Goal: Complete application form: Complete application form

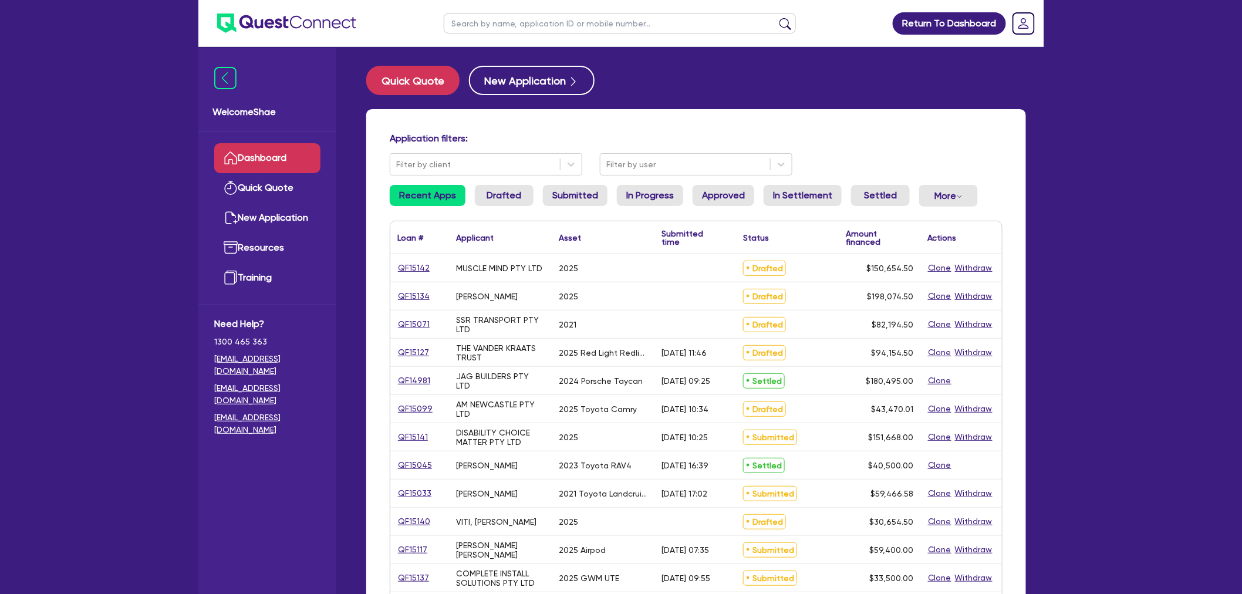
click at [495, 18] on input "text" at bounding box center [620, 23] width 352 height 21
type input "spiteri"
click at [776, 18] on button "submit" at bounding box center [785, 26] width 19 height 16
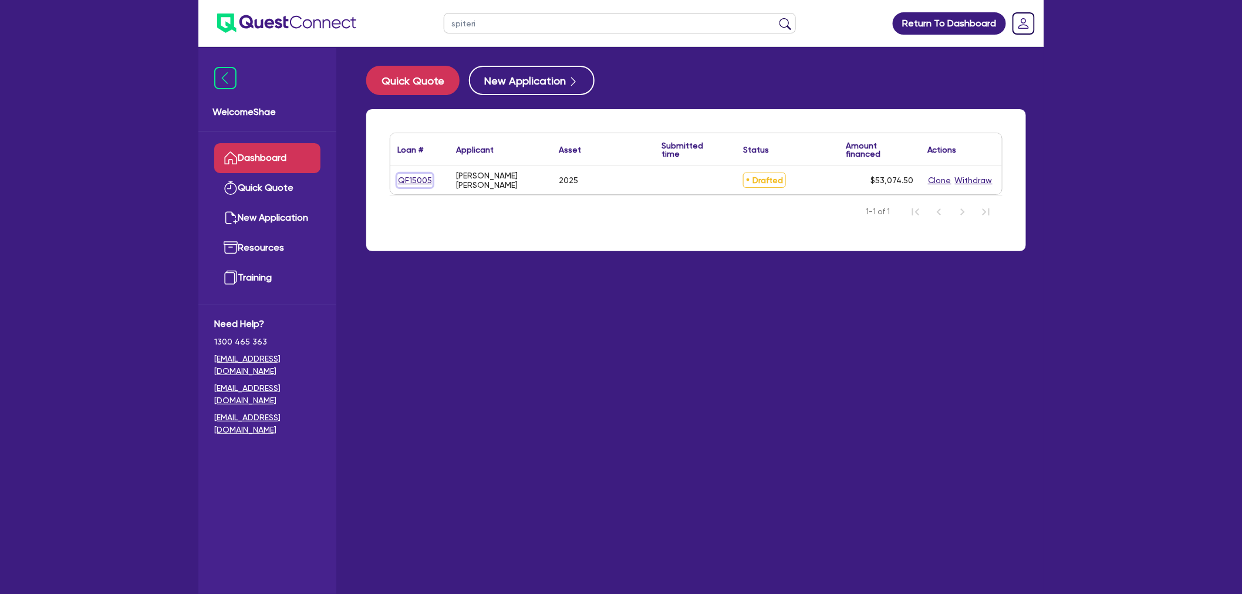
click at [417, 176] on link "QF15005" at bounding box center [414, 181] width 35 height 14
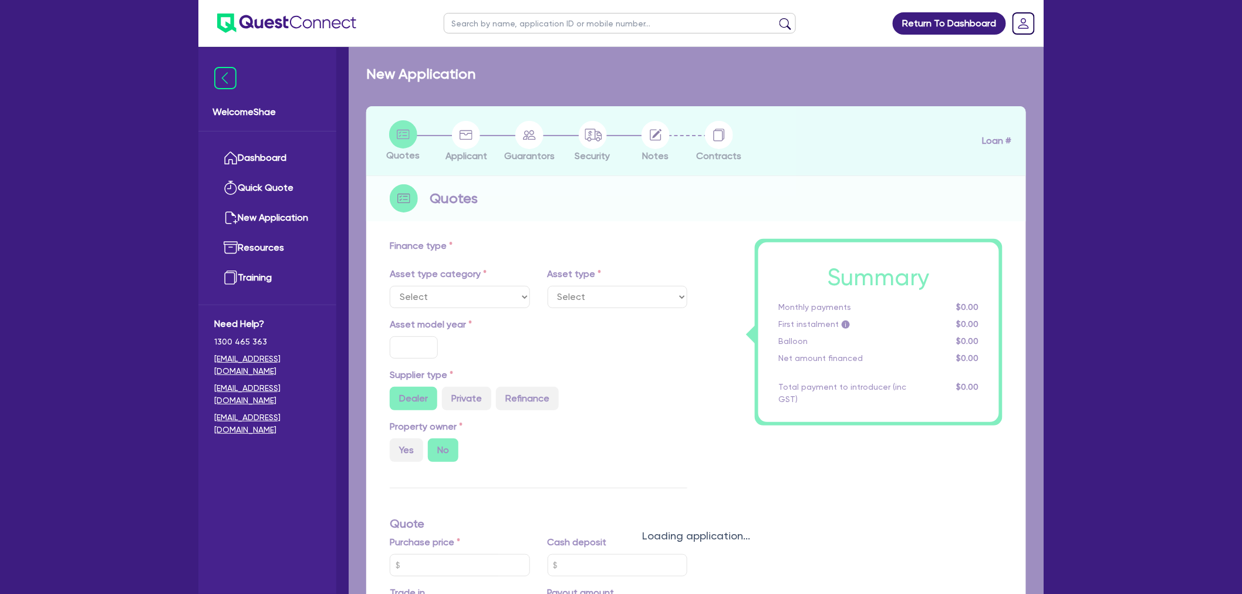
select select "CARS_AND_LIGHT_TRUCKS"
type input "2025"
radio input "true"
type input "50,000"
type input "35"
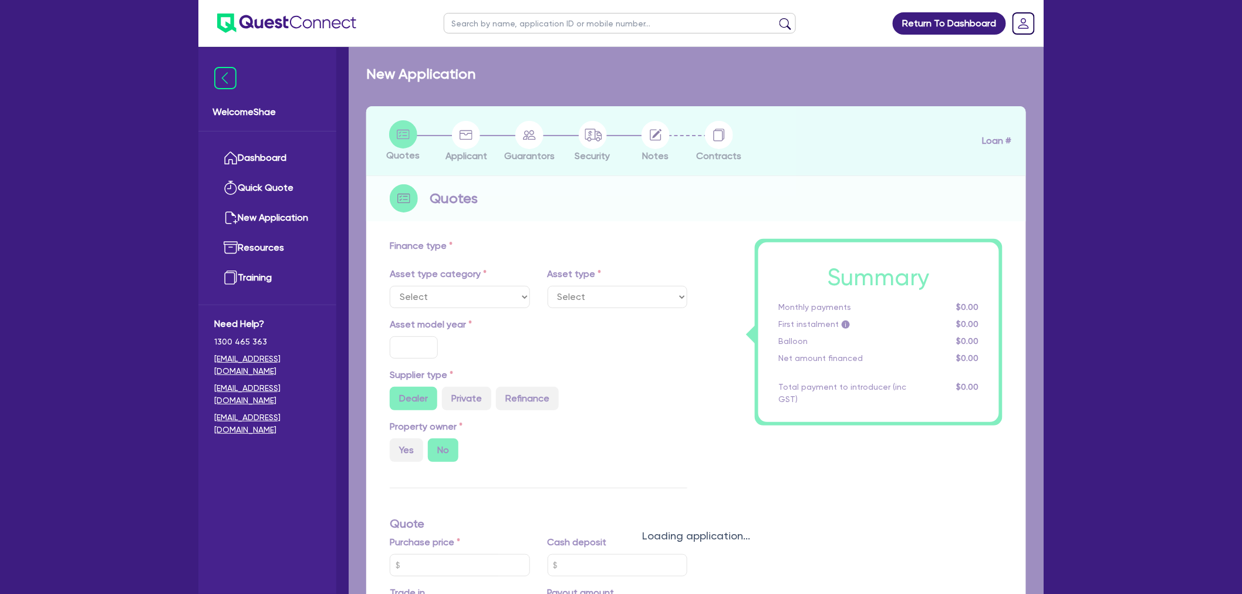
type input "17,500"
type input "2"
type input "1,061.49"
type input "6.99"
type input "2,200"
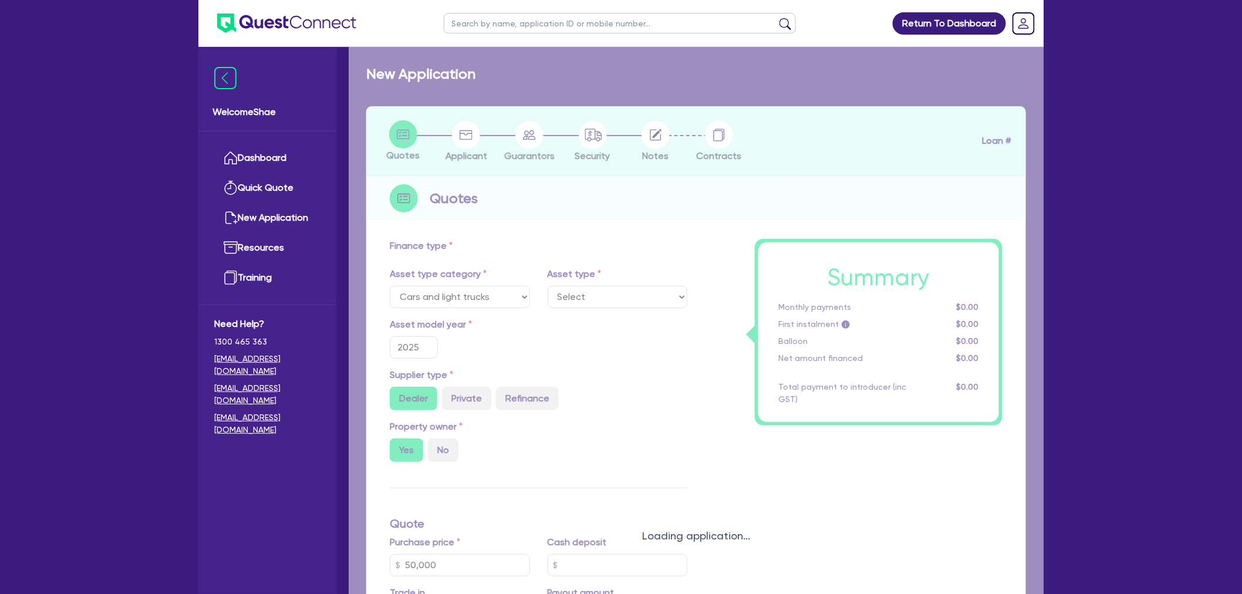
select select "PASSENGER_VEHICLES"
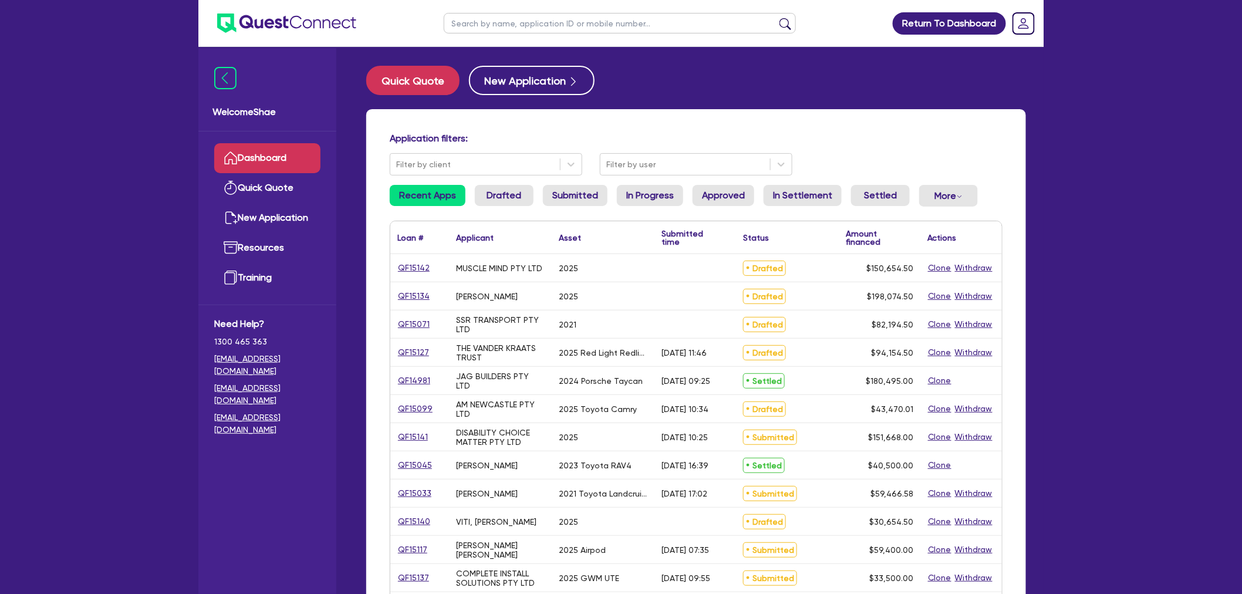
click at [605, 18] on input "text" at bounding box center [620, 23] width 352 height 21
paste input "QF15071"
type input "QF15071"
click at [776, 18] on button "submit" at bounding box center [785, 26] width 19 height 16
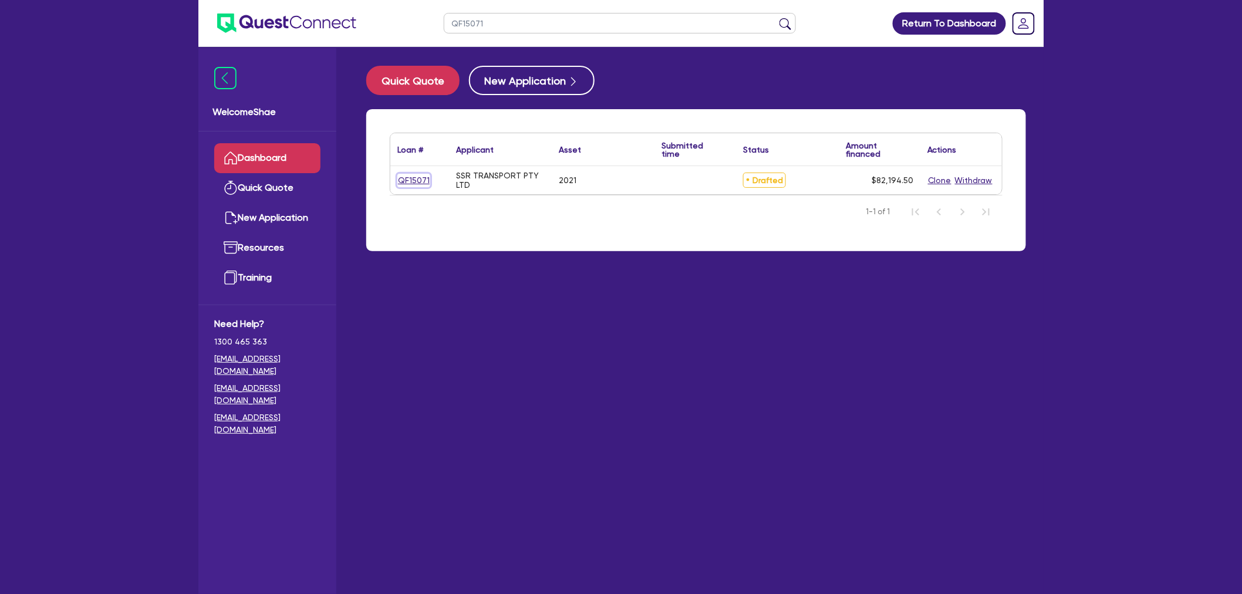
click at [399, 180] on link "QF15071" at bounding box center [413, 181] width 33 height 14
select select "CARS_AND_LIGHT_TRUCKS"
select select "PASSENGER_VEHICLES"
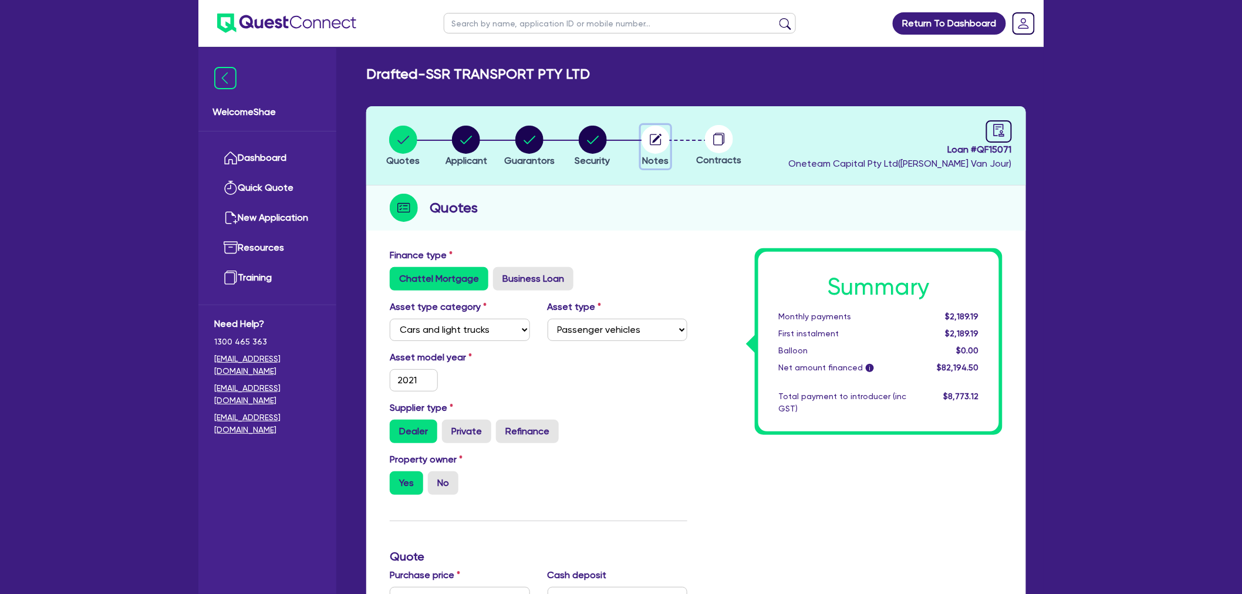
click at [666, 145] on circle "button" at bounding box center [656, 140] width 28 height 28
select select "Other"
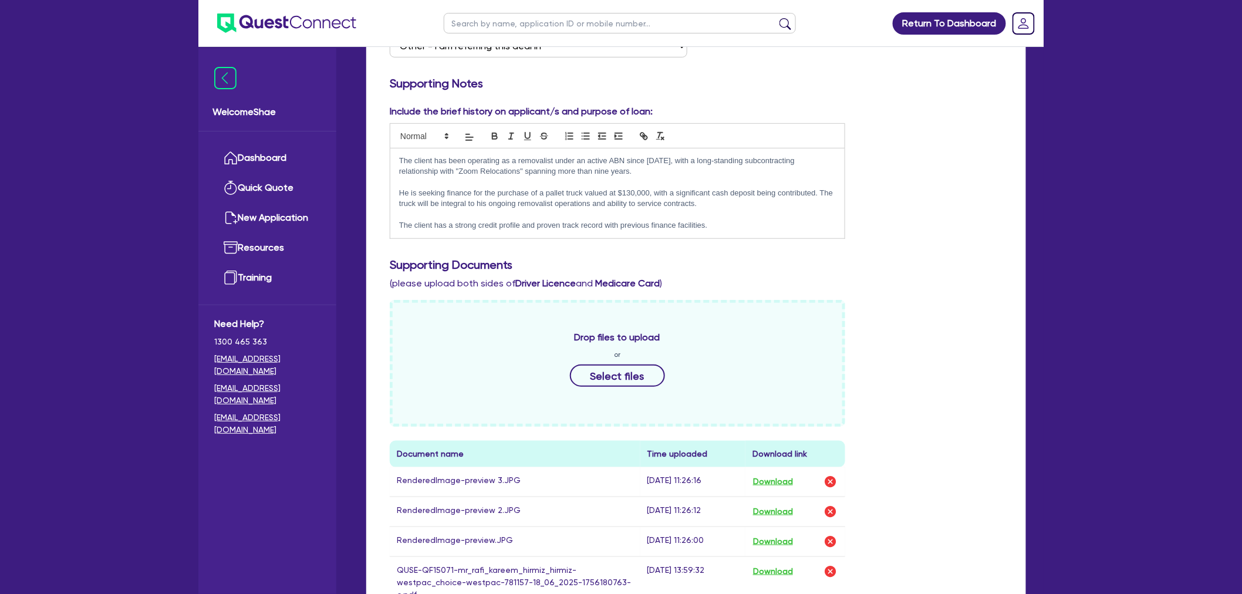
scroll to position [261, 0]
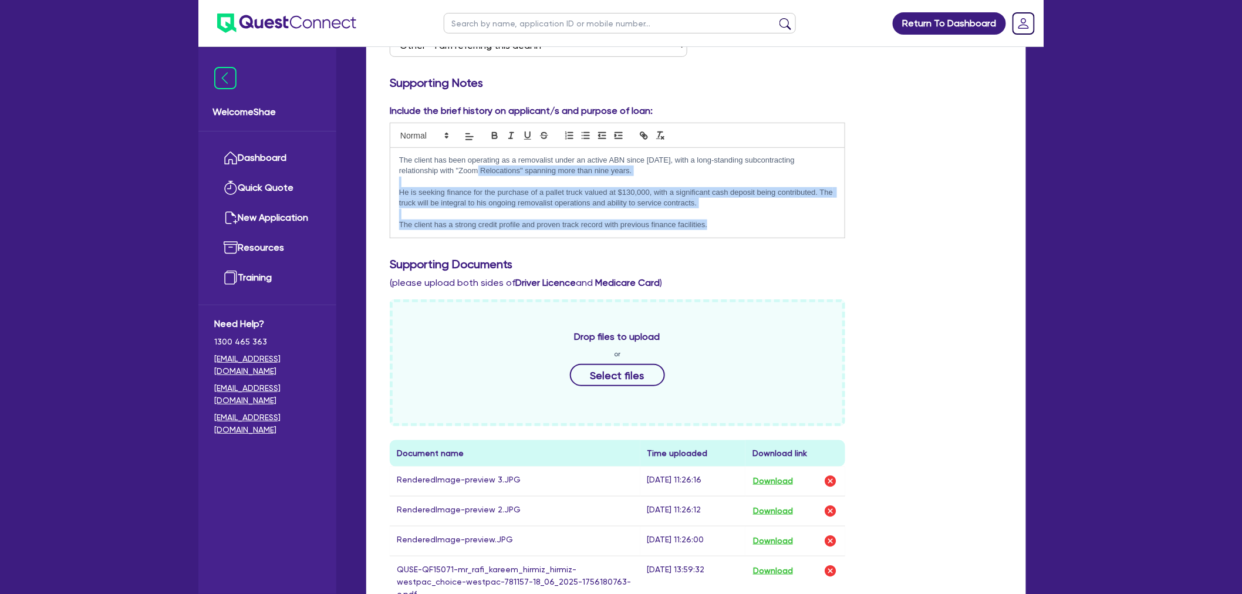
drag, startPoint x: 442, startPoint y: 167, endPoint x: 725, endPoint y: 228, distance: 289.9
click at [725, 228] on div "The client has been operating as a removalist under an active ABN since [DATE],…" at bounding box center [617, 193] width 454 height 90
click at [725, 228] on p "The client has a strong credit profile and proven track record with previous fi…" at bounding box center [617, 225] width 437 height 11
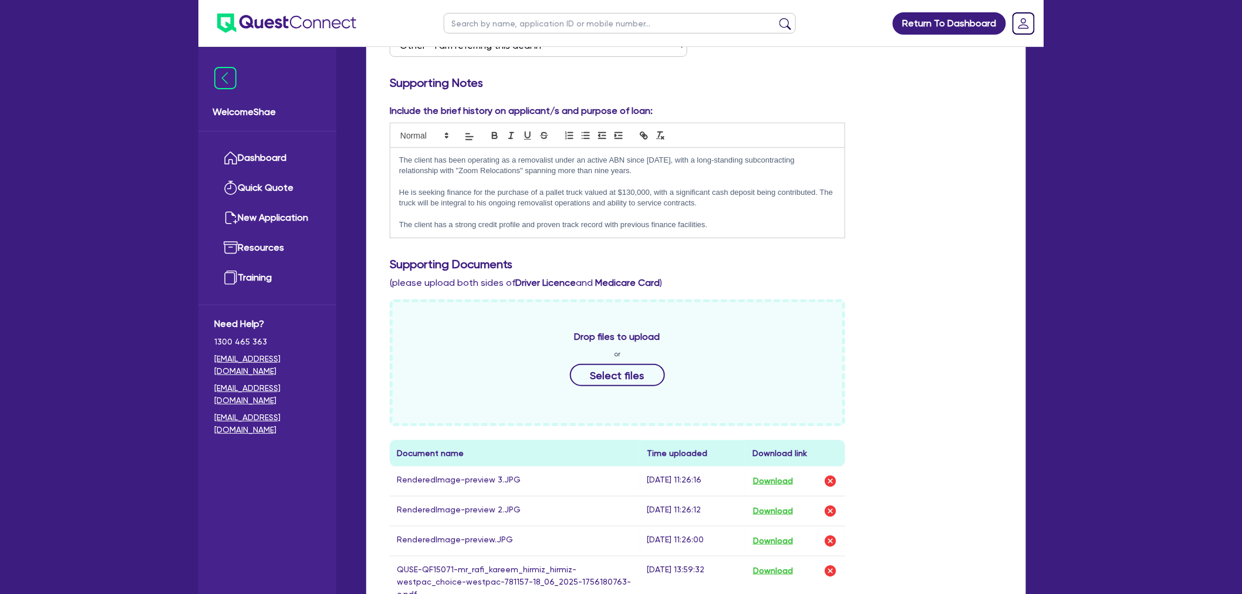
click at [303, 541] on div "Welcome Shae Dashboard Quick Quote New Application Ref Company Ref Salesperson …" at bounding box center [267, 321] width 138 height 546
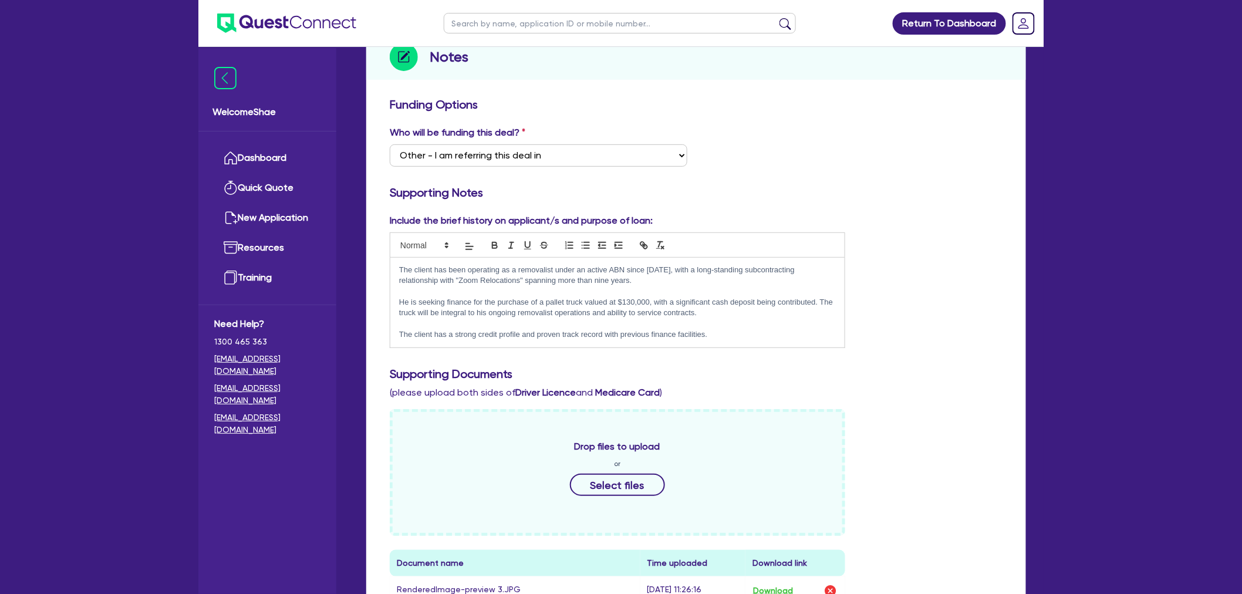
scroll to position [0, 0]
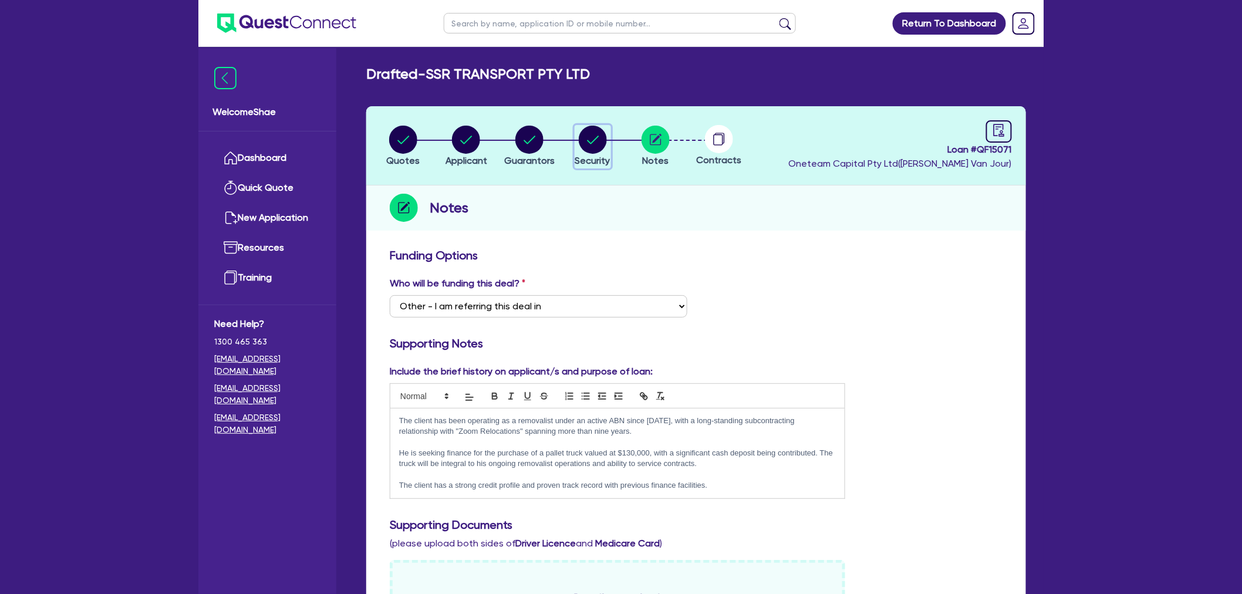
click at [600, 137] on circle "button" at bounding box center [593, 140] width 28 height 28
select select "CARS_AND_LIGHT_TRUCKS"
select select "PASSENGER_VEHICLES"
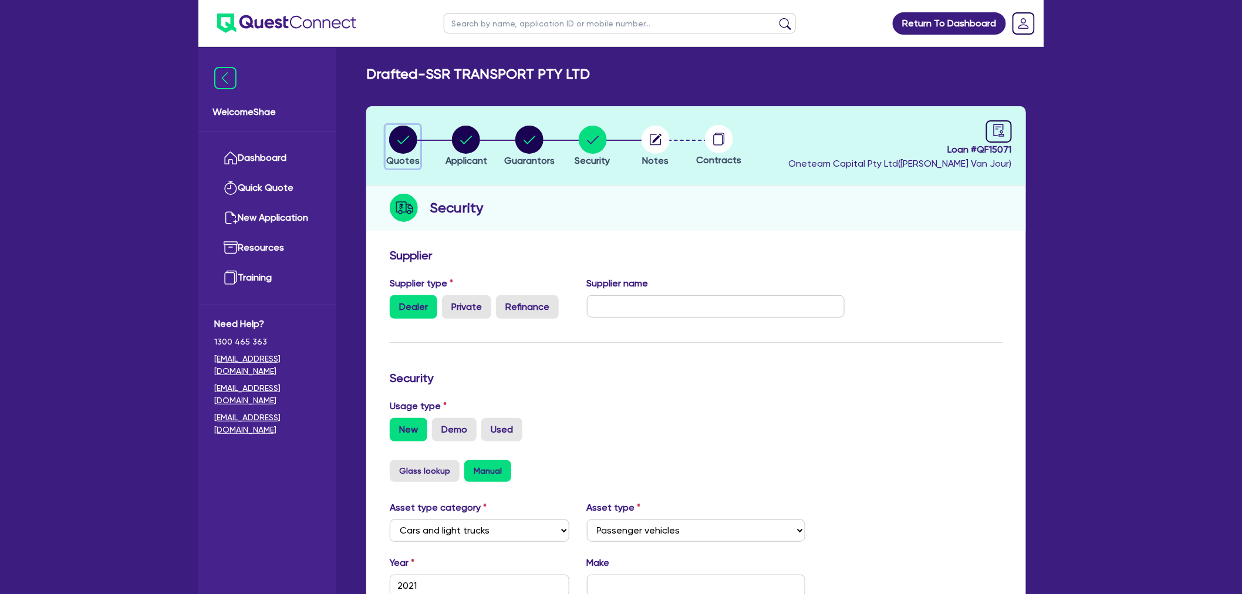
click at [389, 148] on icon "button" at bounding box center [403, 140] width 28 height 28
select select "CARS_AND_LIGHT_TRUCKS"
select select "PASSENGER_VEHICLES"
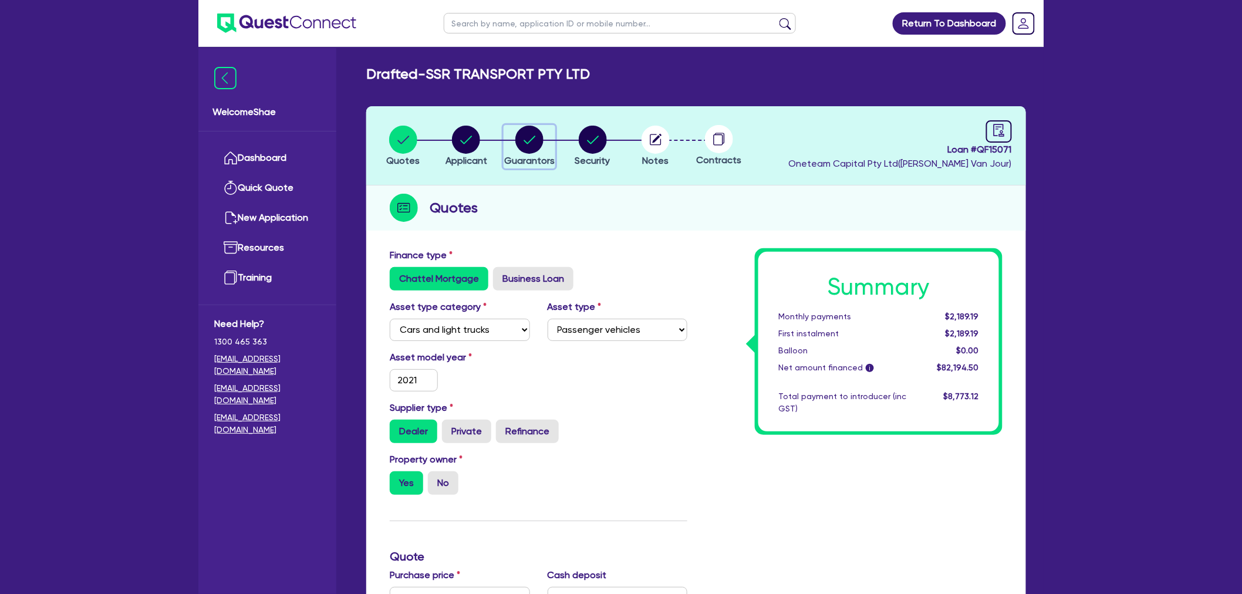
click at [536, 140] on circle "button" at bounding box center [529, 140] width 28 height 28
select select "MR"
select select "[GEOGRAPHIC_DATA]"
select select "SINGLE"
select select "CASH"
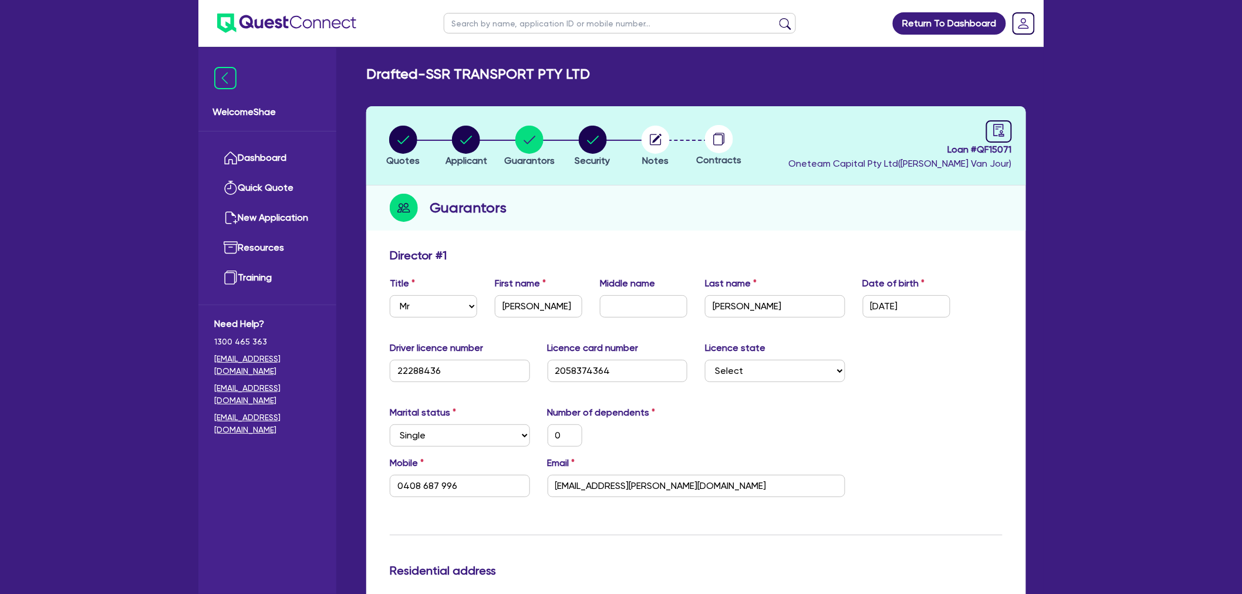
drag, startPoint x: 428, startPoint y: 69, endPoint x: 589, endPoint y: 75, distance: 160.9
click at [589, 75] on h2 "Drafted - SSR TRANSPORT PTY LTD" at bounding box center [478, 74] width 224 height 17
click at [502, 24] on input "text" at bounding box center [620, 23] width 352 height 21
click at [410, 142] on circle "button" at bounding box center [403, 140] width 28 height 28
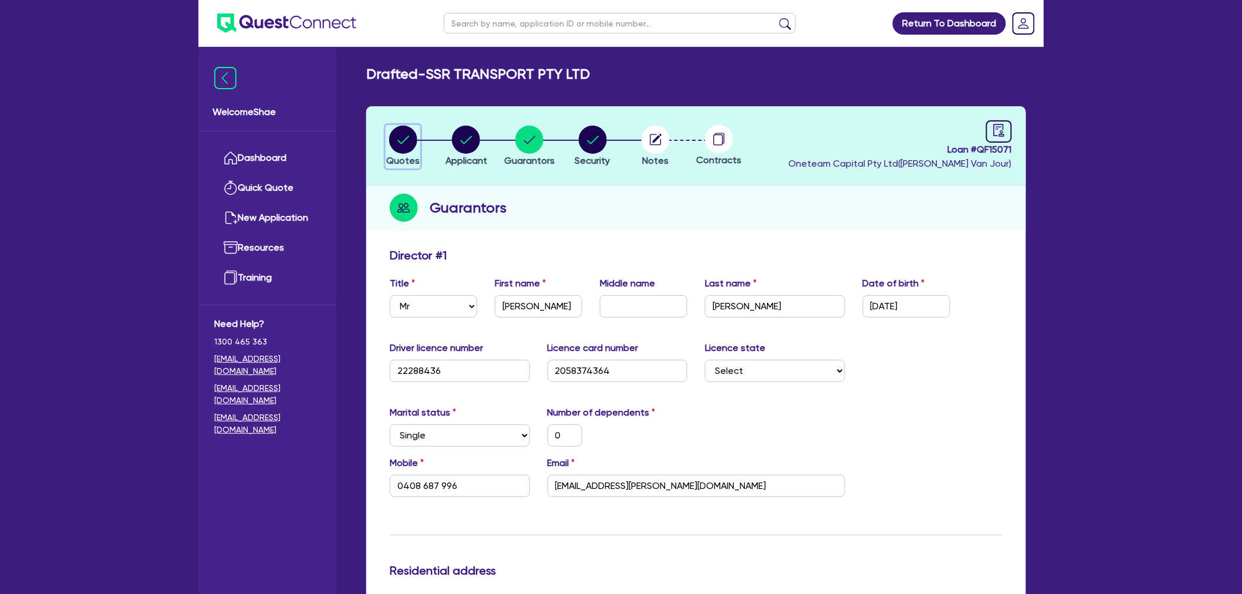
select select "CARS_AND_LIGHT_TRUCKS"
select select "PASSENGER_VEHICLES"
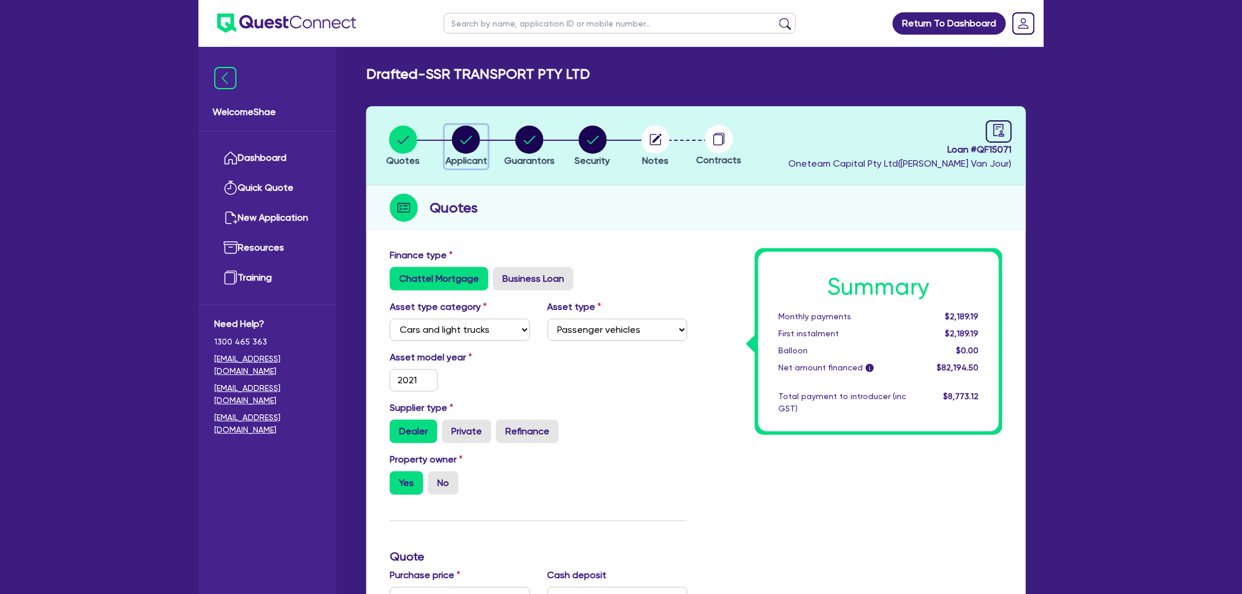
drag, startPoint x: 475, startPoint y: 149, endPoint x: 471, endPoint y: 172, distance: 23.3
click at [474, 149] on circle "button" at bounding box center [466, 140] width 28 height 28
select select "COMPANY"
select select "TRANSPORT_WAREHOUSING"
select select "WAREHOUSING"
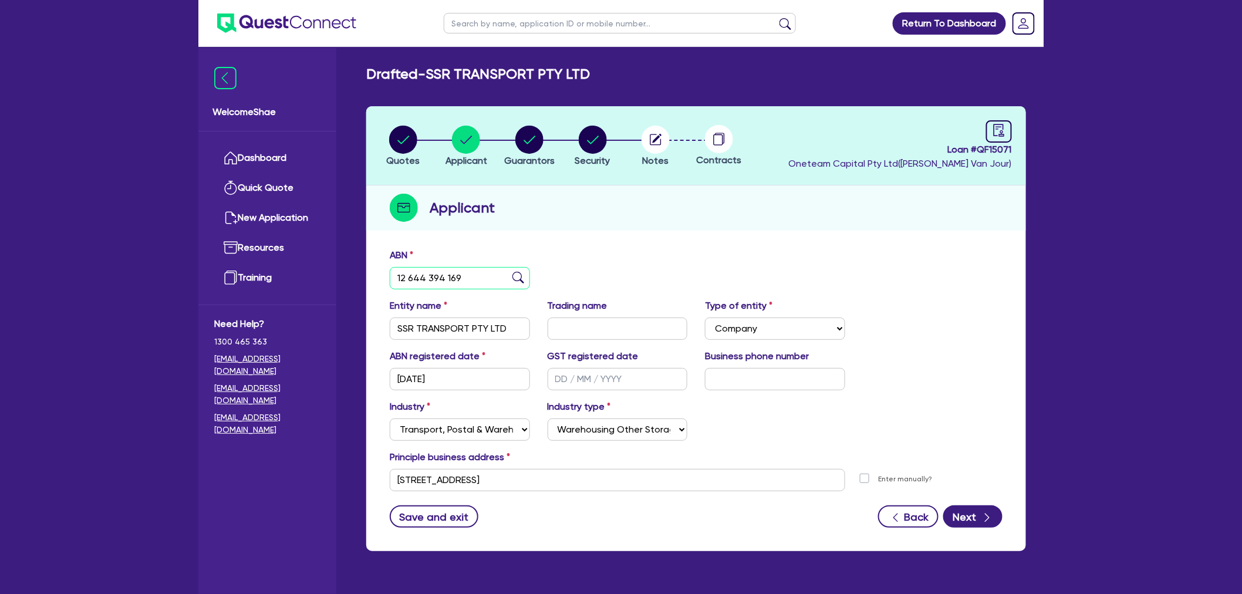
click at [437, 277] on input "12 644 394 169" at bounding box center [460, 278] width 140 height 22
click at [529, 146] on circle "button" at bounding box center [529, 140] width 28 height 28
select select "MR"
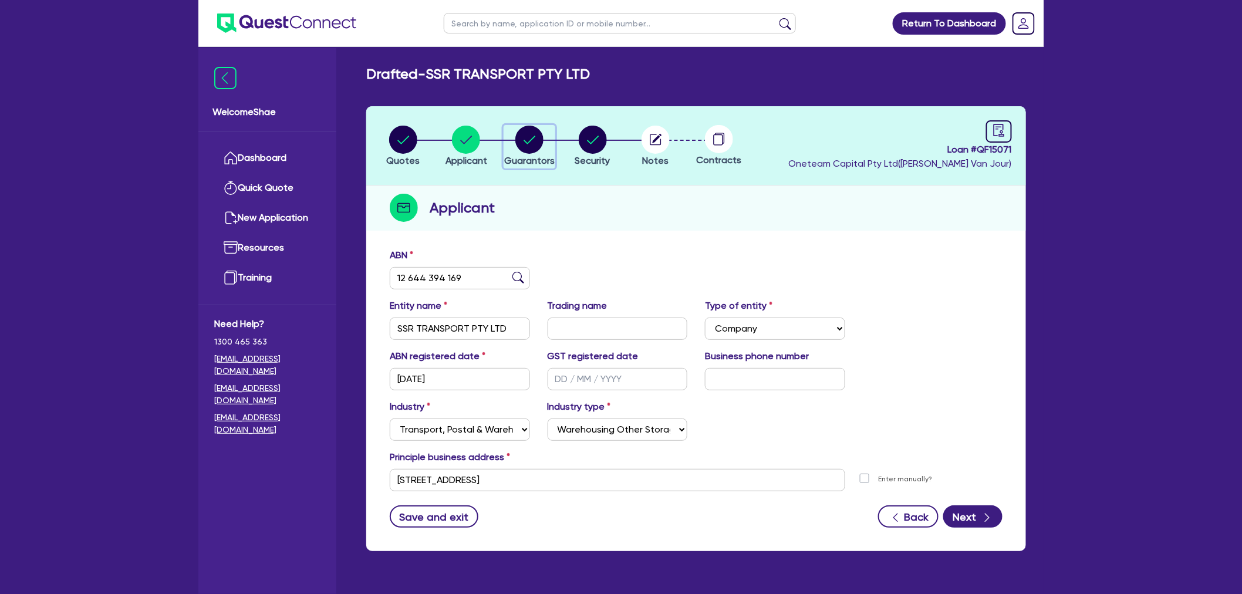
select select "[GEOGRAPHIC_DATA]"
select select "SINGLE"
select select "CASH"
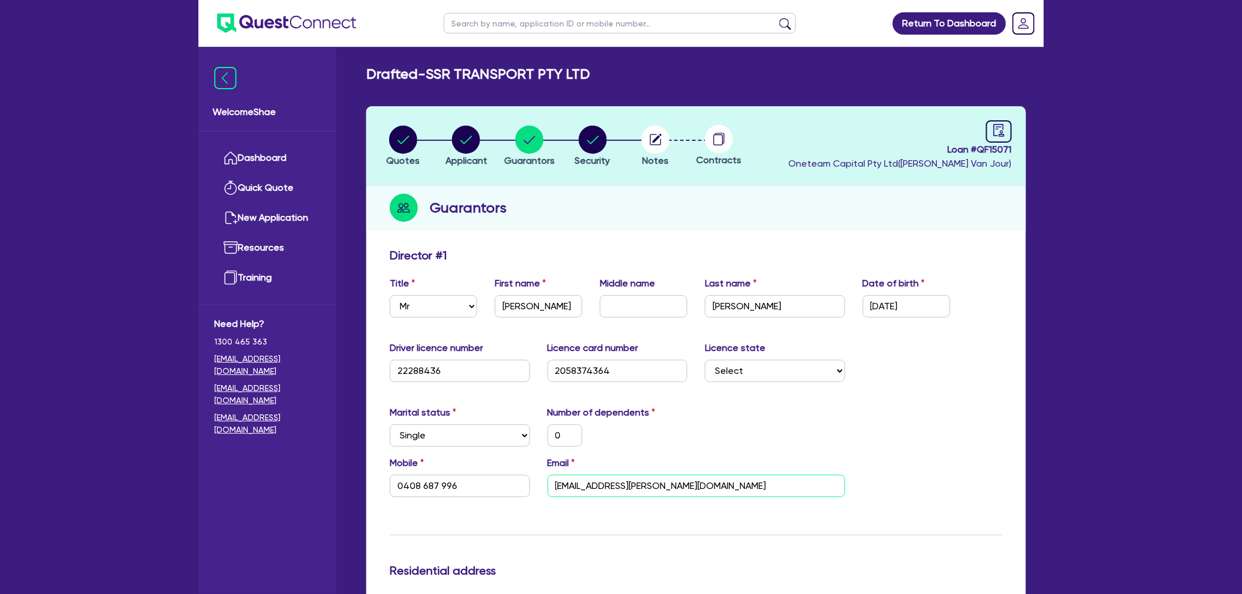
click at [588, 490] on input "[EMAIL_ADDRESS][PERSON_NAME][DOMAIN_NAME]" at bounding box center [697, 486] width 298 height 22
drag, startPoint x: 392, startPoint y: 473, endPoint x: 327, endPoint y: 474, distance: 65.2
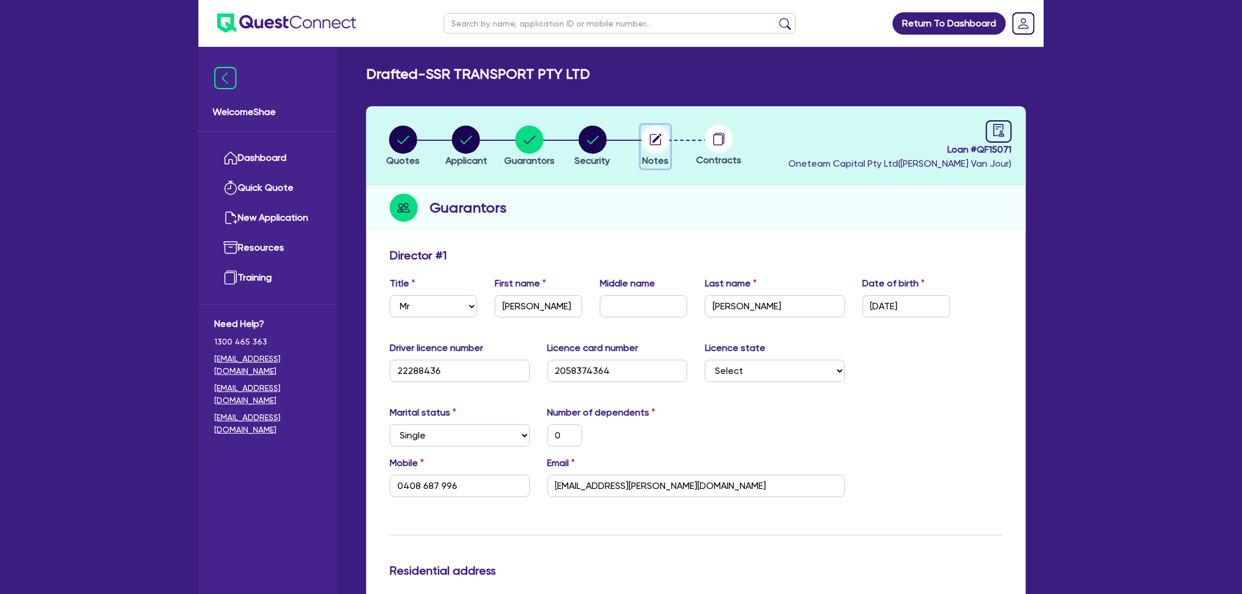
click at [662, 156] on span "Notes" at bounding box center [656, 160] width 26 height 11
select select "Other"
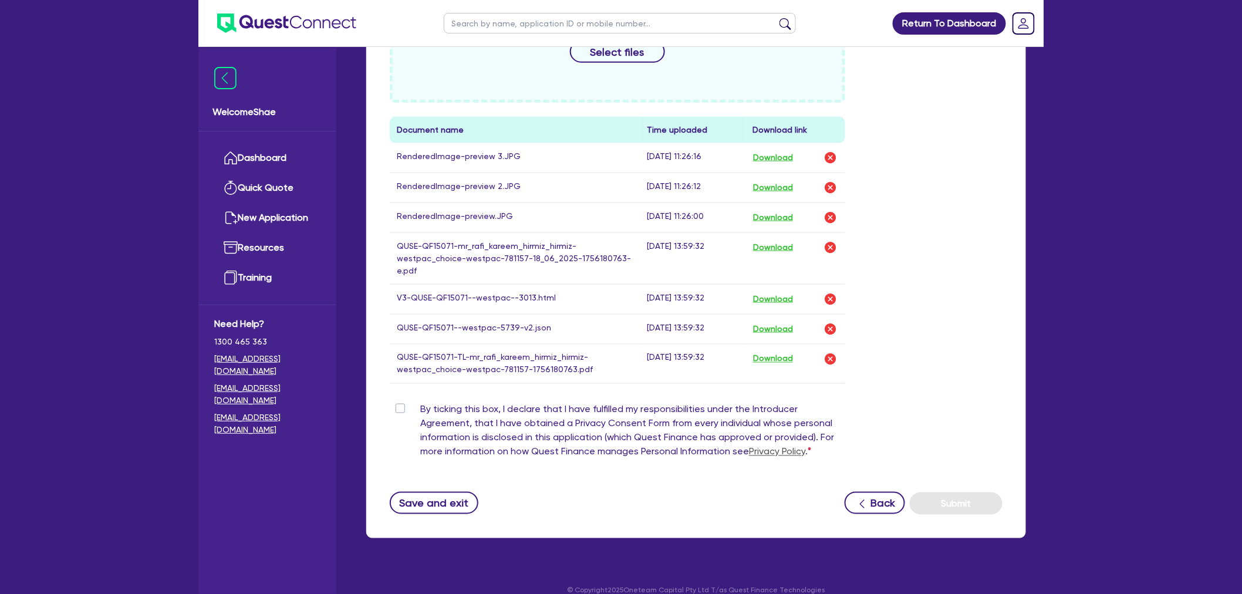
scroll to position [587, 0]
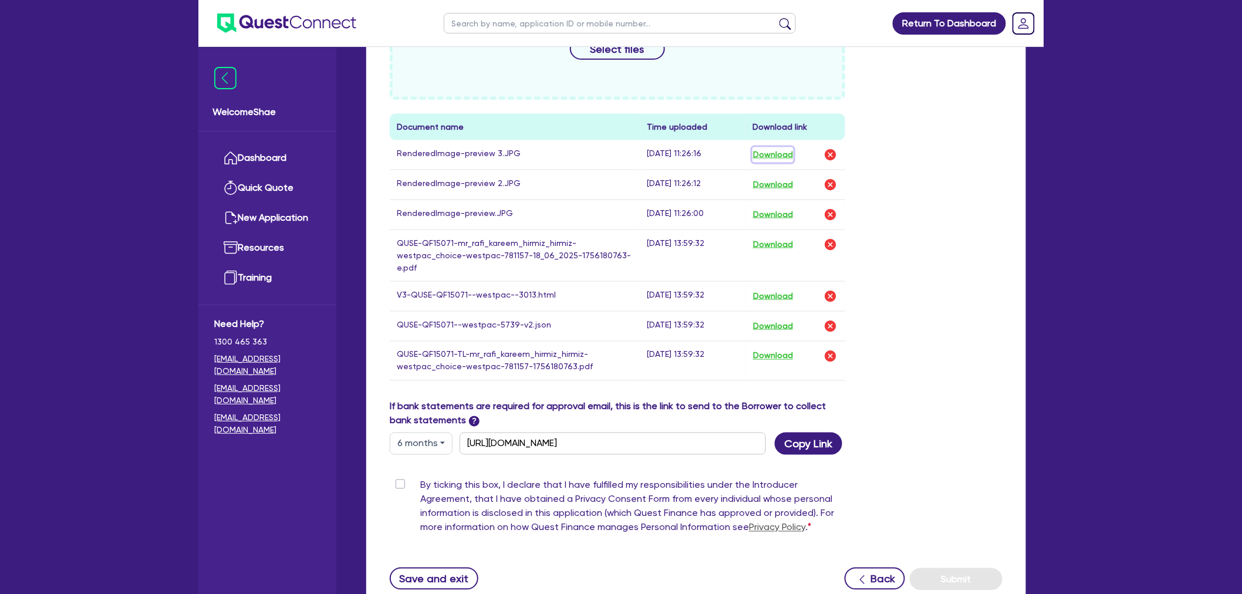
click at [782, 151] on button "Download" at bounding box center [772, 154] width 41 height 15
click at [778, 180] on button "Download" at bounding box center [772, 184] width 41 height 15
click at [775, 212] on button "Download" at bounding box center [772, 214] width 41 height 15
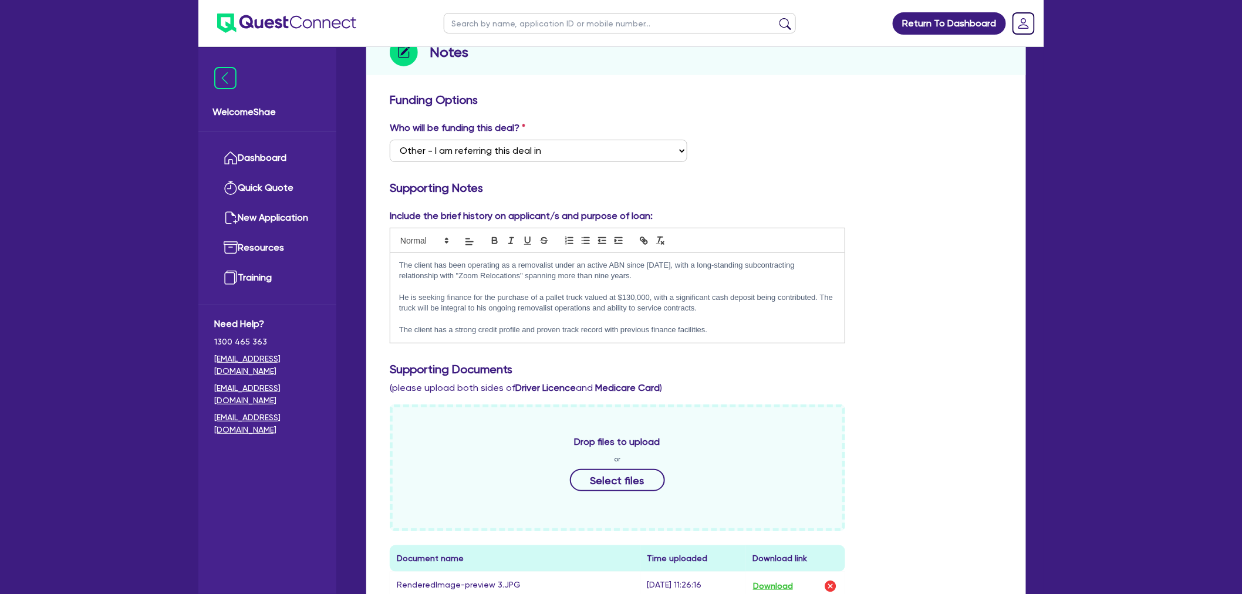
scroll to position [0, 0]
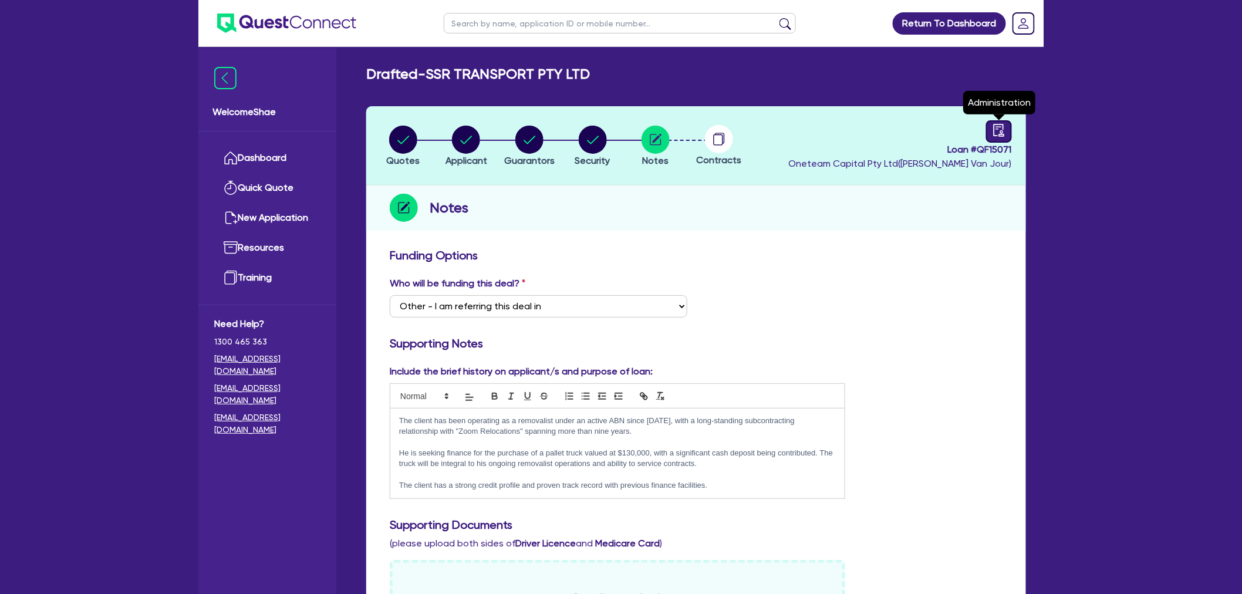
click at [1004, 124] on icon "audit" at bounding box center [999, 130] width 13 height 13
select select "DRAFTED_NEW"
select select "Other"
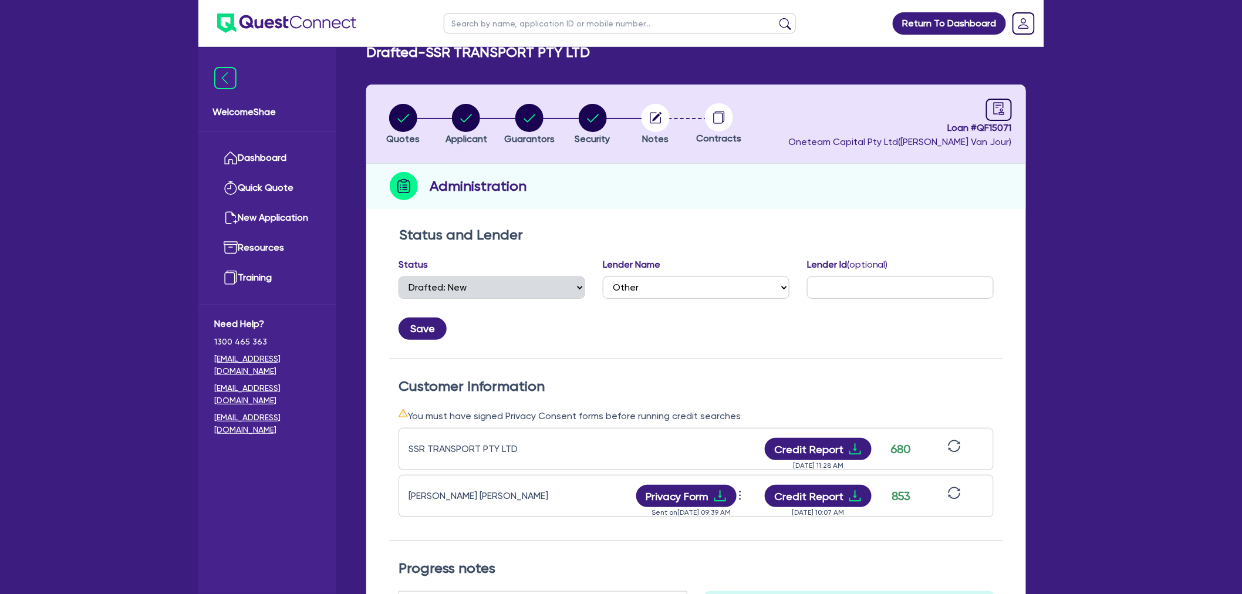
scroll to position [130, 0]
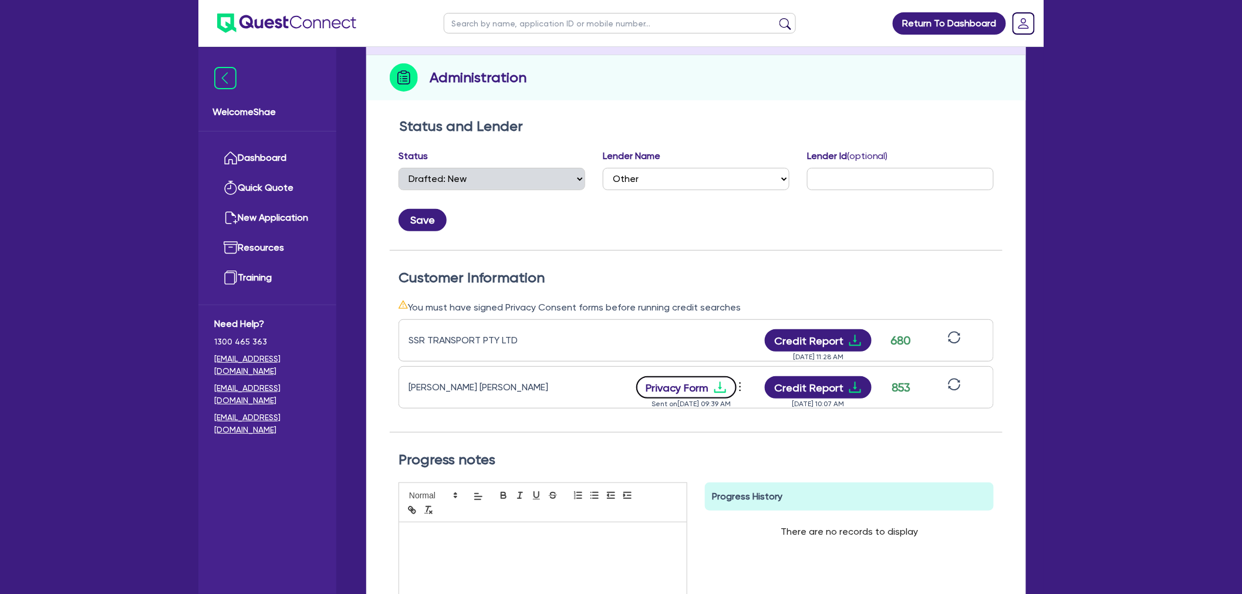
click at [679, 384] on button "Privacy Form" at bounding box center [686, 387] width 101 height 22
click at [102, 424] on div "Return To Dashboard Edit Profile Logout Welcome Shae Dashboard Quick Quote New …" at bounding box center [621, 318] width 1242 height 896
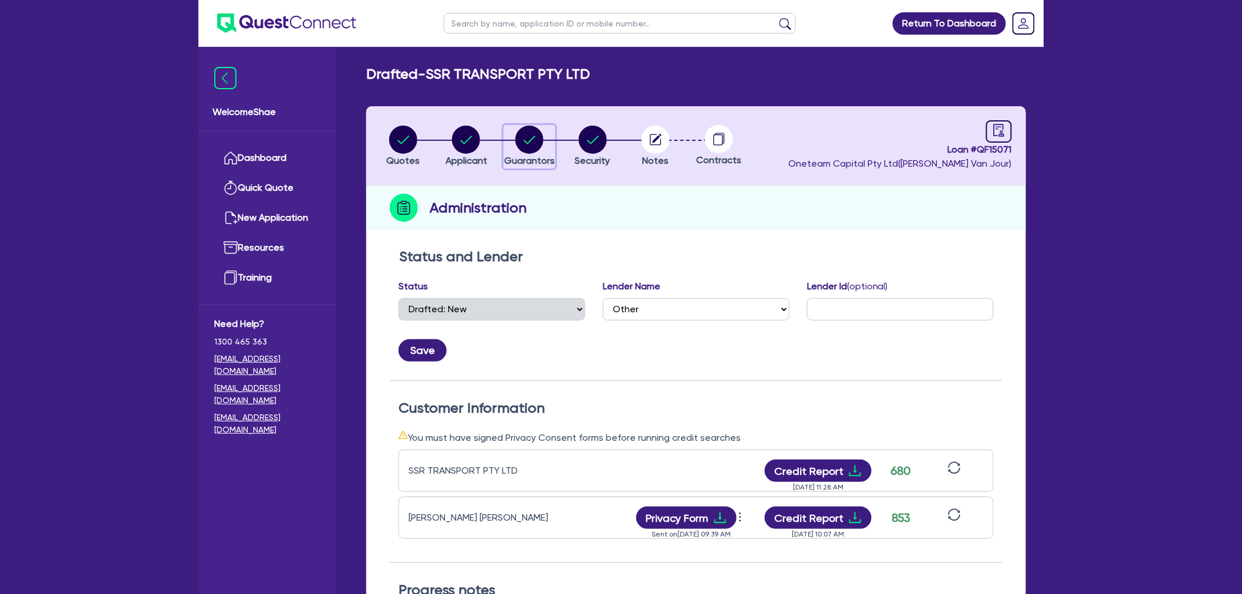
click at [532, 153] on circle "button" at bounding box center [529, 140] width 28 height 28
select select "MR"
select select "[GEOGRAPHIC_DATA]"
select select "SINGLE"
select select "CASH"
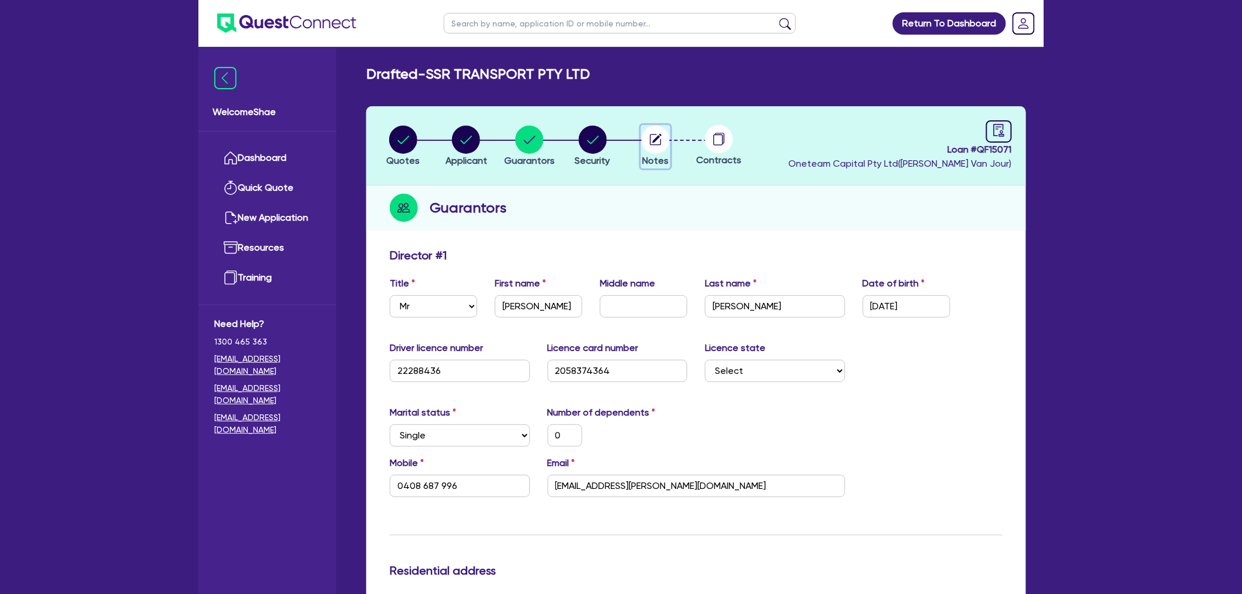
click at [641, 135] on button "Notes" at bounding box center [655, 146] width 29 height 43
select select "Other"
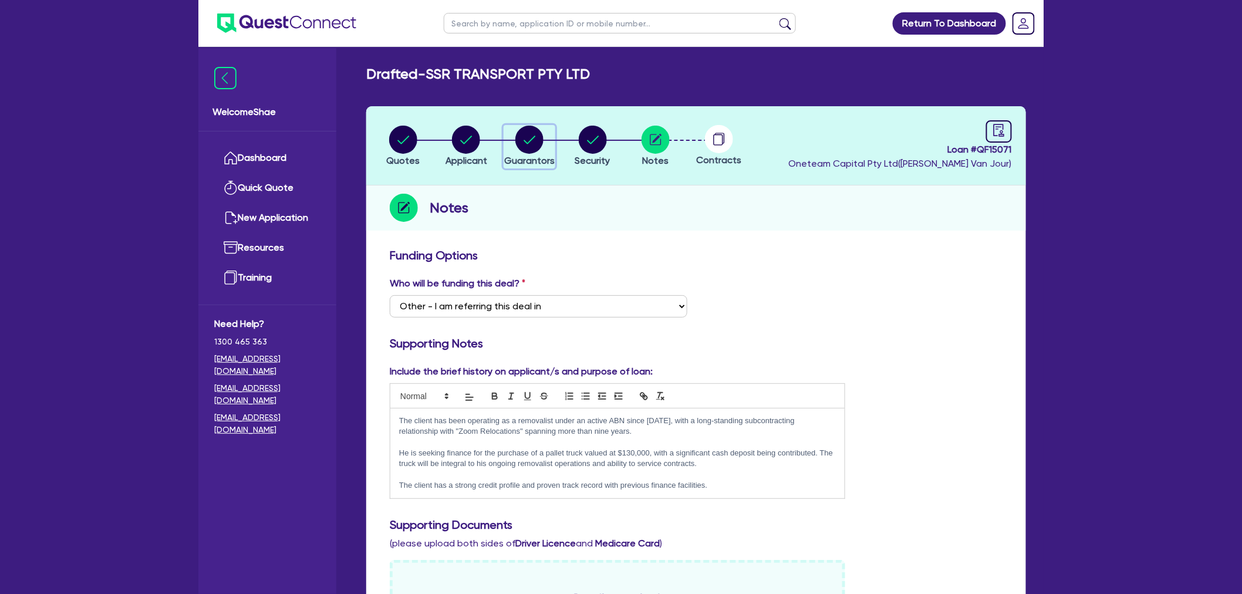
click at [543, 139] on circle "button" at bounding box center [529, 140] width 28 height 28
select select "MR"
select select "[GEOGRAPHIC_DATA]"
select select "SINGLE"
select select "CASH"
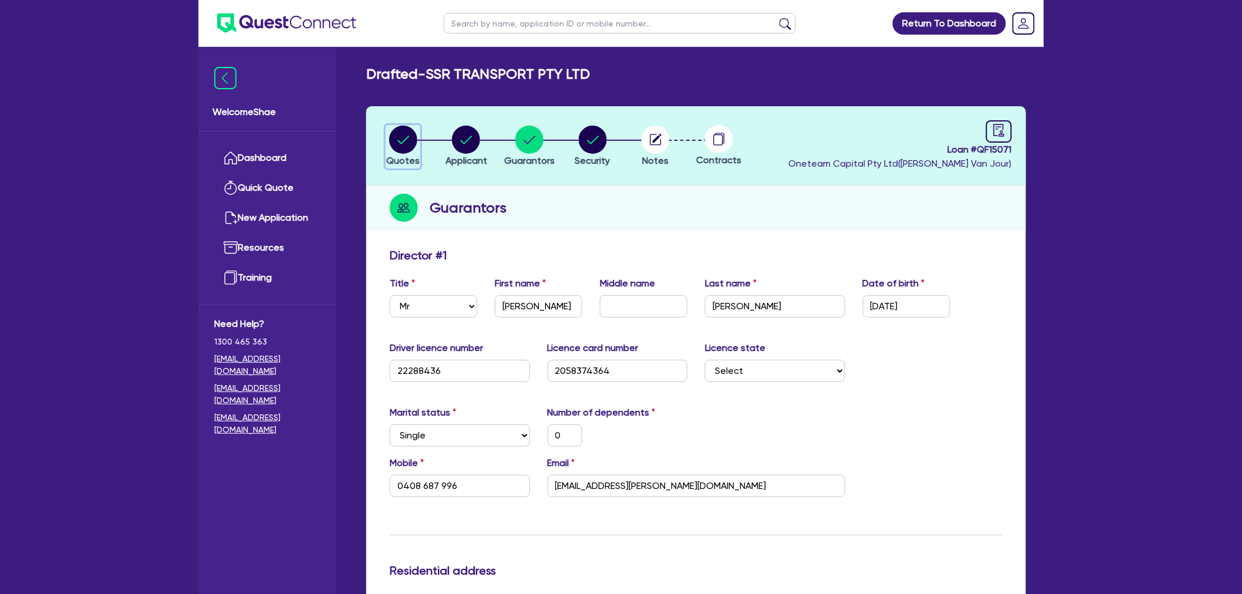
click at [404, 147] on circle "button" at bounding box center [403, 140] width 28 height 28
select select "CARS_AND_LIGHT_TRUCKS"
select select "PASSENGER_VEHICLES"
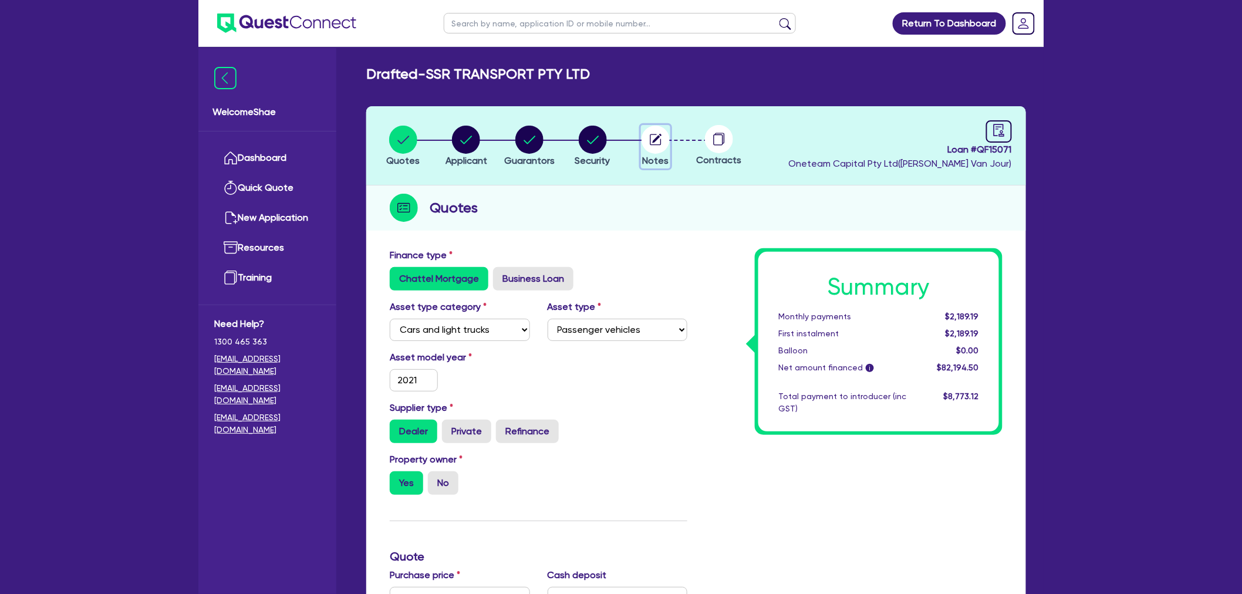
click at [652, 147] on circle "button" at bounding box center [656, 140] width 28 height 28
select select "Other"
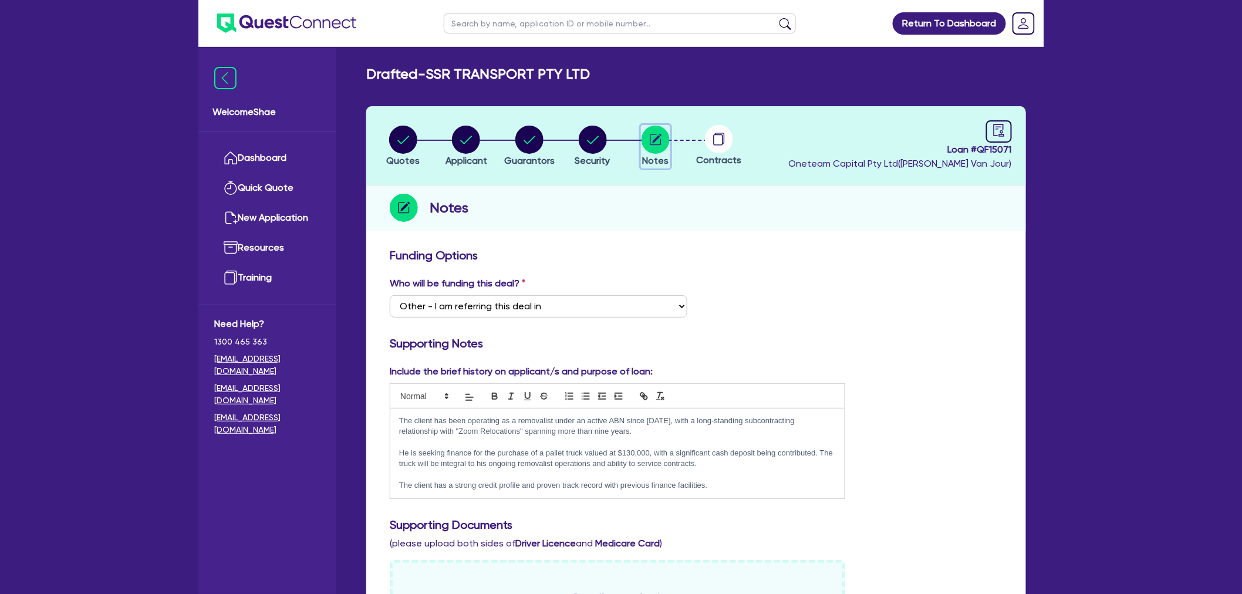
scroll to position [195, 0]
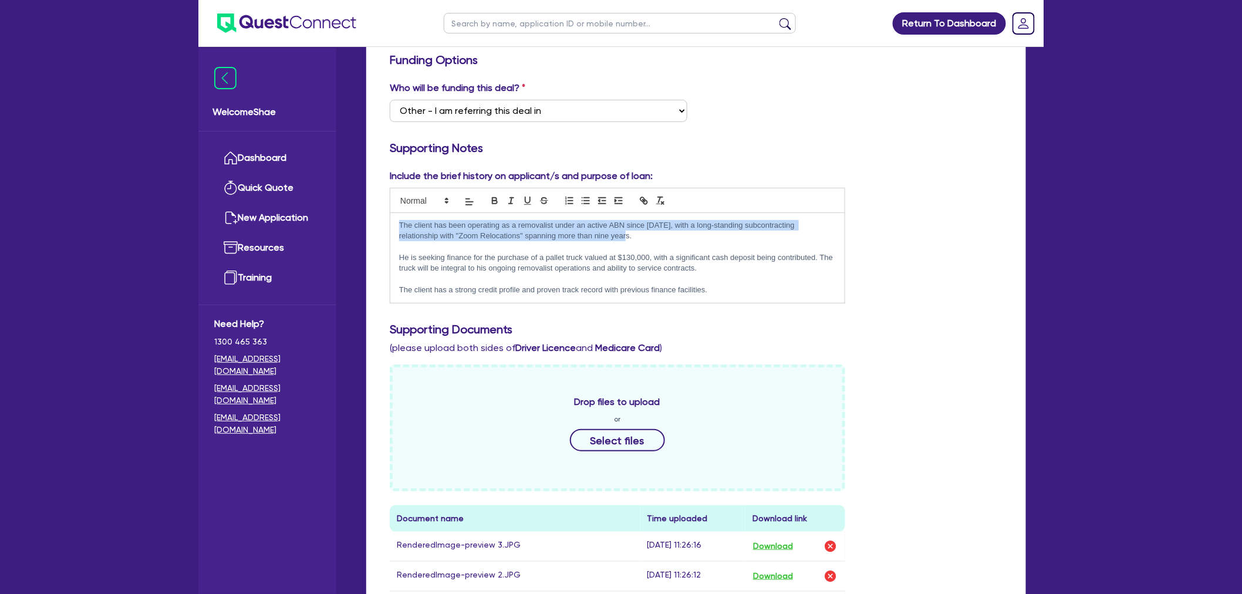
drag, startPoint x: 396, startPoint y: 224, endPoint x: 597, endPoint y: 234, distance: 201.5
click at [597, 234] on div "The client has been operating as a removalist under an active ABN since [DATE],…" at bounding box center [617, 258] width 454 height 90
copy p "The client has been operating as a removalist under an active ABN since [DATE],…"
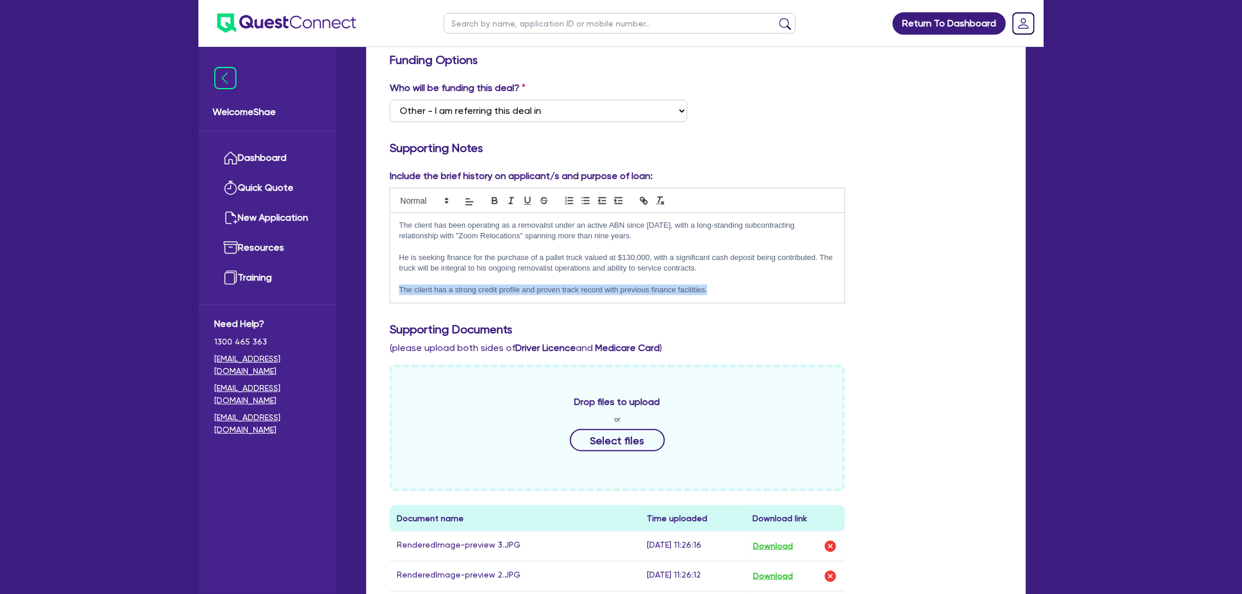
drag, startPoint x: 732, startPoint y: 285, endPoint x: 372, endPoint y: 307, distance: 361.1
click at [372, 307] on div "Funding Options Who will be funding this deal? Select I want Quest to fund 100%…" at bounding box center [696, 526] width 660 height 959
copy p "The client has a strong credit profile and proven track record with previous fi…"
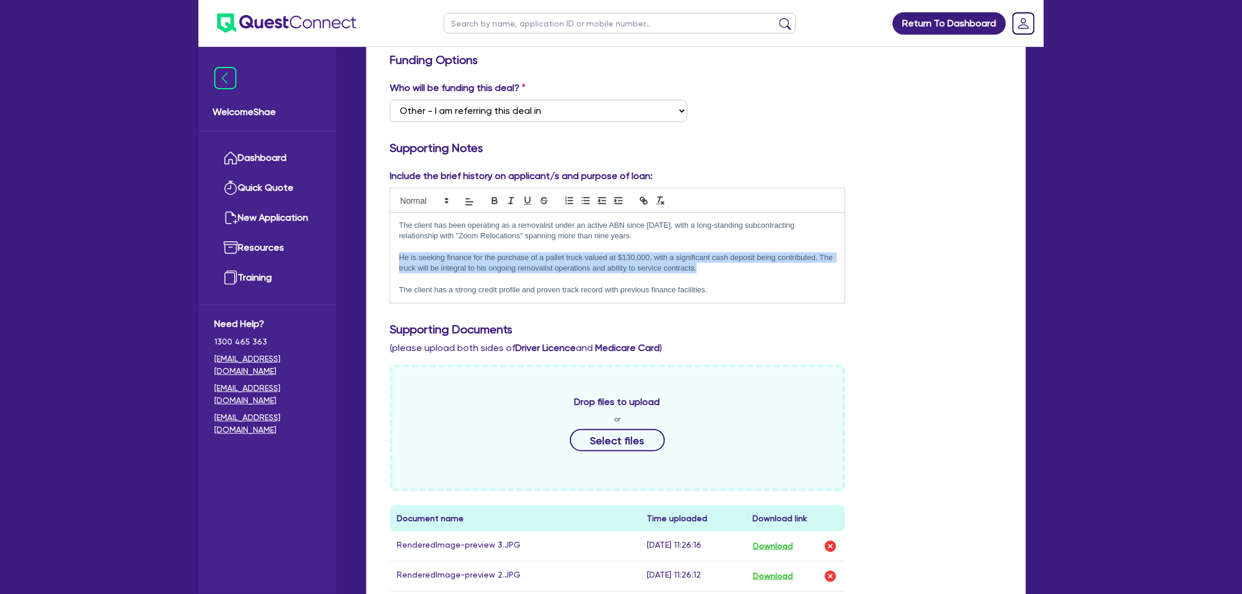
drag, startPoint x: 397, startPoint y: 254, endPoint x: 751, endPoint y: 265, distance: 354.7
click at [751, 265] on div "The client has been operating as a removalist under an active ABN since [DATE],…" at bounding box center [617, 258] width 454 height 90
copy p "He is seeking finance for the purchase of a pallet truck valued at $130,000, wi…"
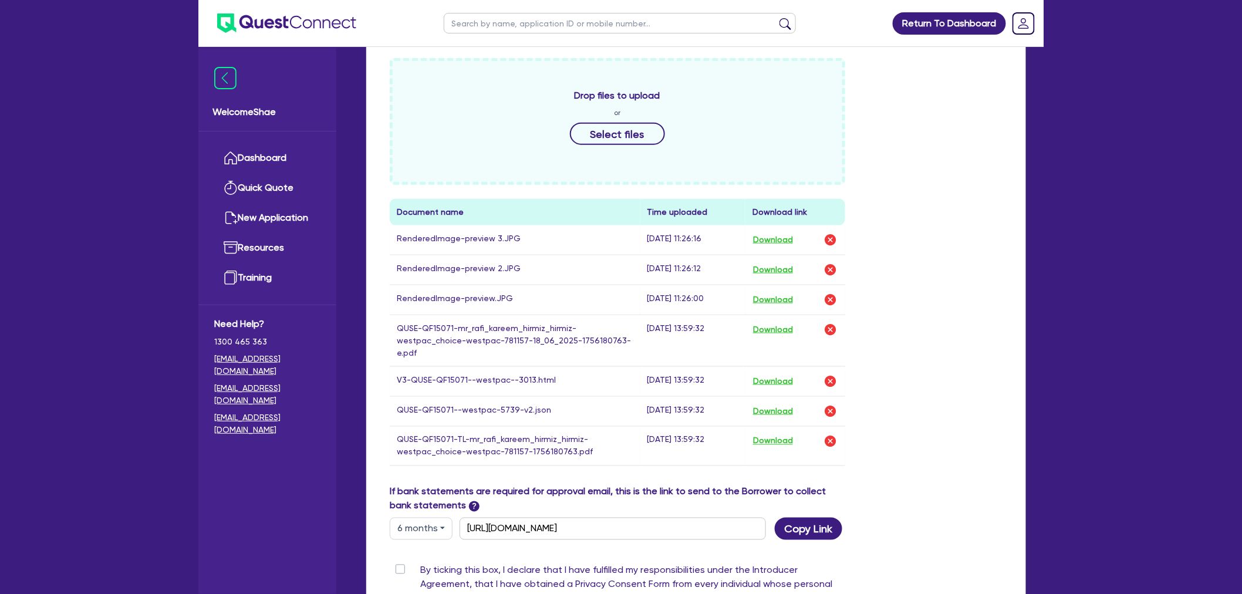
scroll to position [679, 0]
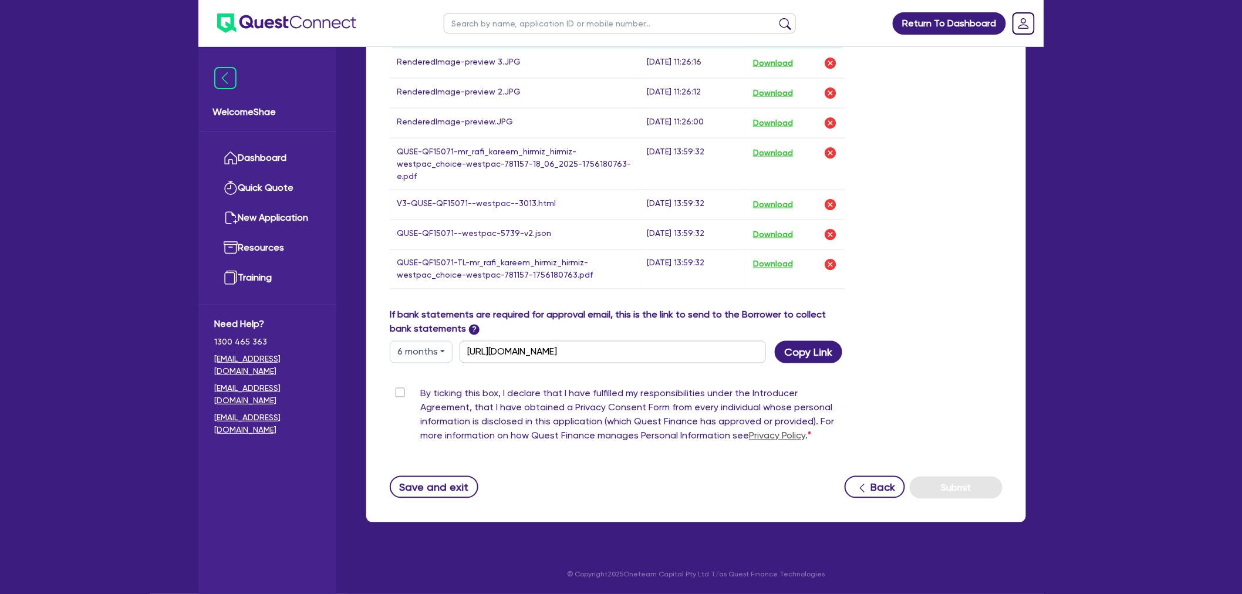
click at [420, 391] on label "By ticking this box, I declare that I have fulfilled my responsibilities under …" at bounding box center [632, 417] width 425 height 61
click at [399, 391] on input "By ticking this box, I declare that I have fulfilled my responsibilities under …" at bounding box center [394, 392] width 9 height 11
checkbox input "true"
click at [957, 491] on button "Submit" at bounding box center [956, 488] width 93 height 22
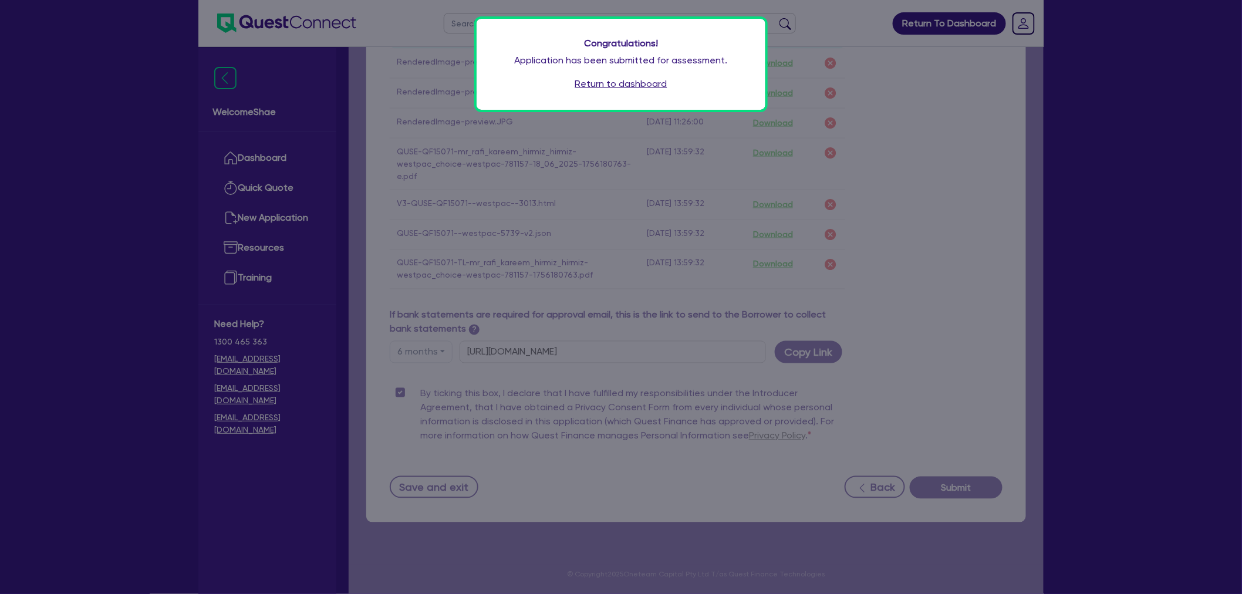
click at [656, 85] on link "Return to dashboard" at bounding box center [621, 84] width 92 height 14
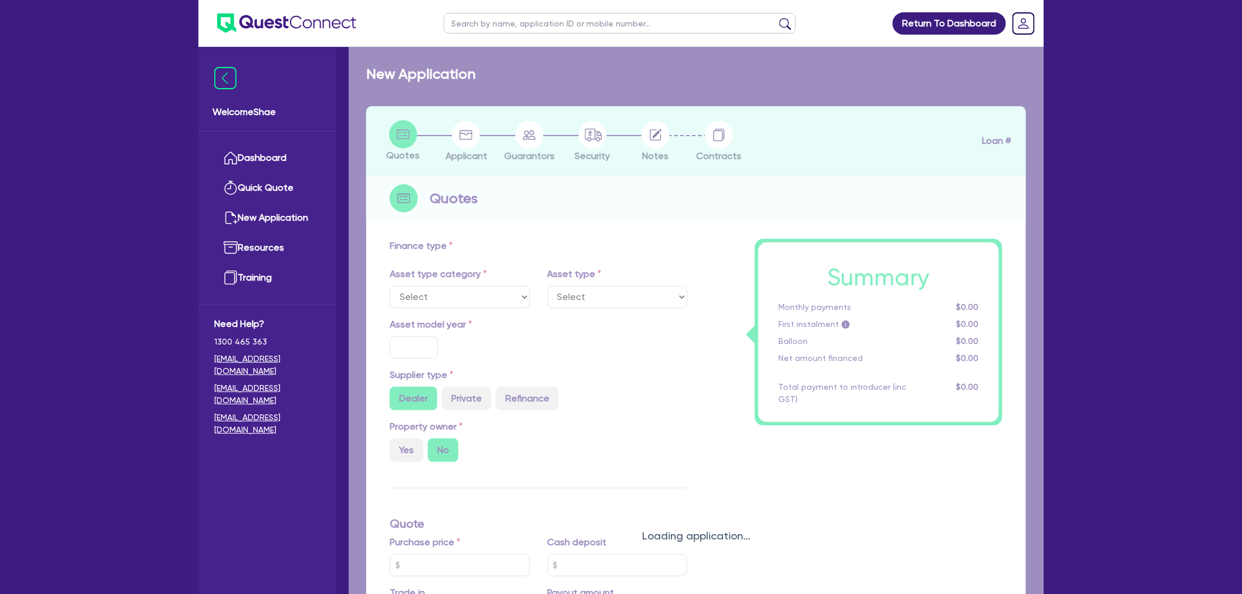
select select "CARS_AND_LIGHT_TRUCKS"
type input "2021"
radio input "true"
type input "130,000"
type input "50,000"
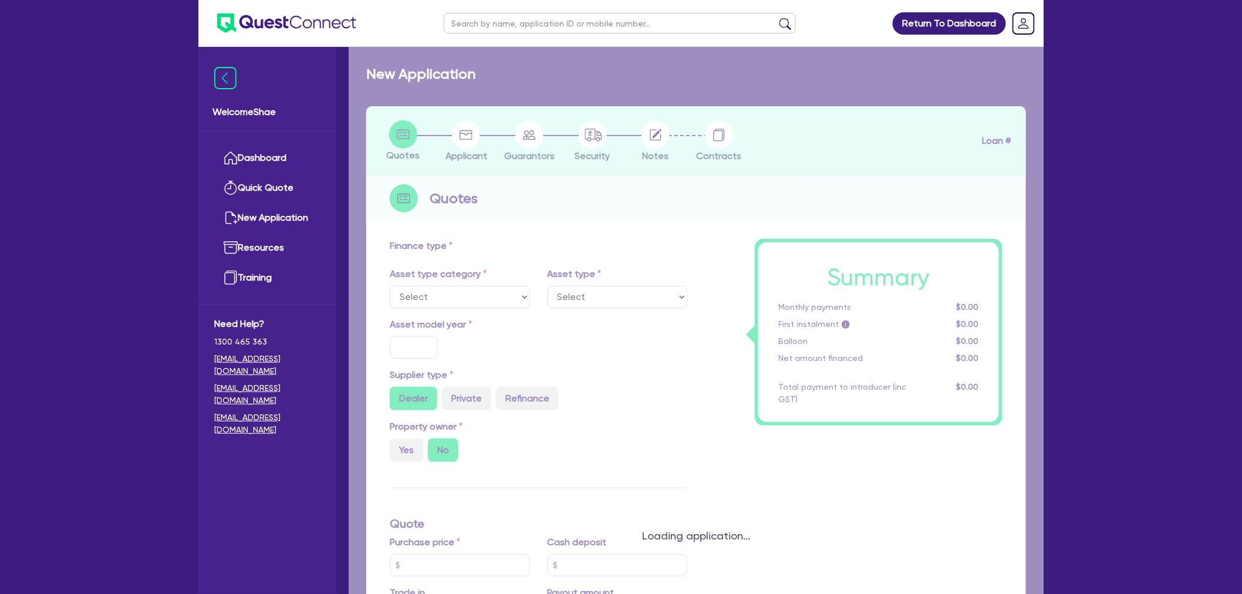
type input "8"
type input "6,575.56"
type input "16.95"
type input "1,400"
select select "PASSENGER_VEHICLES"
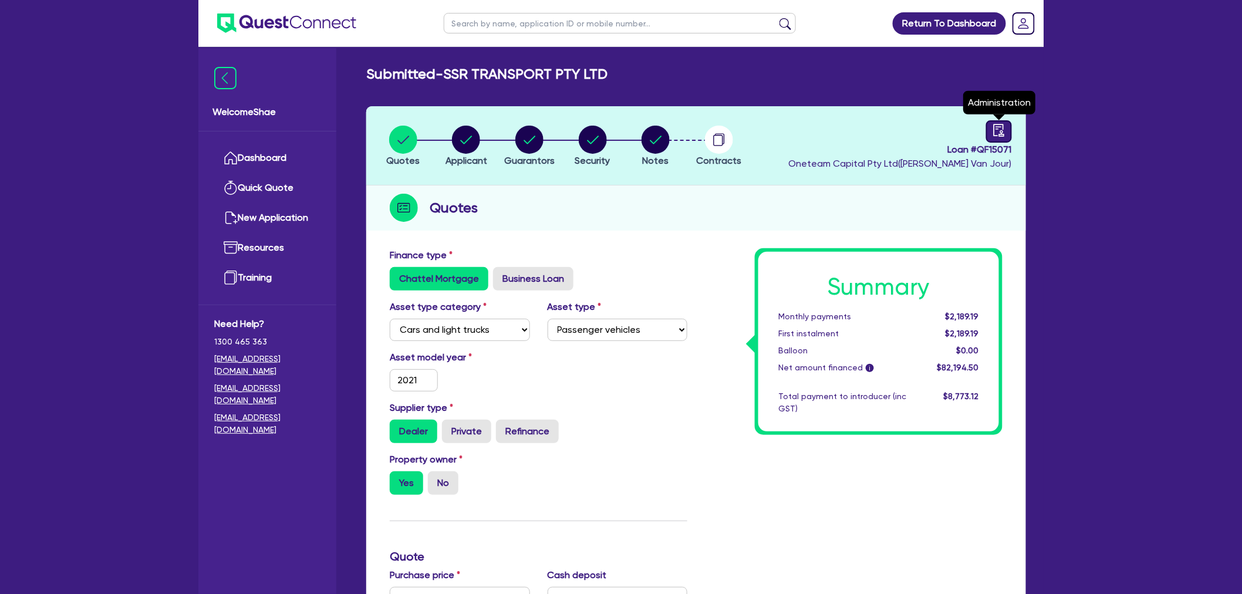
click at [987, 131] on link at bounding box center [999, 131] width 26 height 22
select select "SUBMITTED_NEW"
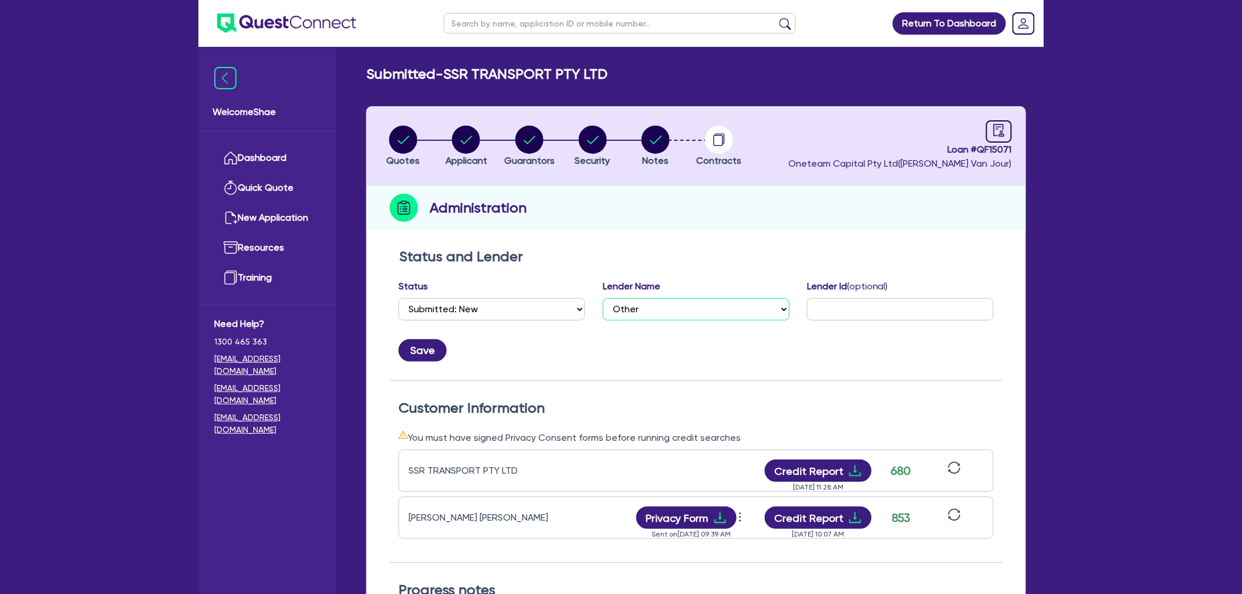
click at [623, 308] on select "Select AAMF AFS Alex Bank Angle Finance Azora Banjo BigStone BOQ Finance Brande…" at bounding box center [696, 309] width 187 height 22
select select "Angle Finance"
click at [603, 298] on select "Select AAMF AFS Alex Bank Angle Finance Azora Banjo BigStone BOQ Finance Brande…" at bounding box center [696, 309] width 187 height 22
click at [938, 303] on input "text" at bounding box center [900, 309] width 187 height 22
paste input "CA00107539"
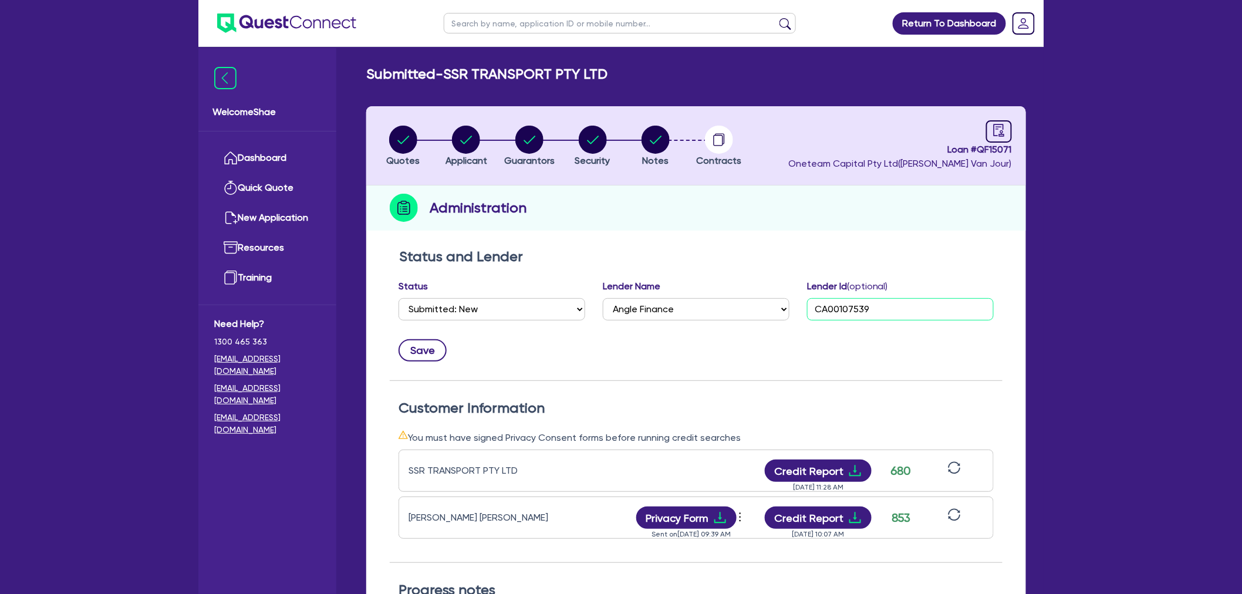
type input "CA00107539"
click at [426, 348] on button "Save" at bounding box center [423, 350] width 48 height 22
click at [1110, 365] on div "Status and Lender details has been saved ✕ Return To Dashboard Edit Profile Log…" at bounding box center [621, 448] width 1242 height 896
click at [470, 32] on input "text" at bounding box center [620, 23] width 352 height 21
paste input "QF15134"
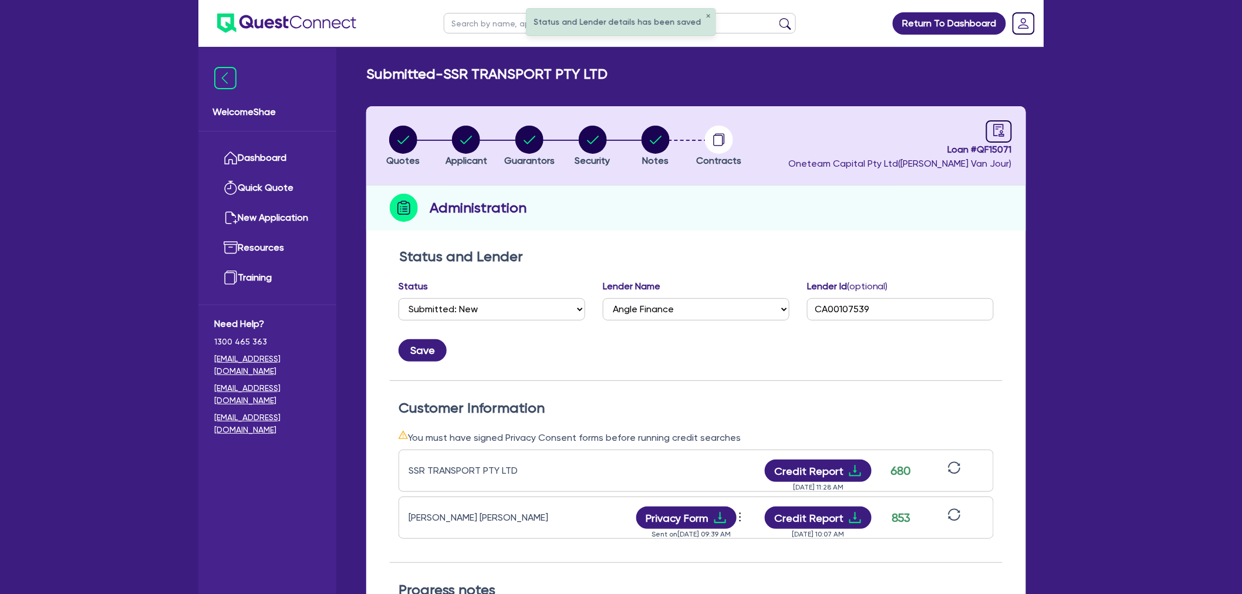
type input "QF15134"
click button "submit" at bounding box center [785, 26] width 19 height 16
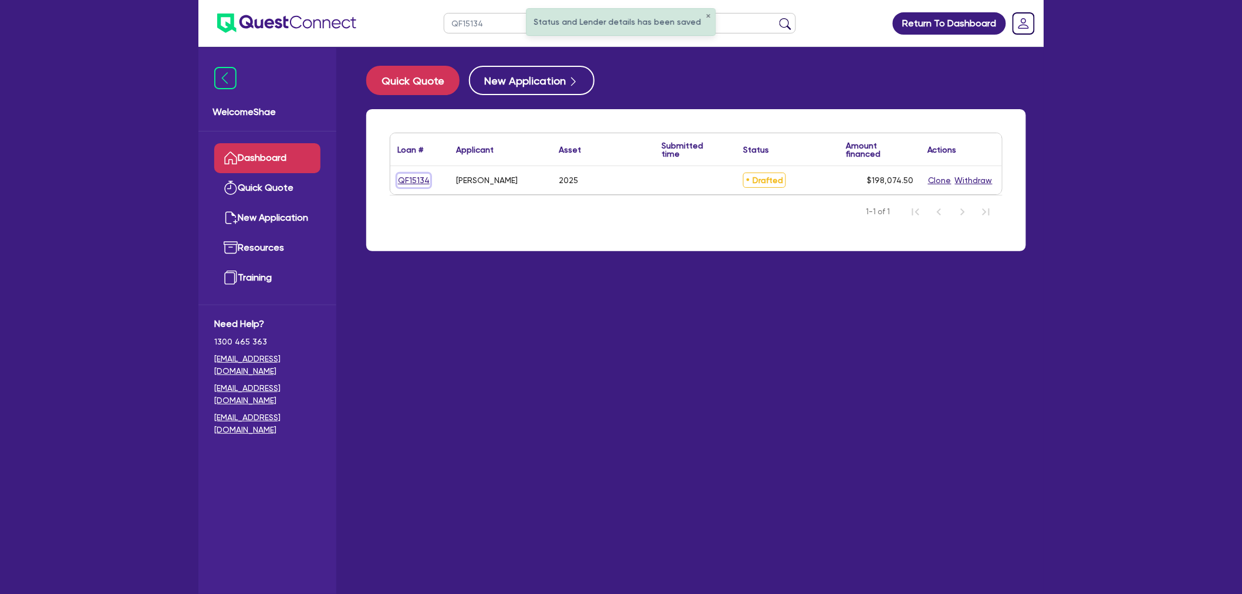
click at [420, 179] on link "QF15134" at bounding box center [413, 181] width 33 height 14
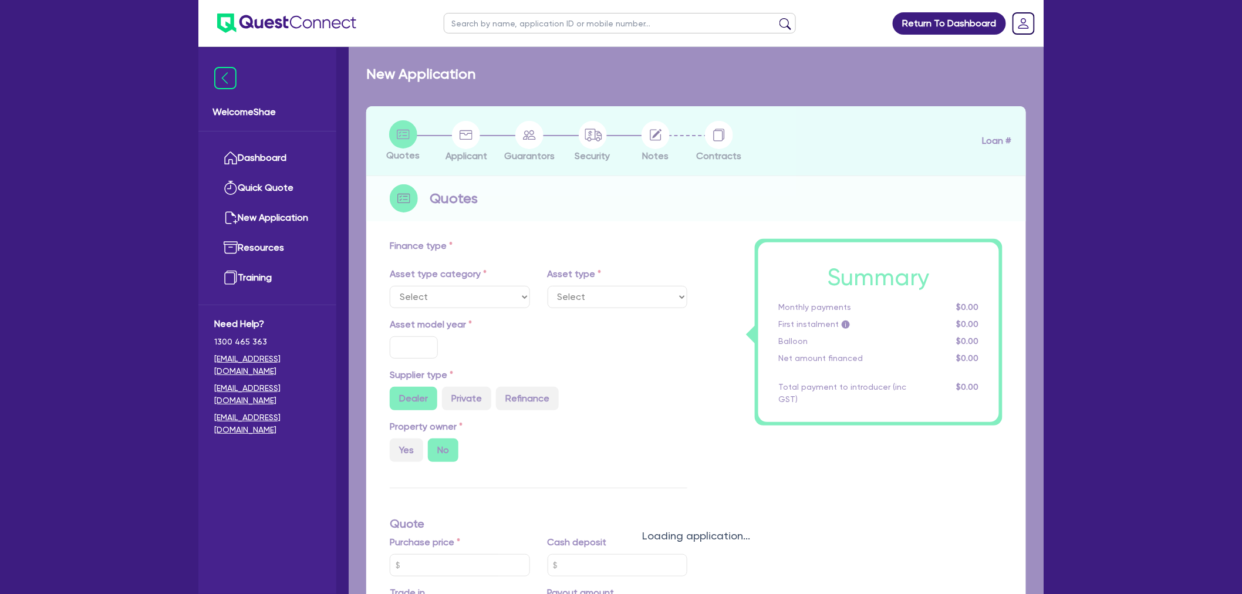
select select "CARS_AND_LIGHT_TRUCKS"
type input "2025"
radio input "true"
type input "220,000"
type input "25,000"
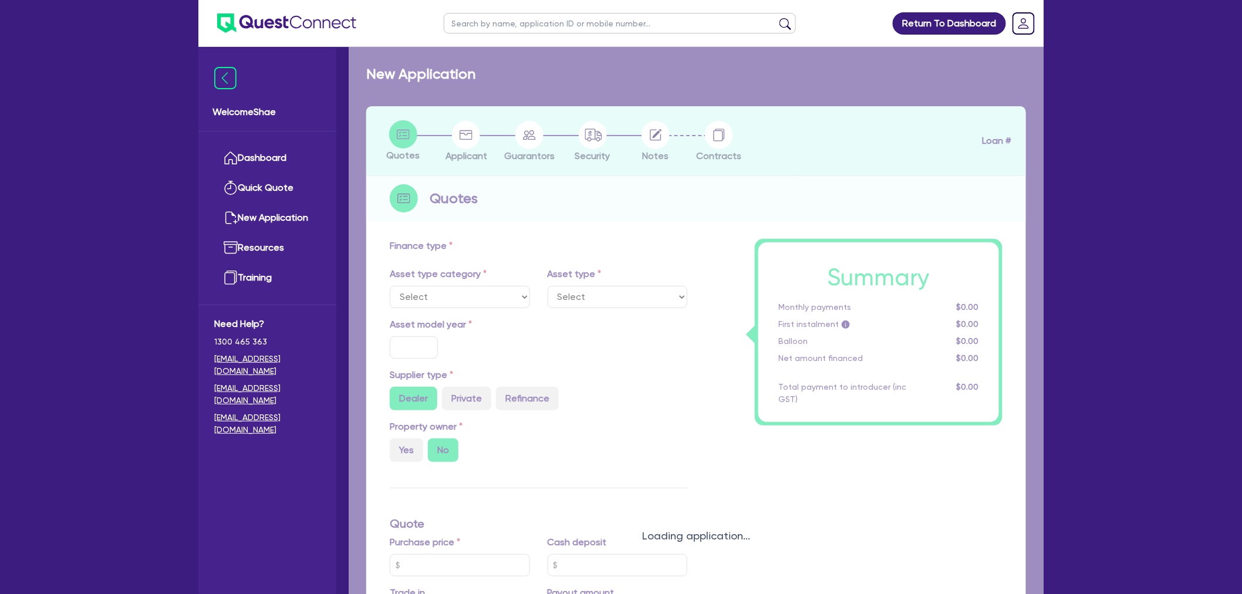
type input "8.99"
type input "2,200"
select select "PASSENGER_VEHICLES"
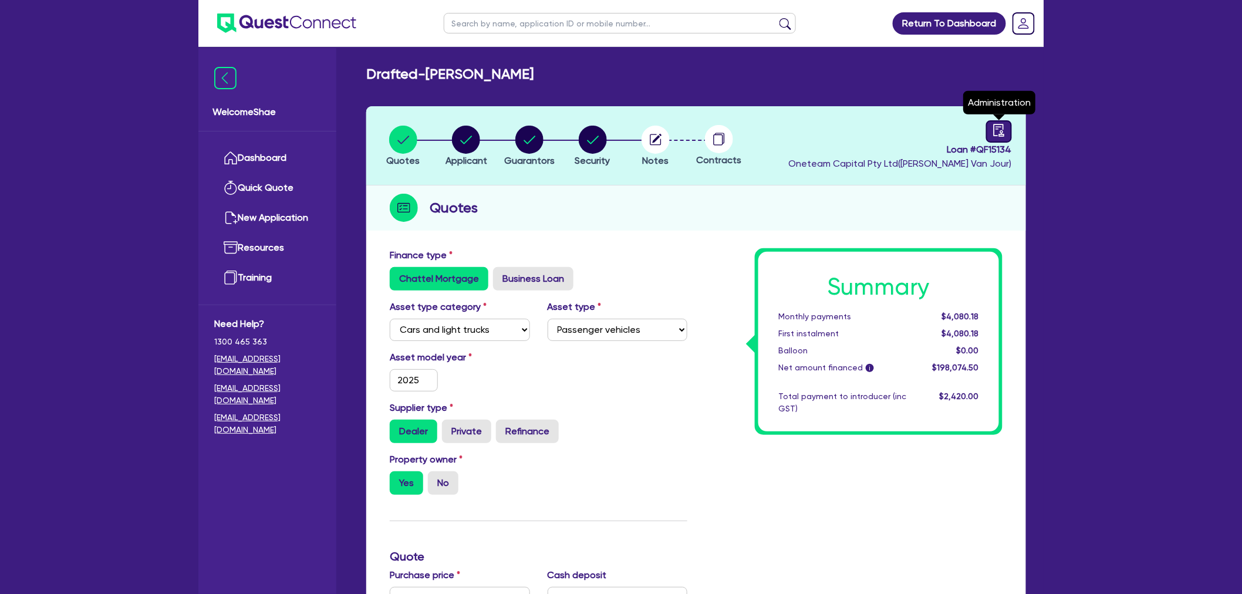
click at [995, 124] on icon "audit" at bounding box center [999, 130] width 13 height 13
select select "DRAFTED_NEW"
select select "Other"
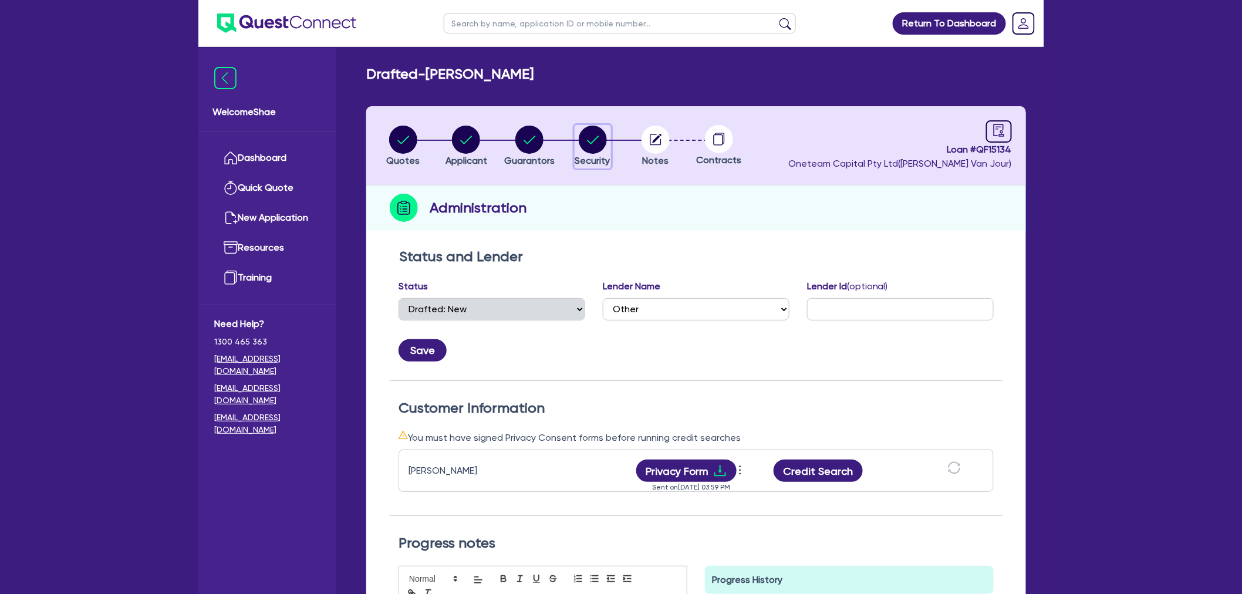
click at [602, 145] on circle "button" at bounding box center [593, 140] width 28 height 28
select select "CARS_AND_LIGHT_TRUCKS"
select select "PASSENGER_VEHICLES"
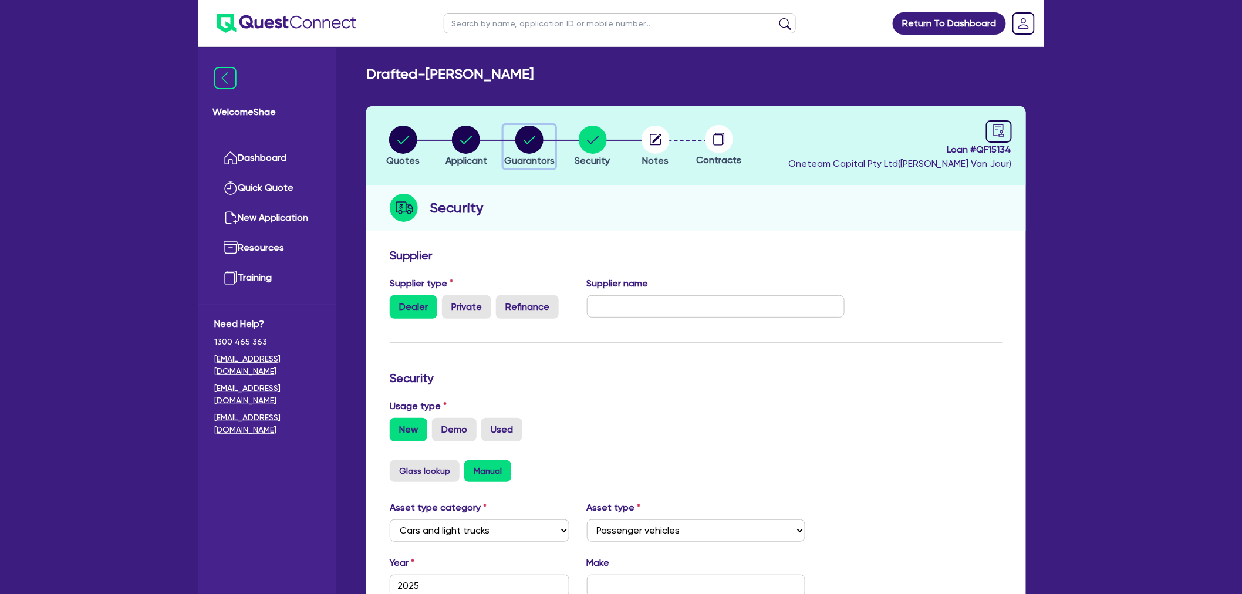
click at [524, 135] on circle "button" at bounding box center [529, 140] width 28 height 28
select select "MR"
select select "QLD"
select select "SINGLE"
select select "CASH"
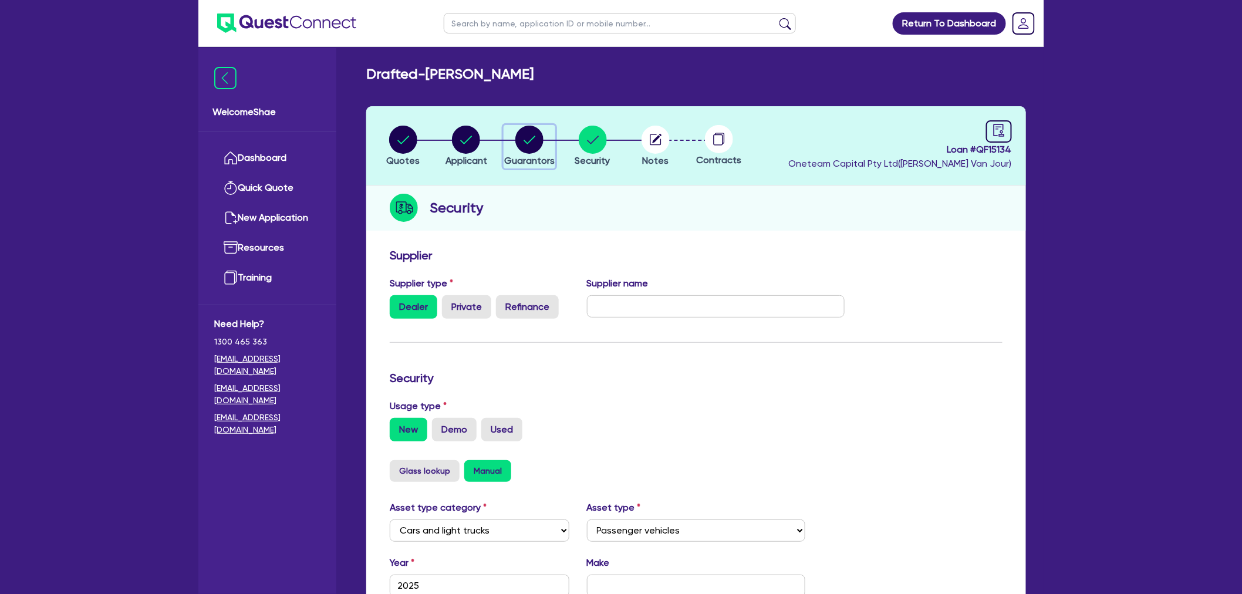
select select "VEHICLE_LOAN"
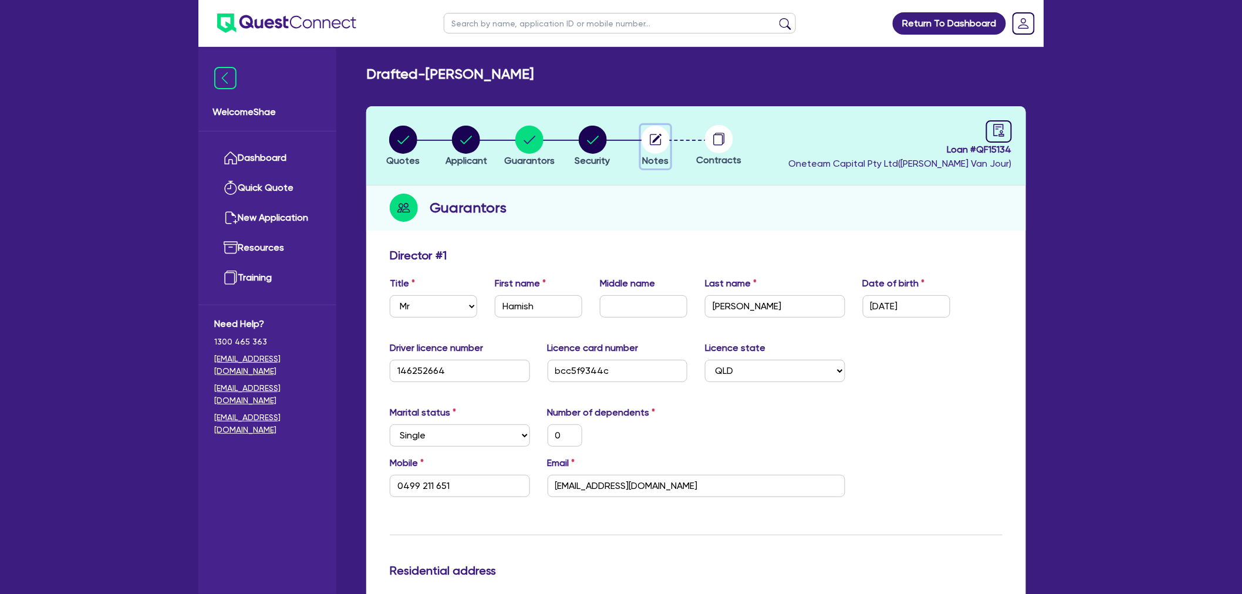
click at [653, 150] on circle "button" at bounding box center [656, 140] width 28 height 28
select select "Other"
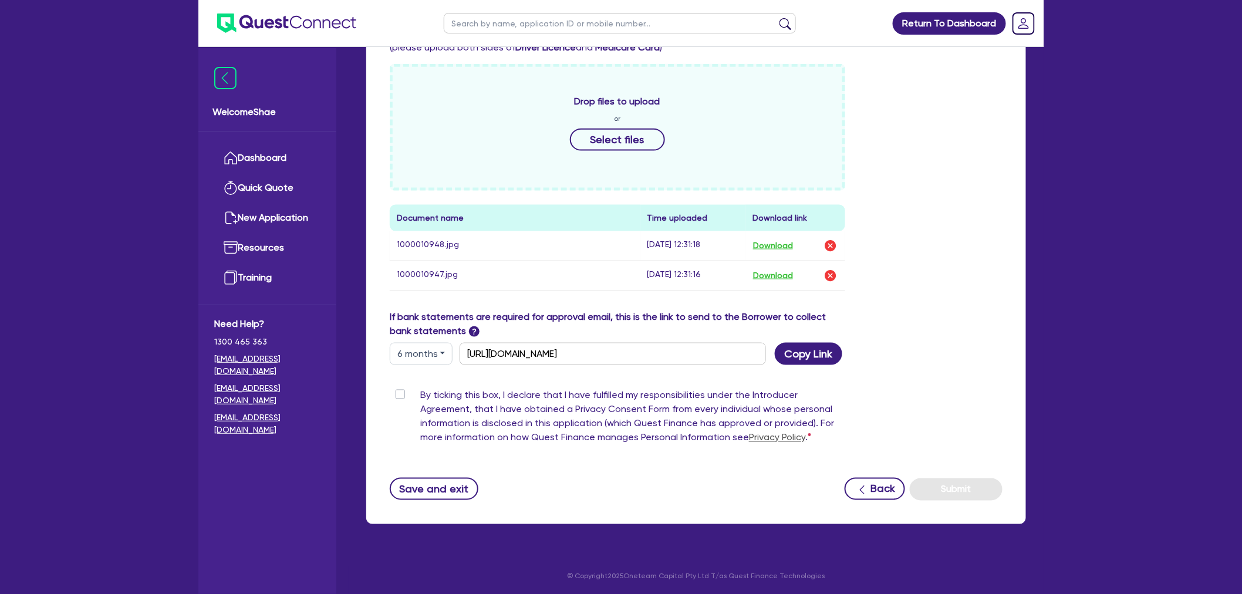
scroll to position [554, 0]
click at [769, 243] on button "Download" at bounding box center [772, 245] width 41 height 15
click at [771, 272] on button "Download" at bounding box center [772, 275] width 41 height 15
drag, startPoint x: 76, startPoint y: 370, endPoint x: 247, endPoint y: 390, distance: 172.0
click at [76, 370] on div "Return To Dashboard Edit Profile Logout Welcome Shae Dashboard Quick Quote New …" at bounding box center [621, 20] width 1242 height 1149
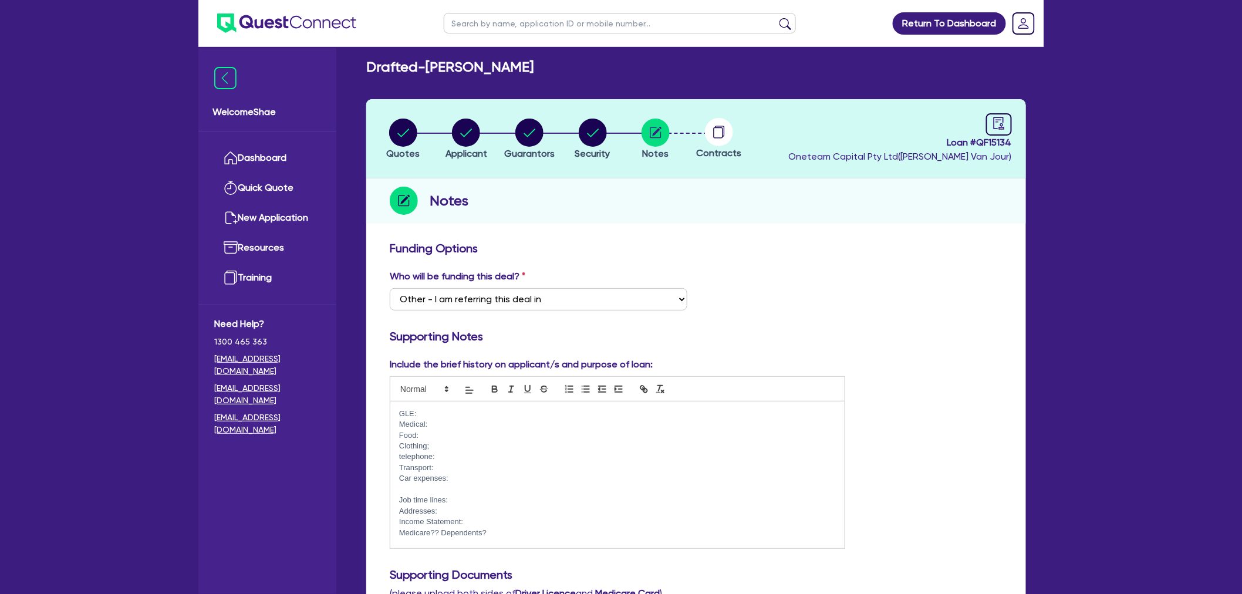
scroll to position [0, 0]
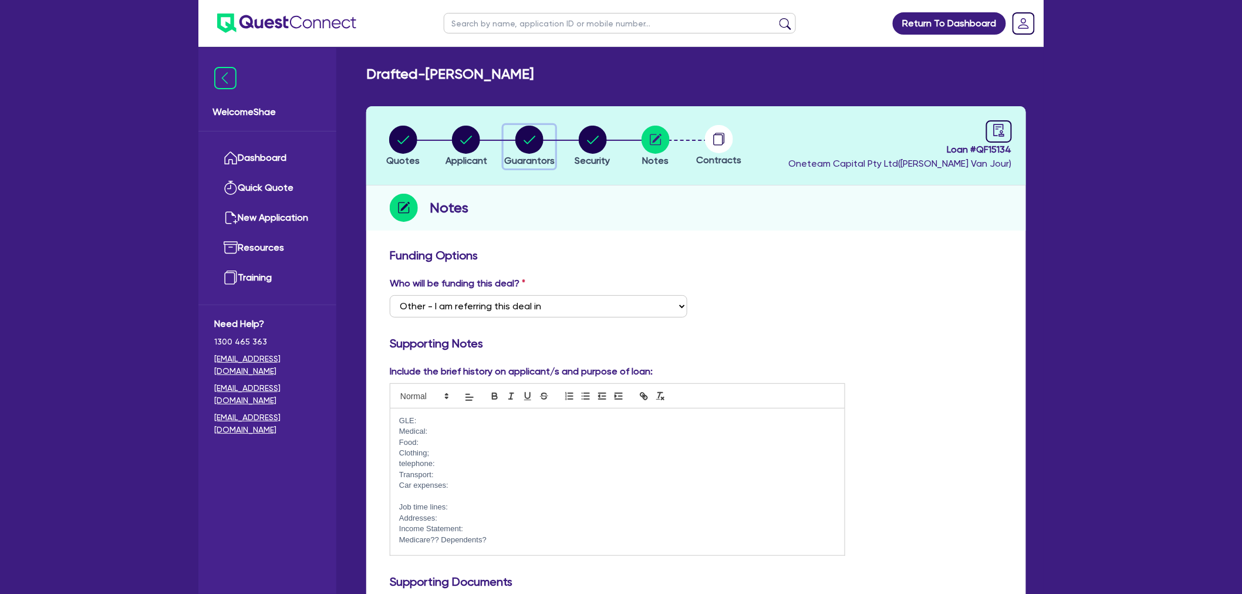
click at [529, 141] on icon "button" at bounding box center [530, 140] width 12 height 8
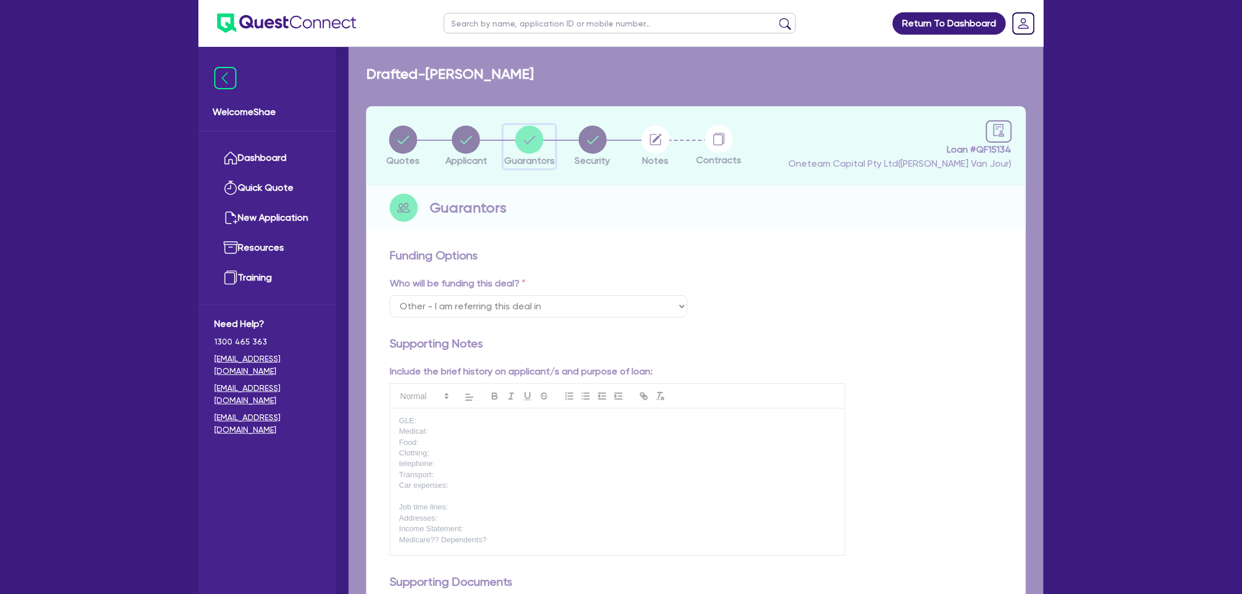
select select "MR"
select select "QLD"
select select "SINGLE"
select select "CASH"
select select "VEHICLE_LOAN"
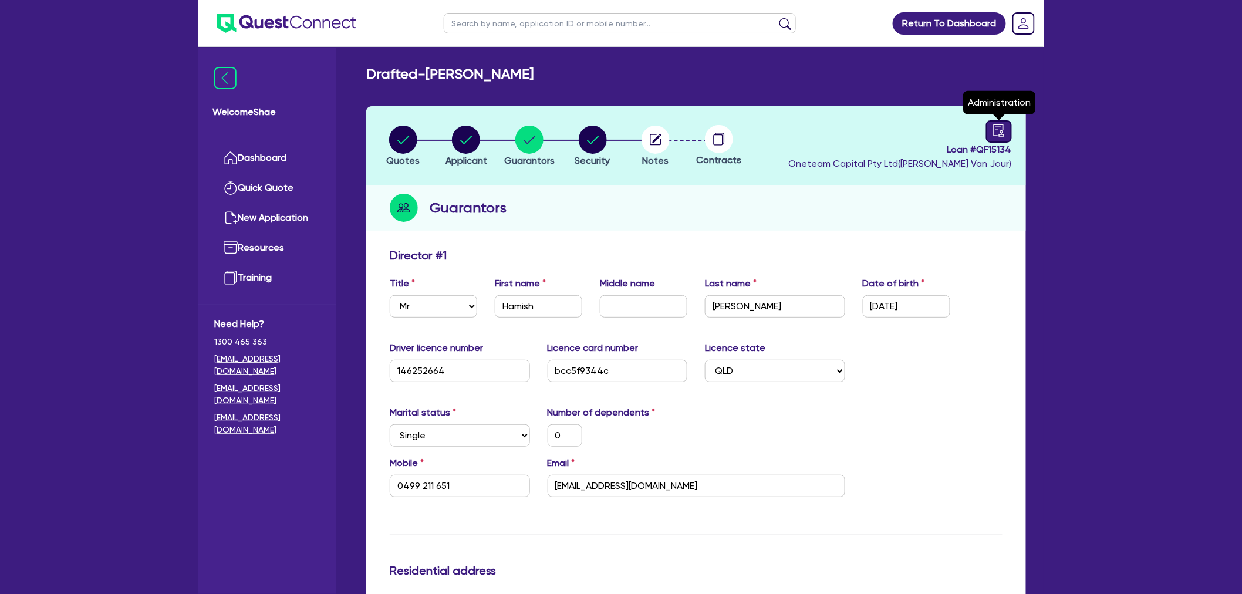
drag, startPoint x: 1001, startPoint y: 134, endPoint x: 993, endPoint y: 139, distance: 10.3
click at [1001, 134] on icon "audit" at bounding box center [999, 130] width 13 height 13
select select "DRAFTED_NEW"
select select "Other"
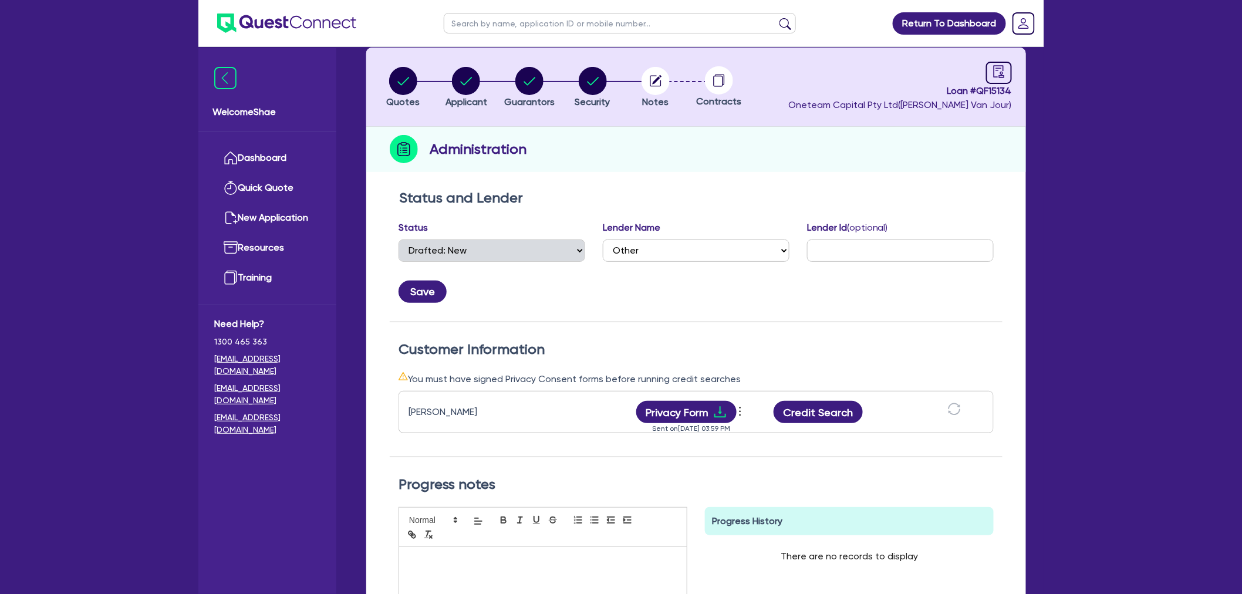
scroll to position [195, 0]
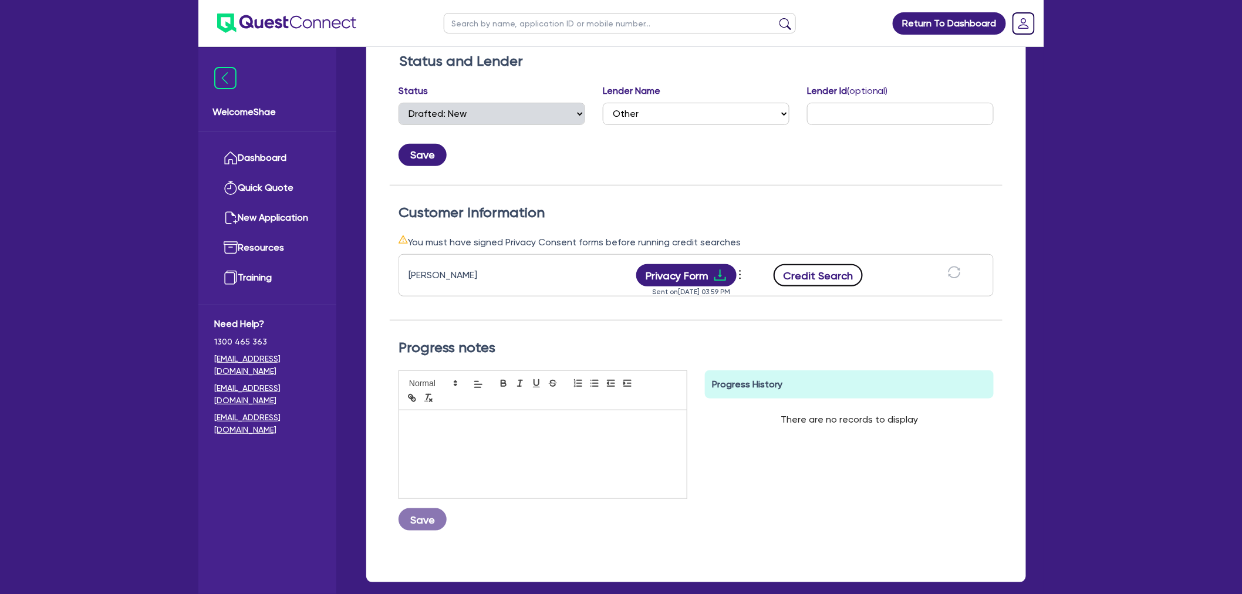
click at [824, 268] on button "Credit Search" at bounding box center [818, 275] width 89 height 22
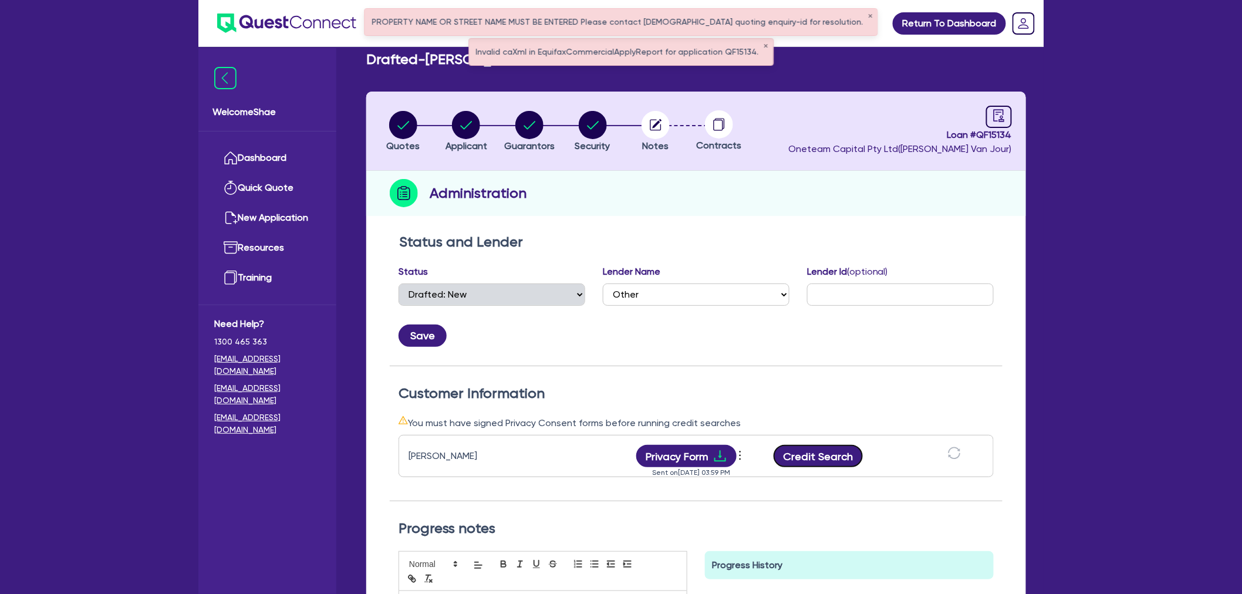
scroll to position [0, 0]
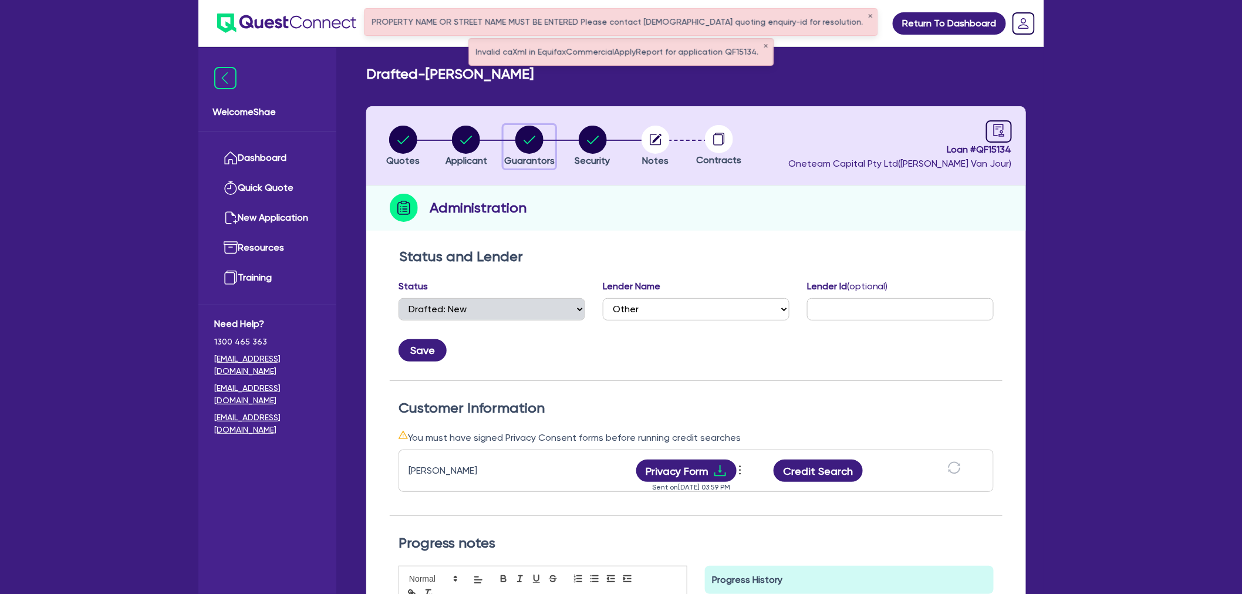
click at [524, 150] on circle "button" at bounding box center [529, 140] width 28 height 28
select select "MR"
select select "QLD"
select select "SINGLE"
select select "CASH"
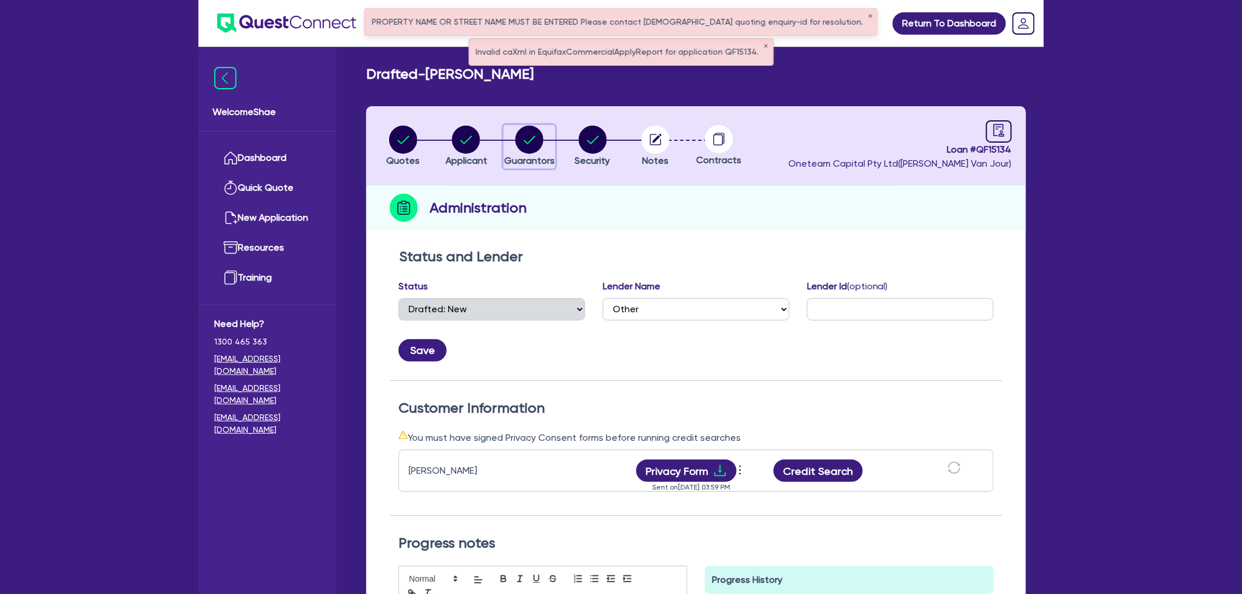
select select "VEHICLE_LOAN"
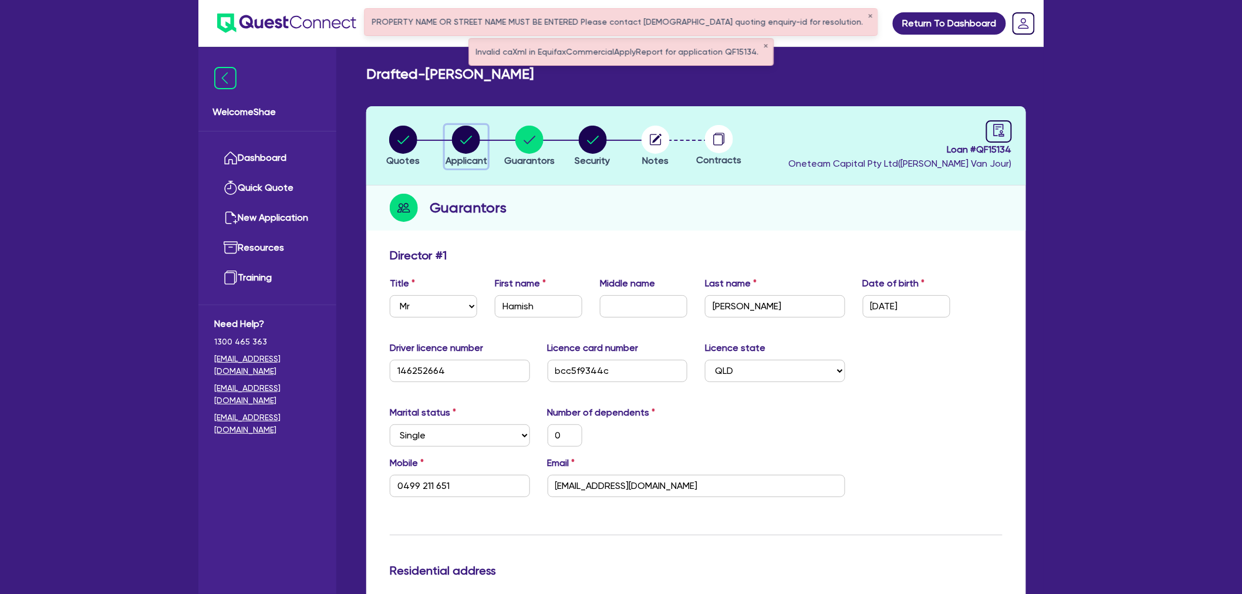
click at [475, 153] on button "Applicant" at bounding box center [466, 146] width 43 height 43
select select "SOLE_TRADER"
select select "BUILDING_CONSTRUCTION"
select select "TRADES_SERVICES_BUSINESSES_GOVERNMENT"
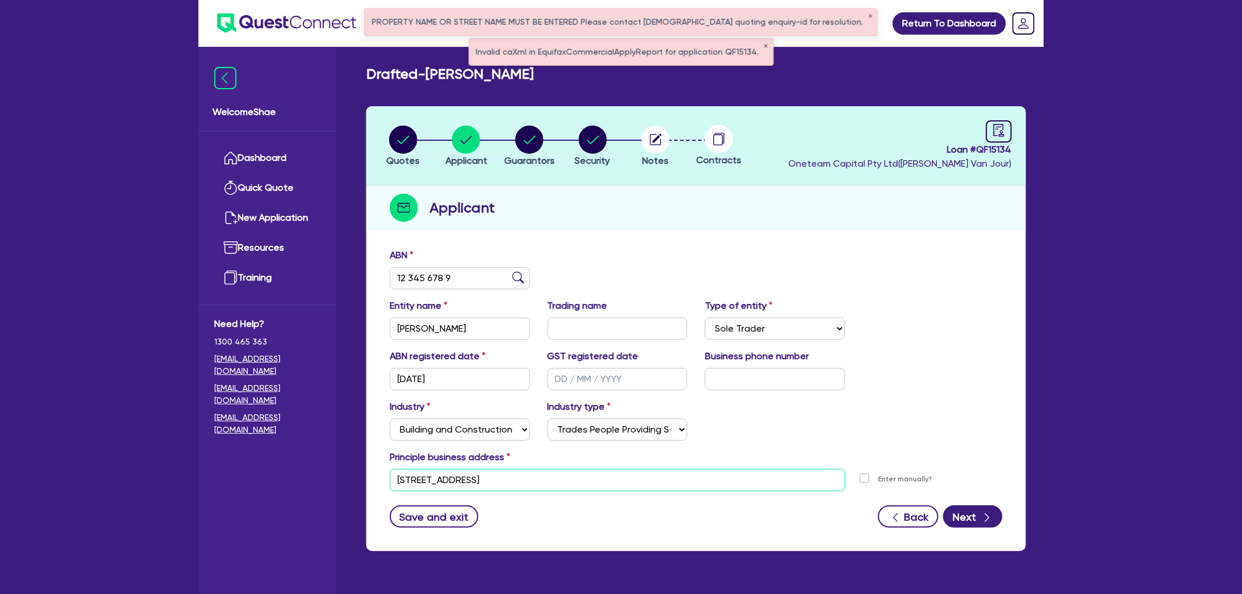
click at [565, 481] on input "88 Esplanade Surfers Paradise QLD 4217" at bounding box center [617, 480] width 455 height 22
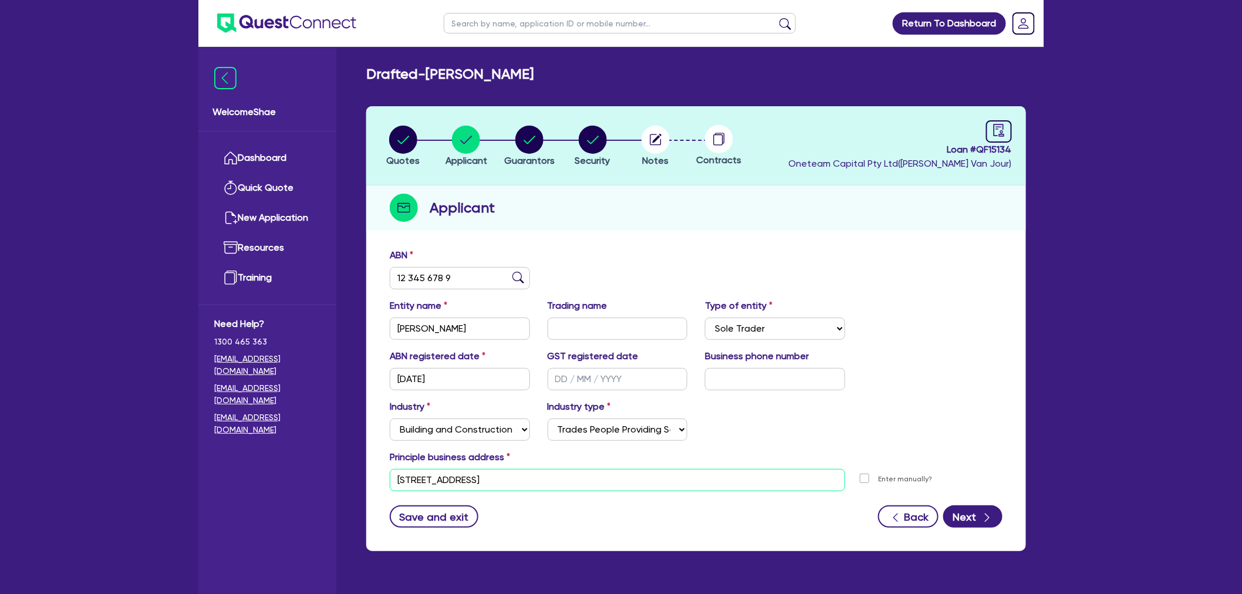
click at [499, 477] on input "88 Esplanade Surfers Paradise QLD 4217" at bounding box center [617, 480] width 455 height 22
click at [527, 139] on circle "button" at bounding box center [529, 140] width 28 height 28
select select "MR"
select select "QLD"
select select "SINGLE"
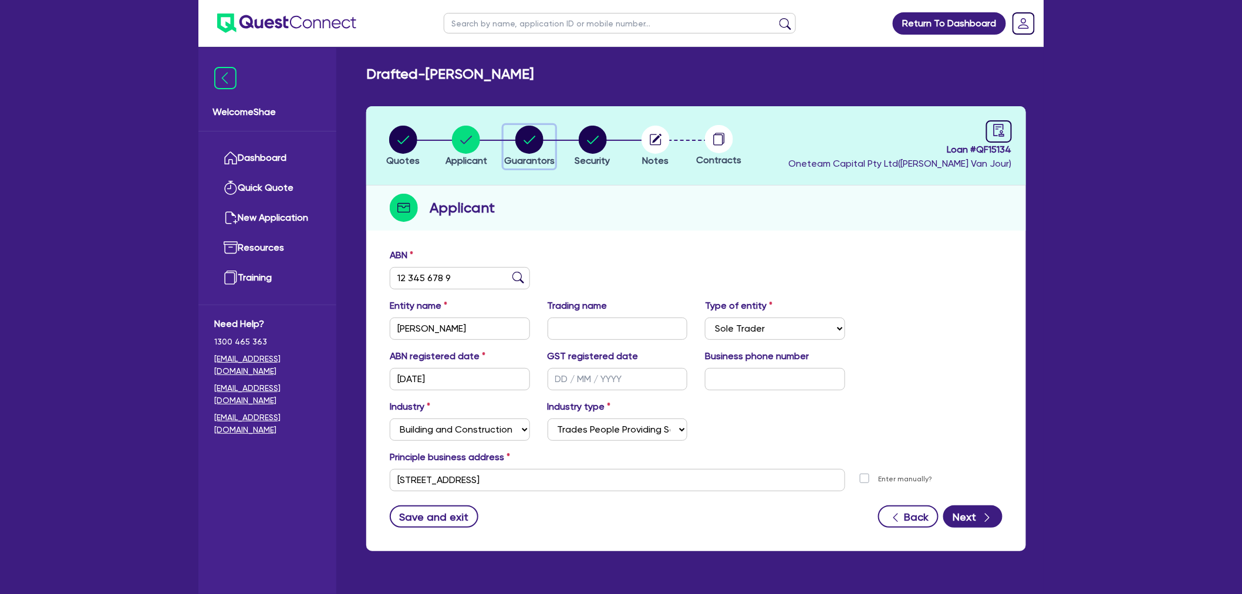
select select "CASH"
select select "VEHICLE_LOAN"
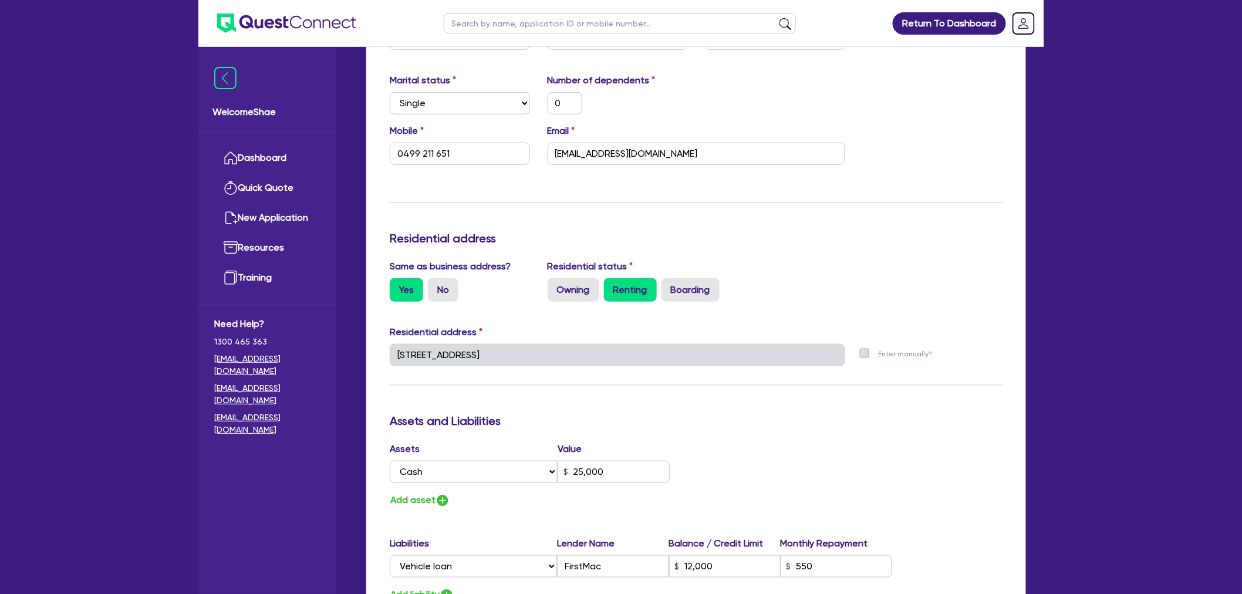
scroll to position [456, 0]
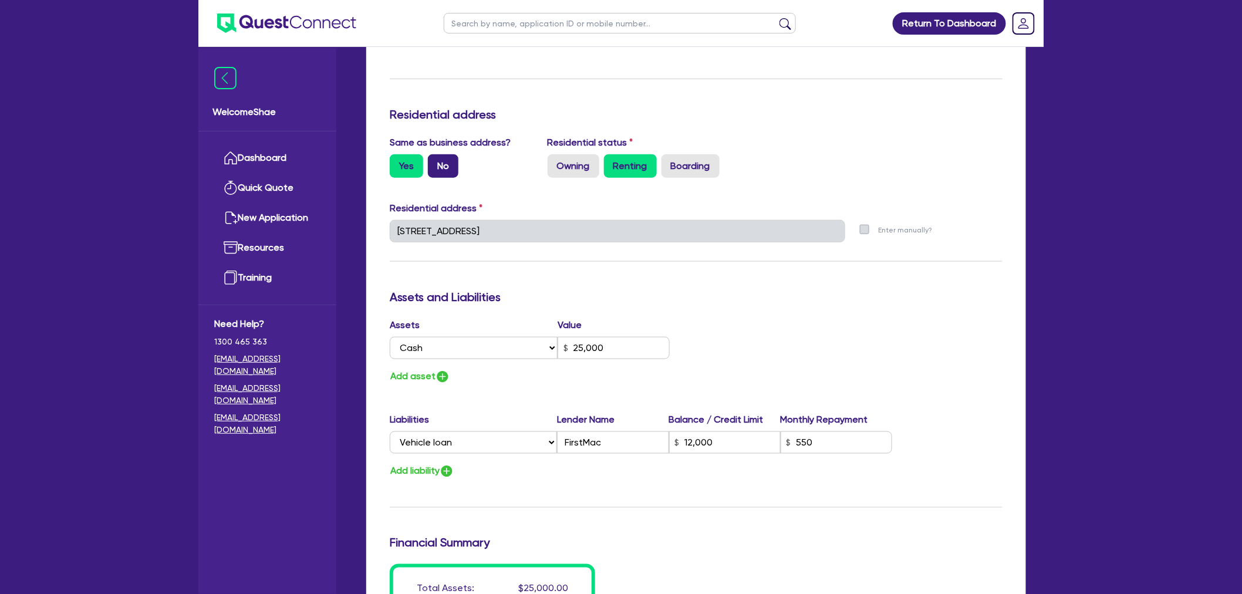
click at [448, 168] on label "No" at bounding box center [443, 165] width 31 height 23
click at [436, 162] on input "No" at bounding box center [432, 158] width 8 height 8
radio input "true"
type input "0"
type input "0499 211 651"
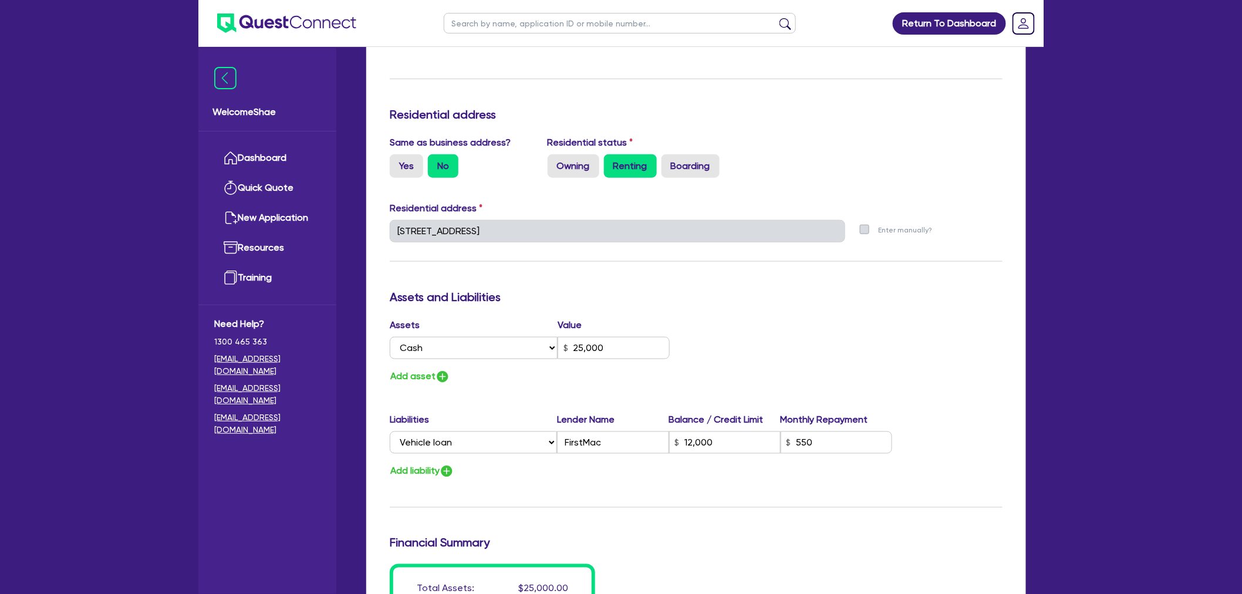
type input "25,000"
type input "12,000"
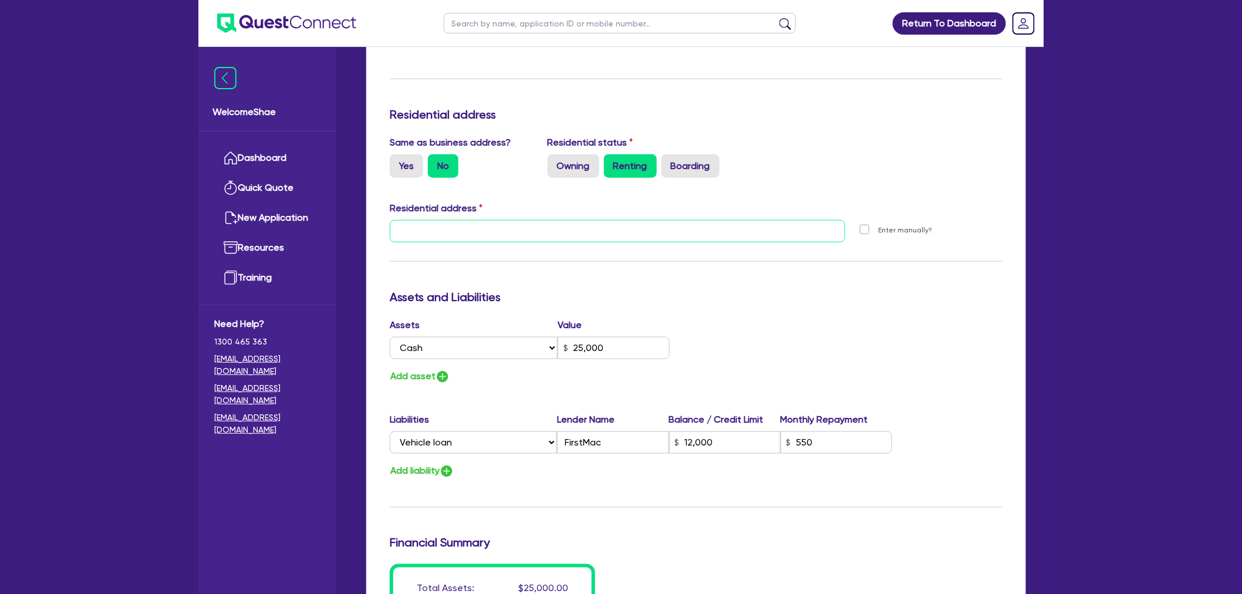
click at [464, 230] on input "text" at bounding box center [617, 231] width 455 height 22
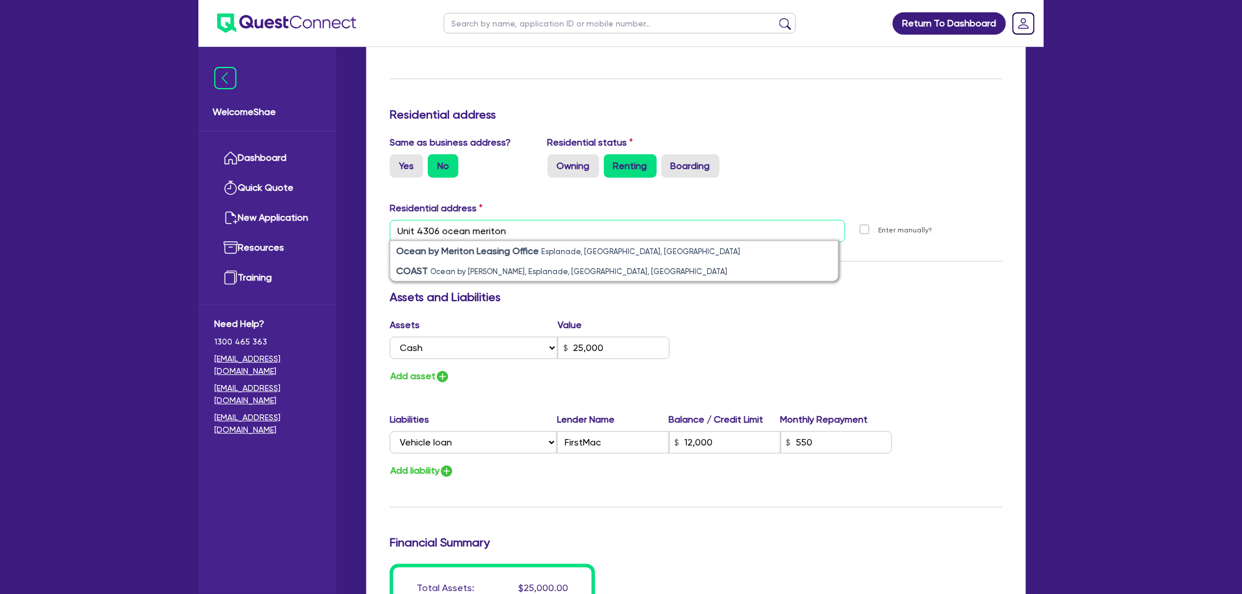
type input "Unit 4306 ocean meriton"
click at [512, 201] on div "Residential address" at bounding box center [696, 210] width 630 height 19
click at [823, 323] on div "Assets Value Select Asset Cash Property Investment property Vehicle Truck Trail…" at bounding box center [696, 351] width 630 height 66
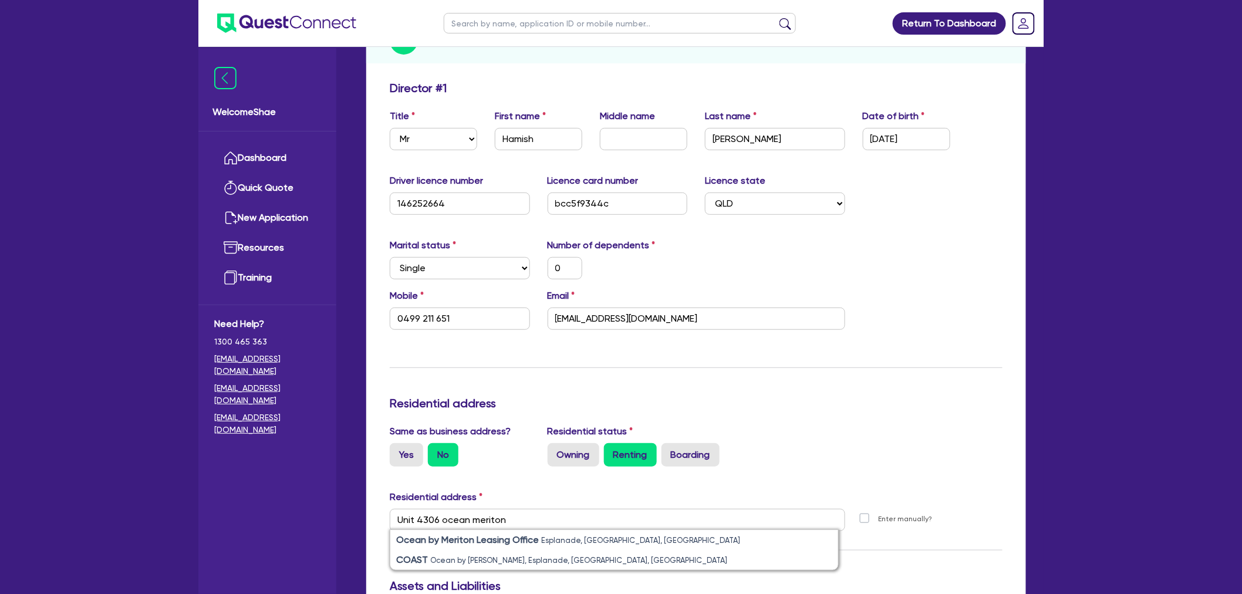
scroll to position [130, 0]
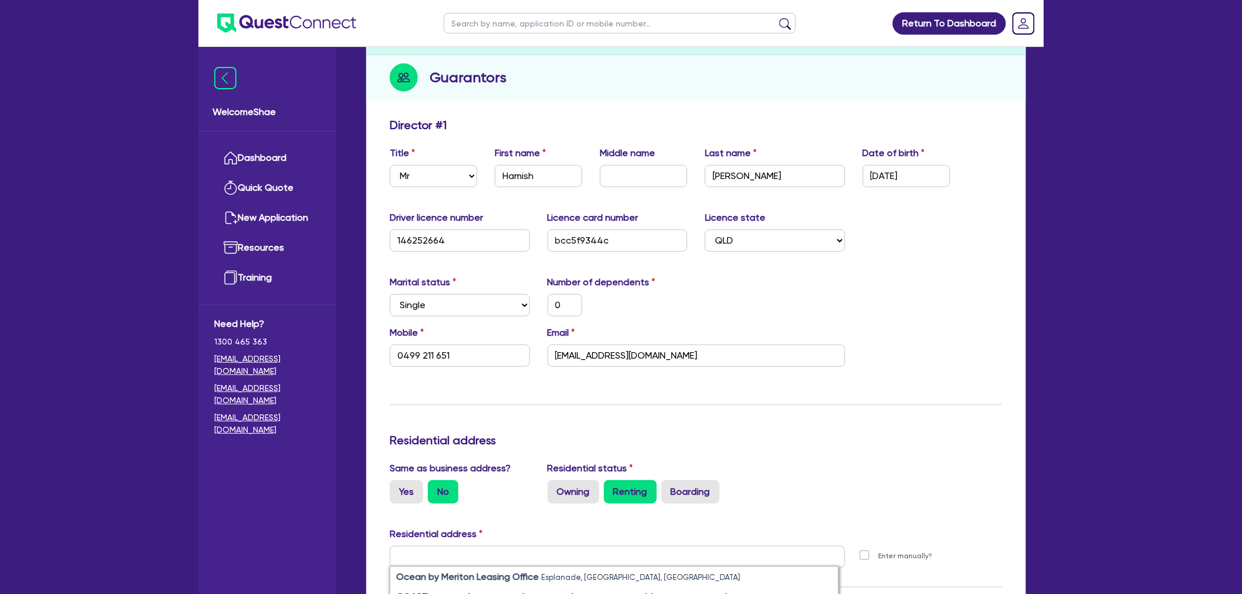
click at [885, 524] on div "Update residential status for Director #1 Boarding is only acceptable when the …" at bounding box center [696, 552] width 613 height 868
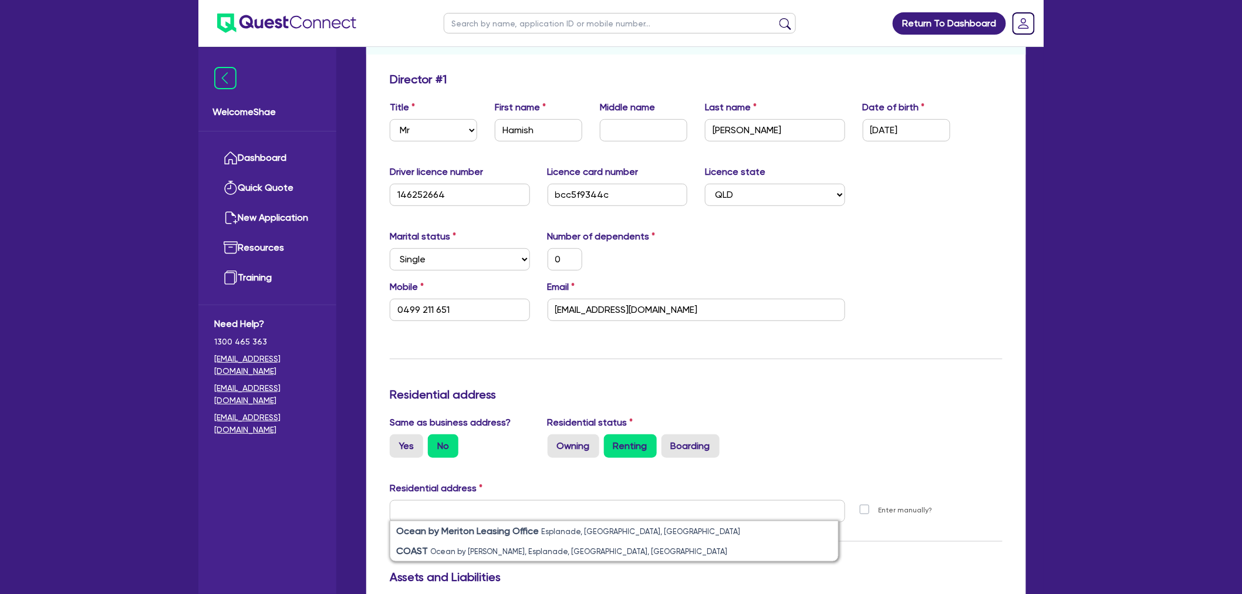
scroll to position [261, 0]
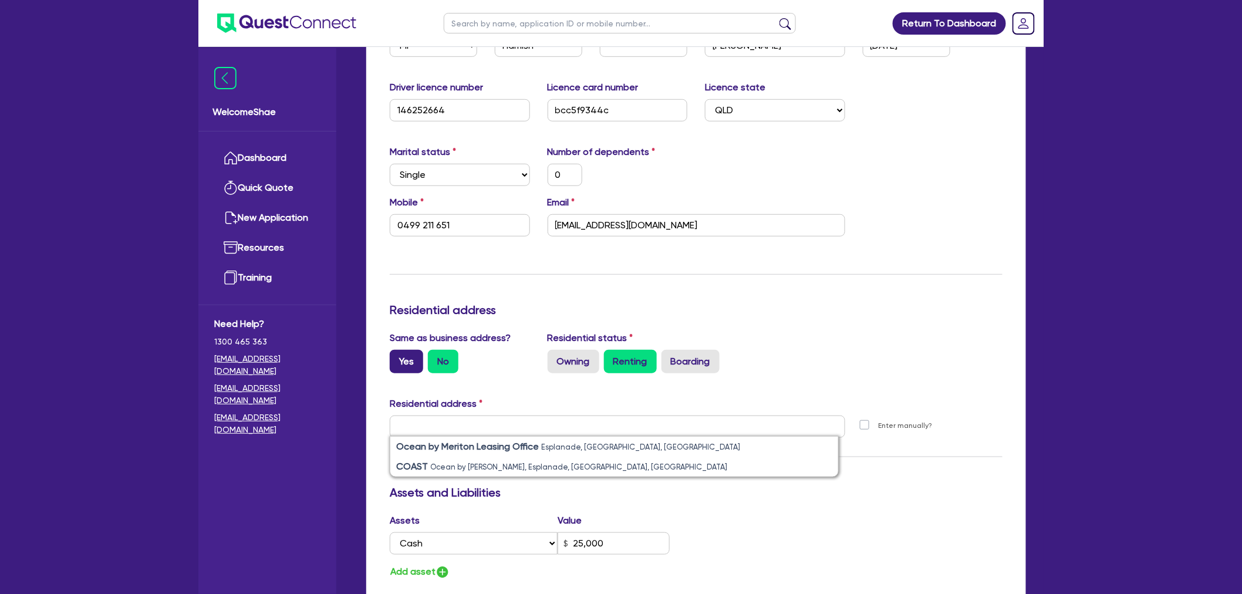
click at [397, 365] on label "Yes" at bounding box center [406, 361] width 33 height 23
click at [397, 357] on input "Yes" at bounding box center [394, 354] width 8 height 8
radio input "true"
type input "0"
type input "0499 211 651"
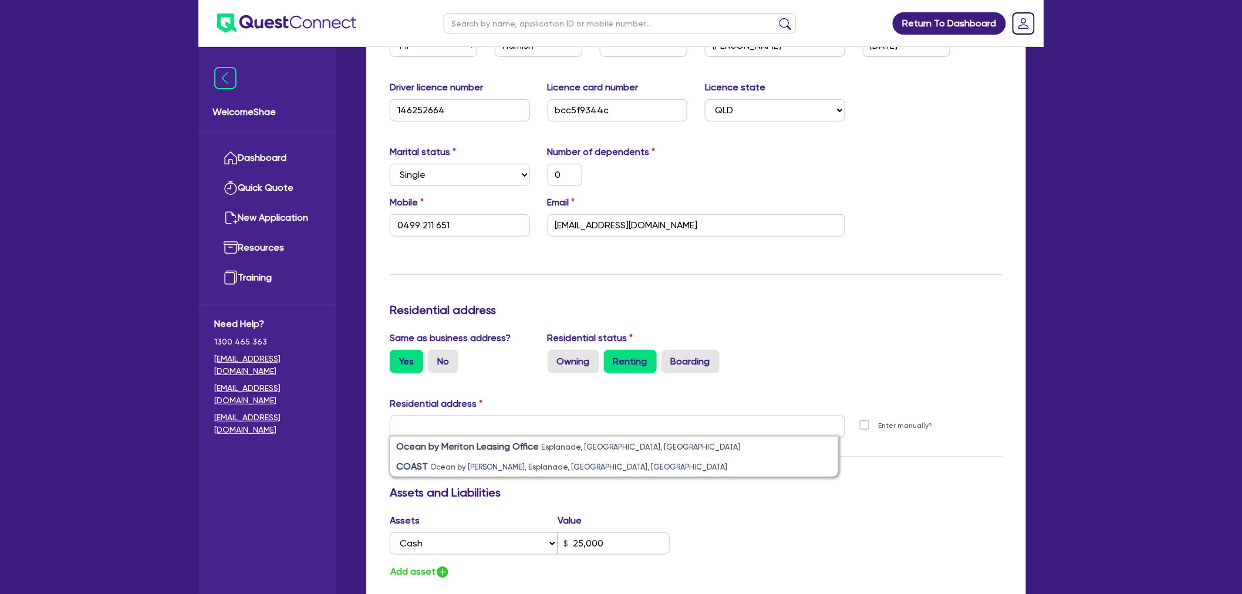
type input "88 Esplanade Surfers Paradise QLD 4217"
type input "25,000"
type input "12,000"
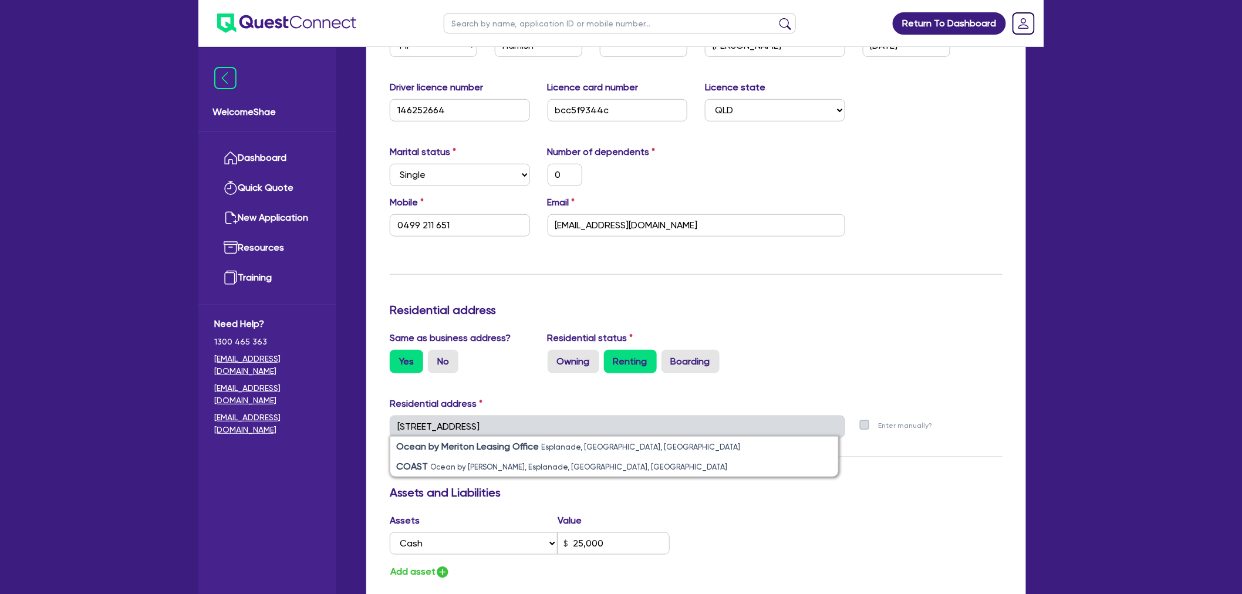
click at [898, 345] on div "Same as business address? Yes No Residential status Owning Renting Boarding" at bounding box center [696, 357] width 630 height 52
click at [943, 447] on div "Update residential status for Director #1 Boarding is only acceptable when the …" at bounding box center [696, 422] width 613 height 868
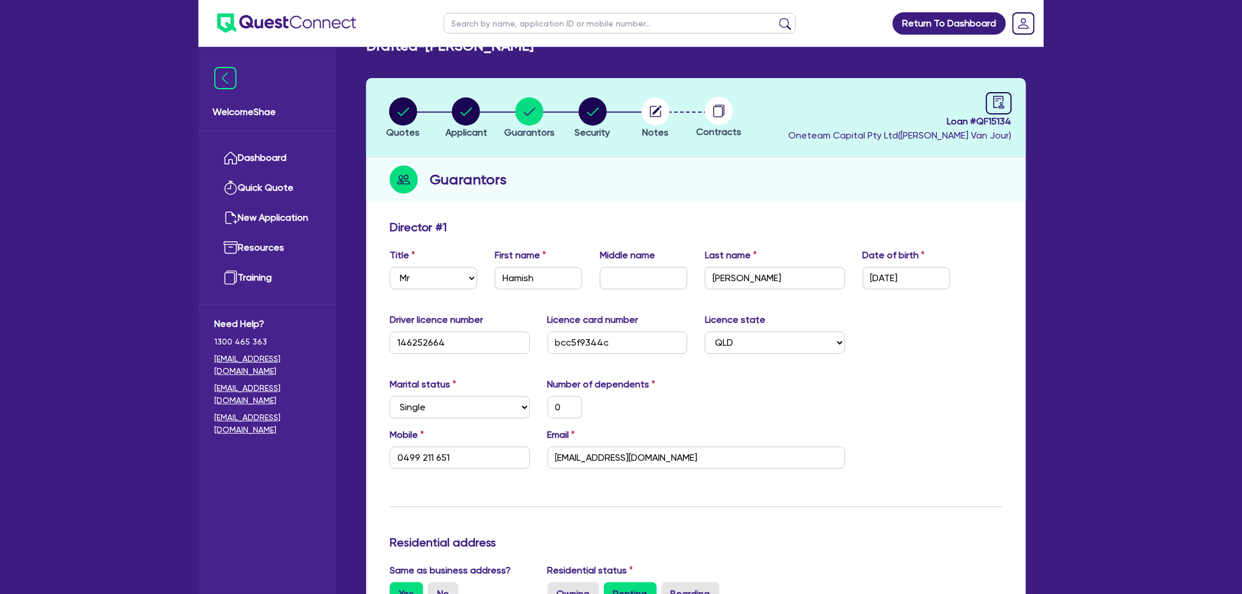
scroll to position [0, 0]
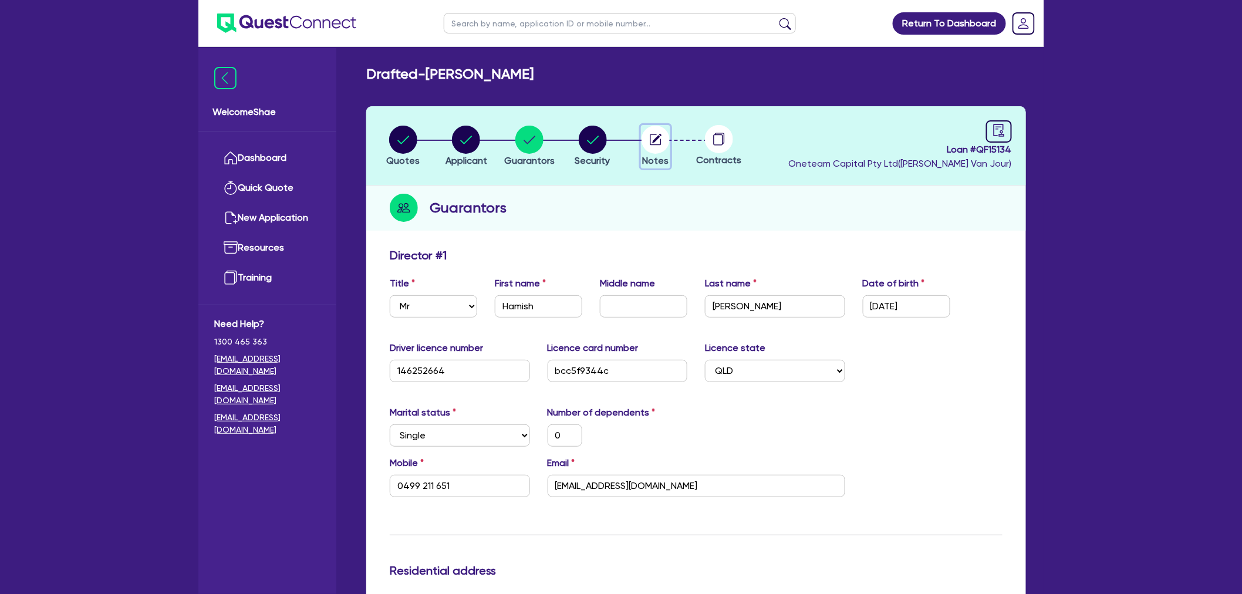
click at [643, 137] on circle "button" at bounding box center [656, 140] width 28 height 28
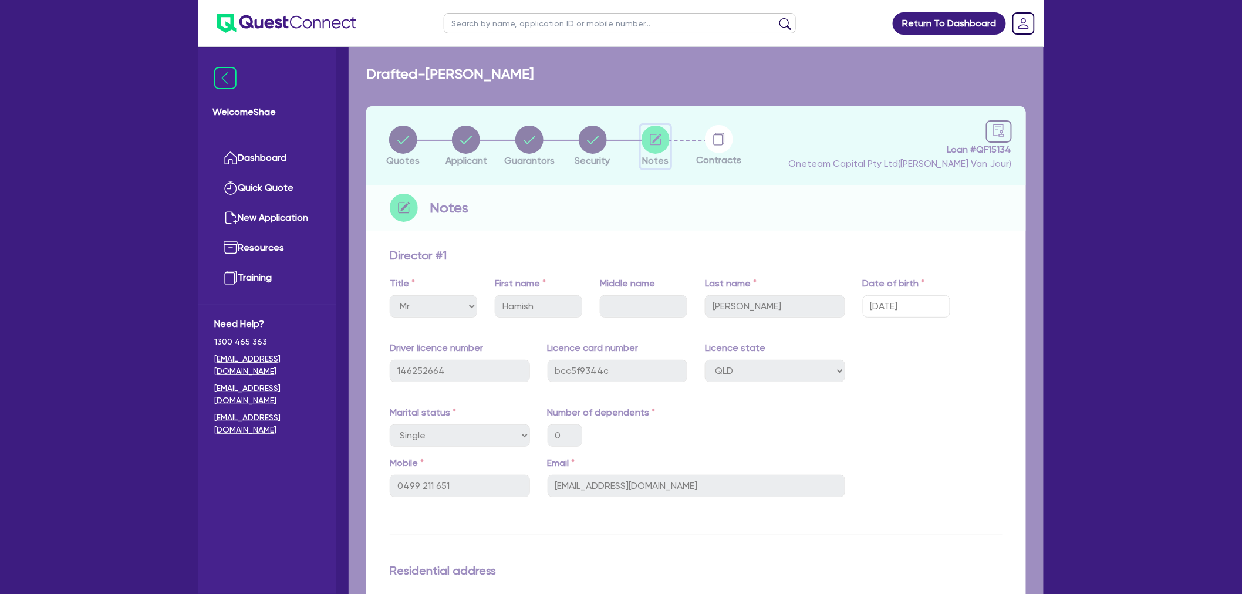
select select "Other"
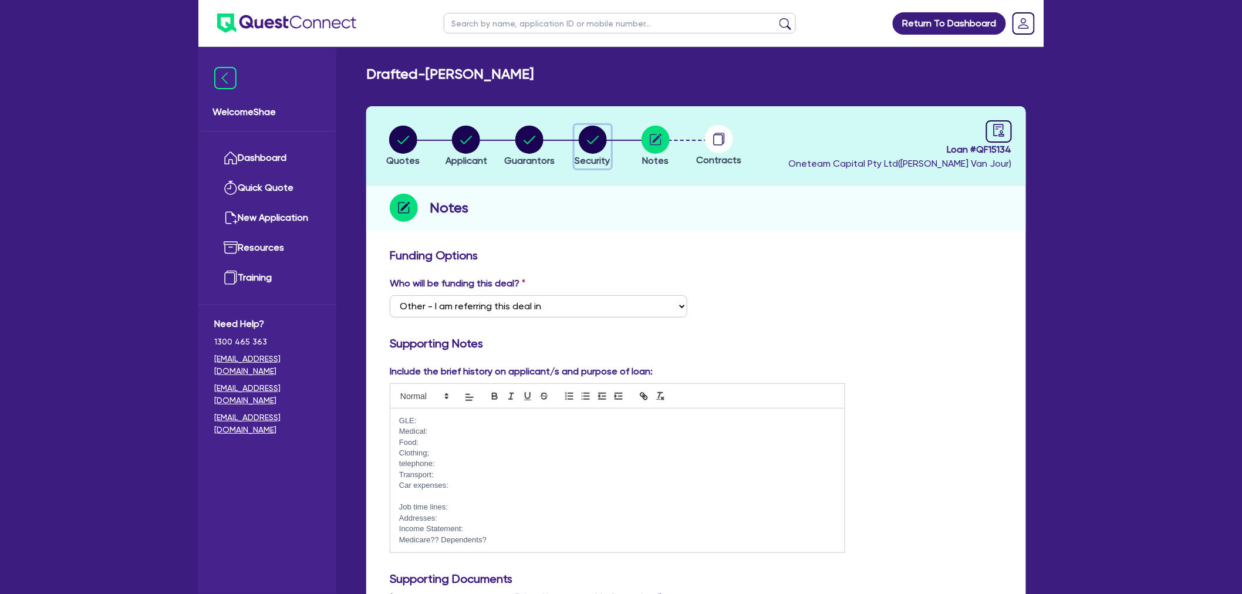
click at [593, 147] on circle "button" at bounding box center [593, 140] width 28 height 28
select select "CARS_AND_LIGHT_TRUCKS"
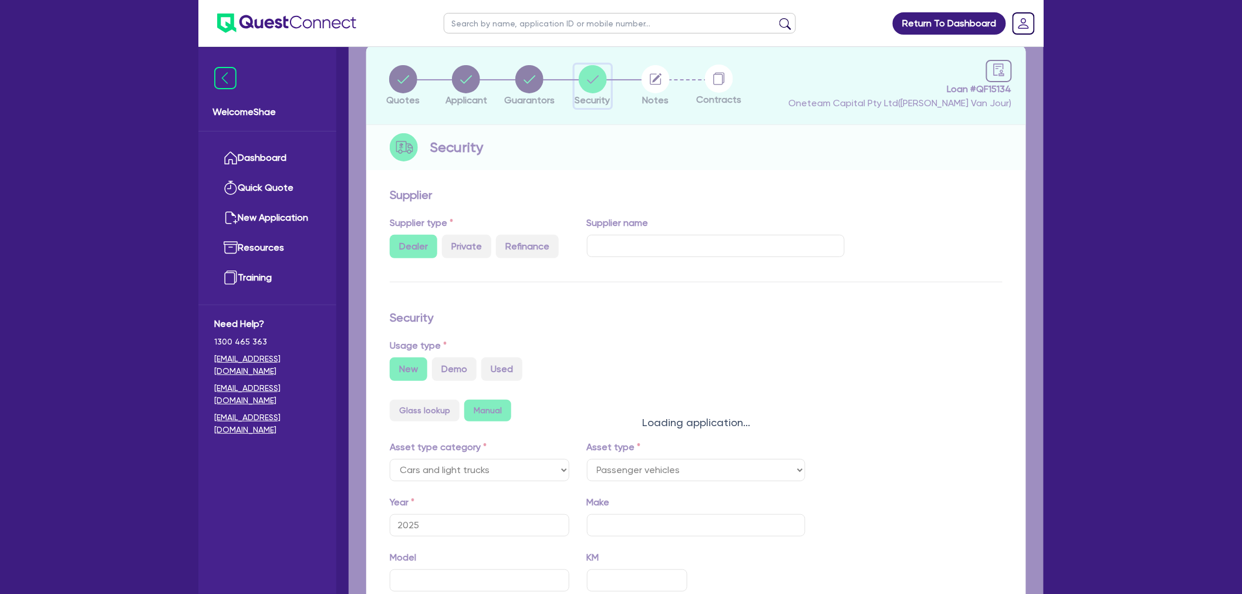
select select "PASSENGER_VEHICLES"
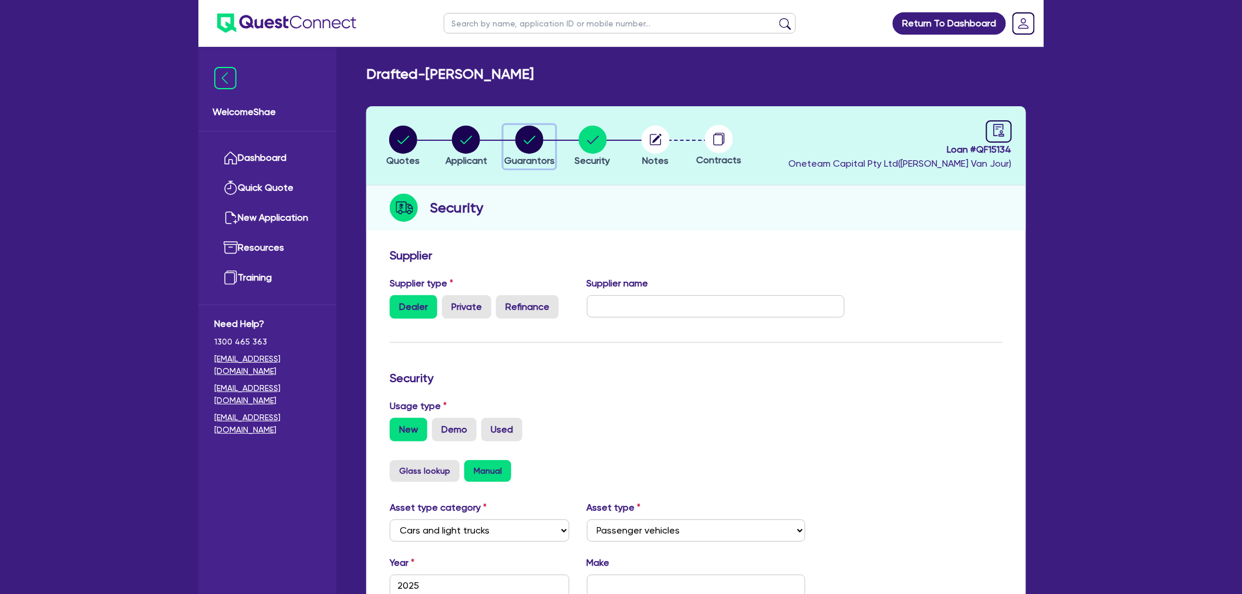
click at [519, 147] on circle "button" at bounding box center [529, 140] width 28 height 28
select select "MR"
select select "QLD"
select select "SINGLE"
select select "CASH"
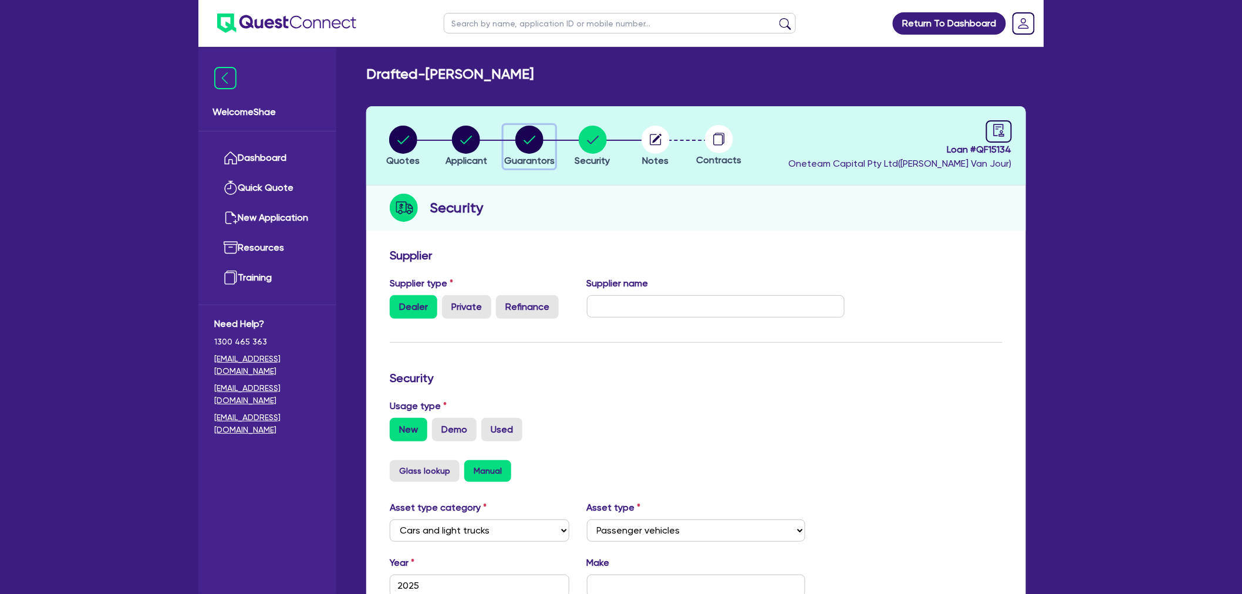
select select "VEHICLE_LOAN"
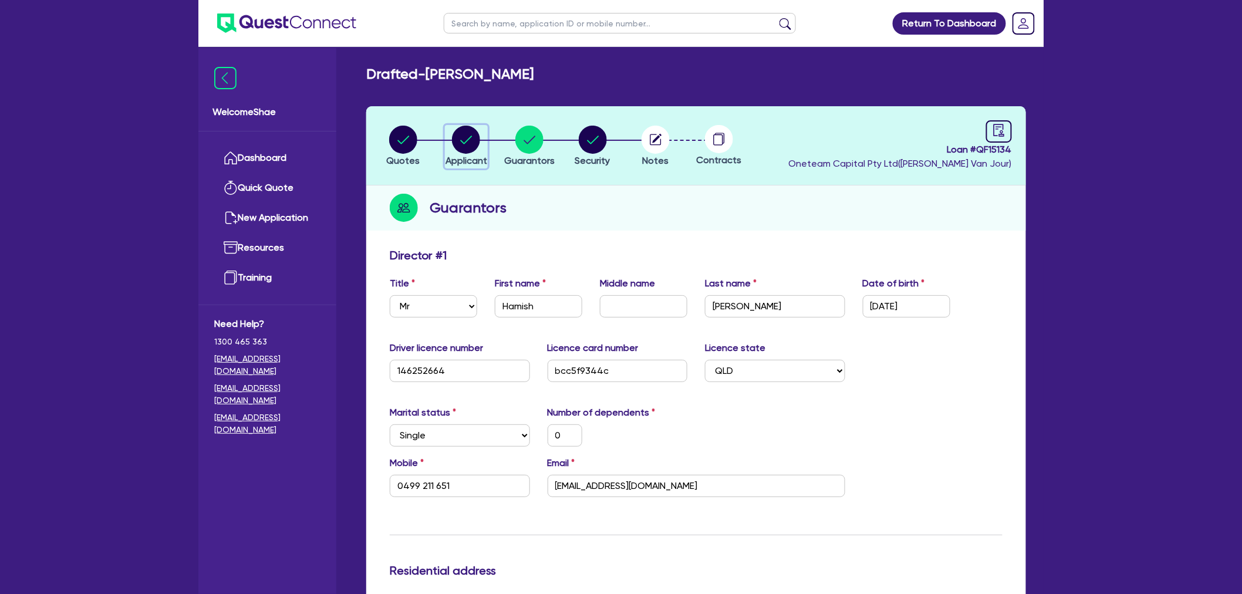
click at [459, 144] on circle "button" at bounding box center [466, 140] width 28 height 28
select select "SOLE_TRADER"
select select "BUILDING_CONSTRUCTION"
select select "TRADES_SERVICES_BUSINESSES_GOVERNMENT"
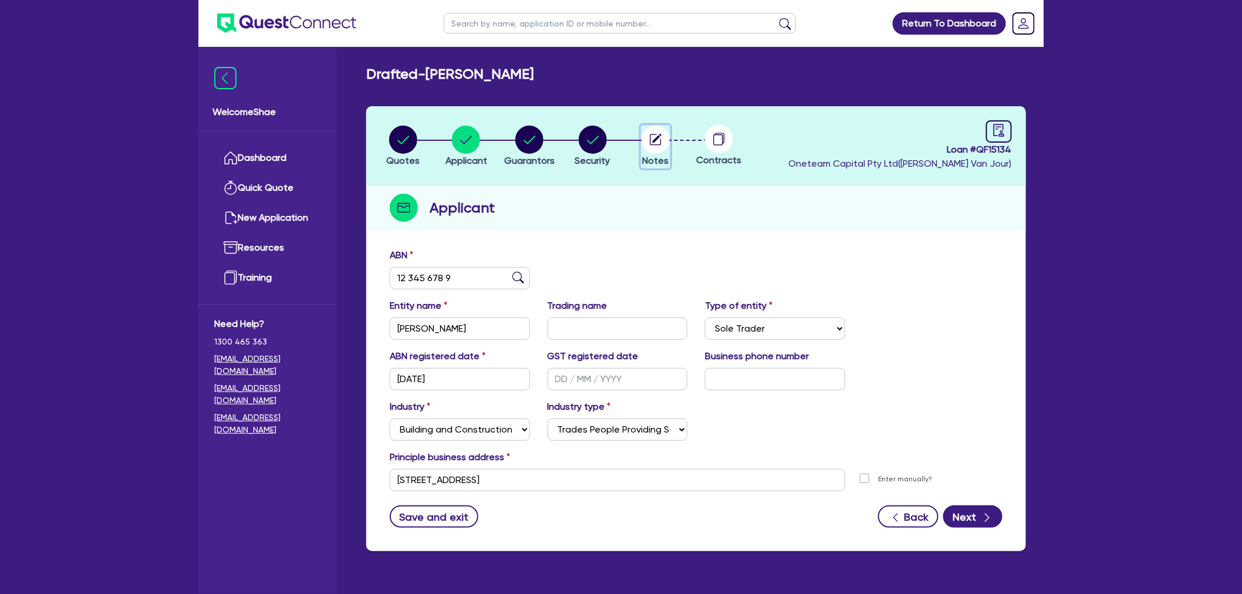
click at [647, 144] on circle "button" at bounding box center [656, 140] width 28 height 28
select select "Other"
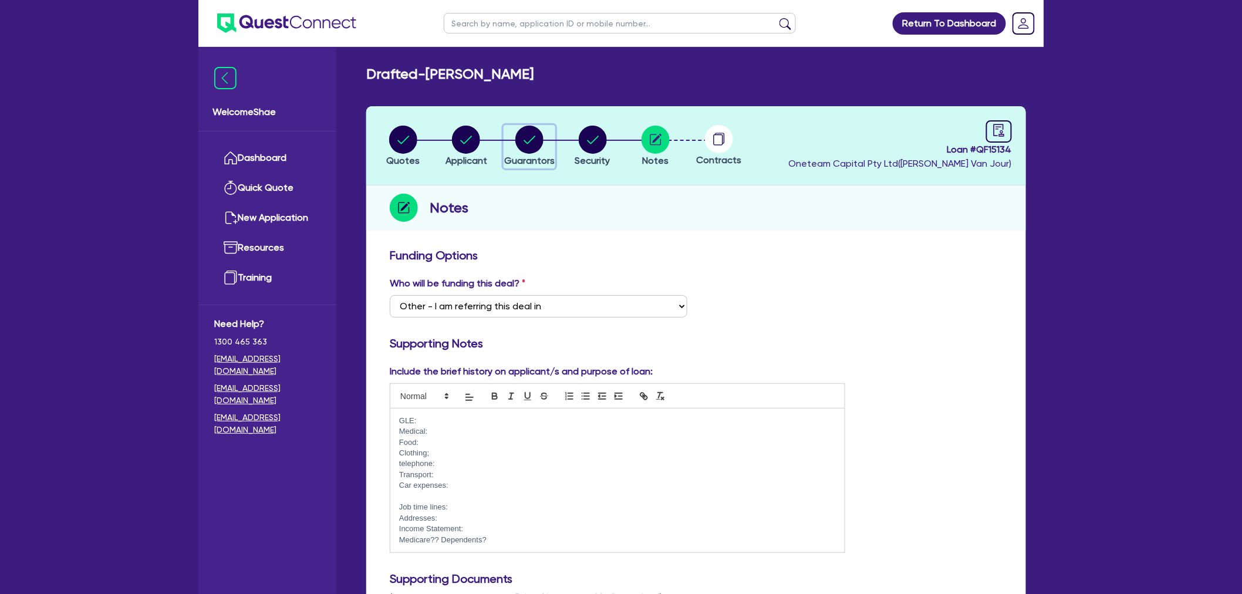
click at [540, 150] on icon "button" at bounding box center [529, 140] width 28 height 28
select select "MR"
select select "QLD"
select select "SINGLE"
select select "CASH"
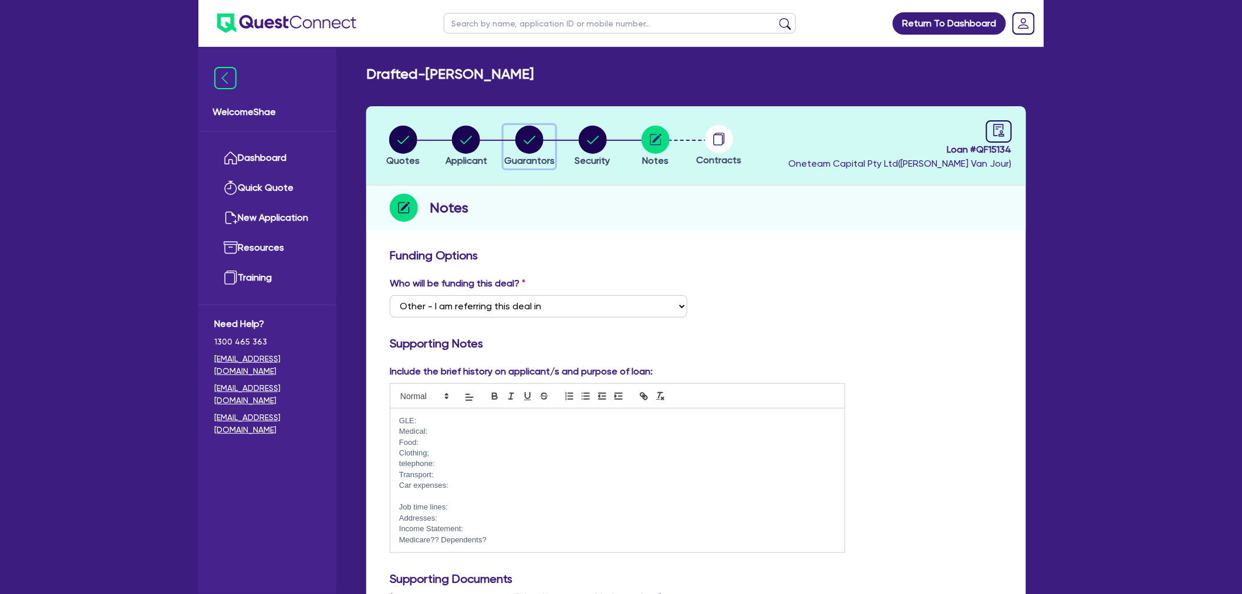
select select "VEHICLE_LOAN"
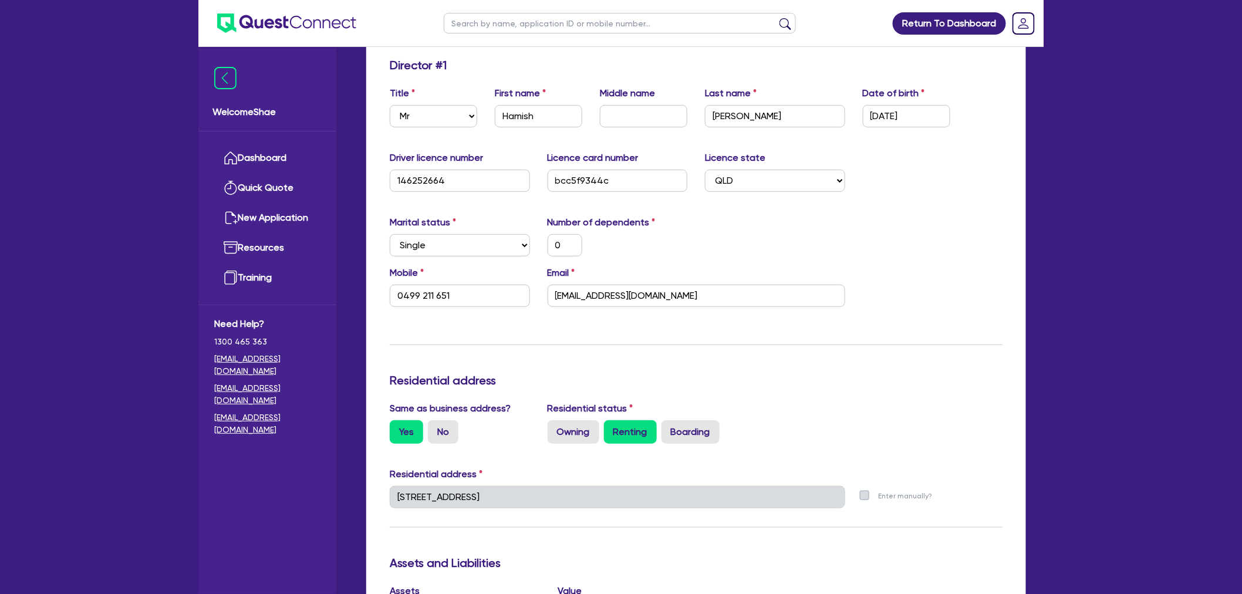
scroll to position [195, 0]
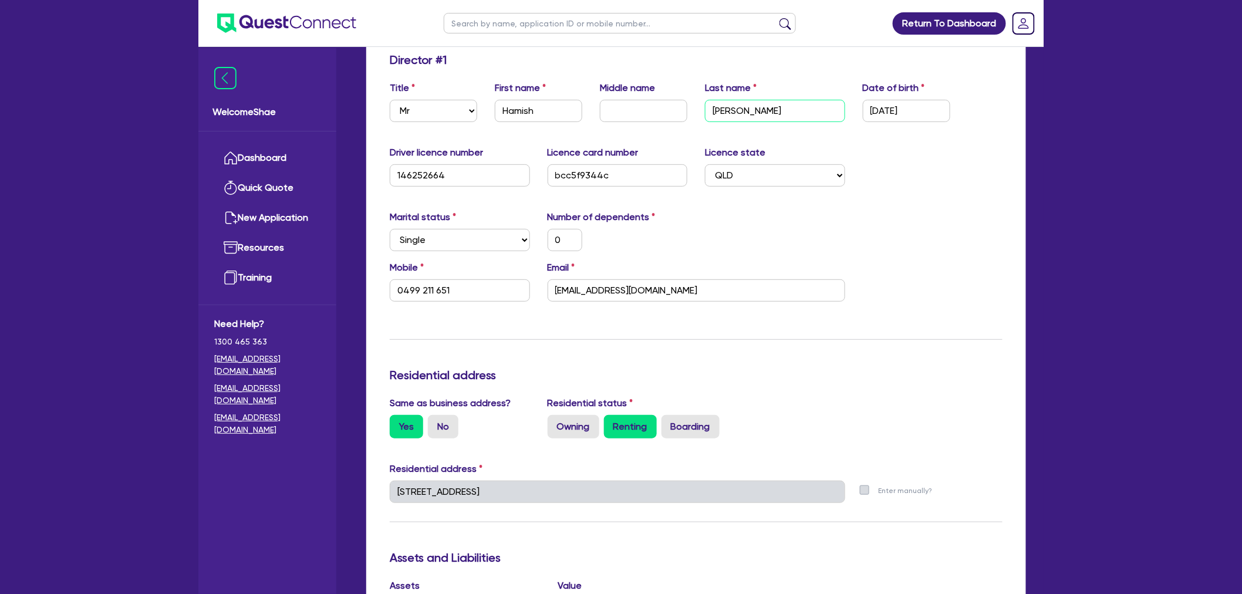
click at [752, 109] on input "Macpherson" at bounding box center [775, 111] width 140 height 22
click at [411, 173] on input "146252664" at bounding box center [460, 175] width 140 height 22
click at [588, 179] on input "bcc5f9344c" at bounding box center [618, 175] width 140 height 22
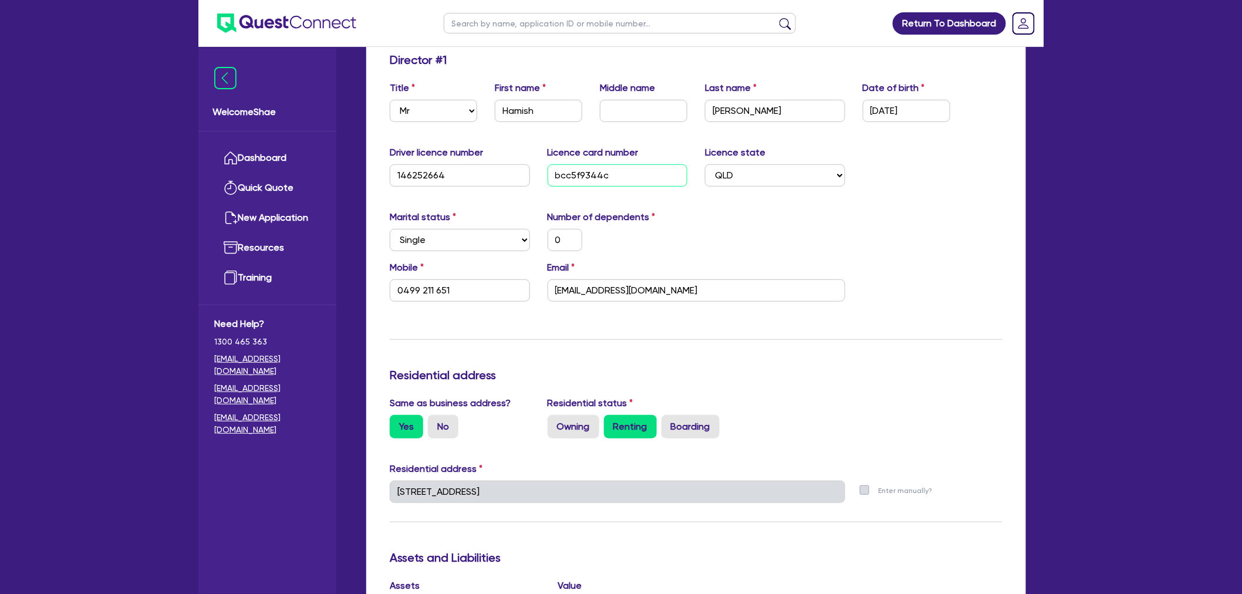
click at [588, 179] on input "bcc5f9344c" at bounding box center [618, 175] width 140 height 22
click at [48, 467] on div "Return To Dashboard Edit Profile Logout Welcome Shae Dashboard Quick Quote New …" at bounding box center [621, 490] width 1242 height 1370
click at [619, 276] on div "Email kiwicarpenterhamish@gmail.com" at bounding box center [696, 281] width 315 height 41
click at [620, 288] on input "kiwicarpenterhamish@gmail.com" at bounding box center [697, 290] width 298 height 22
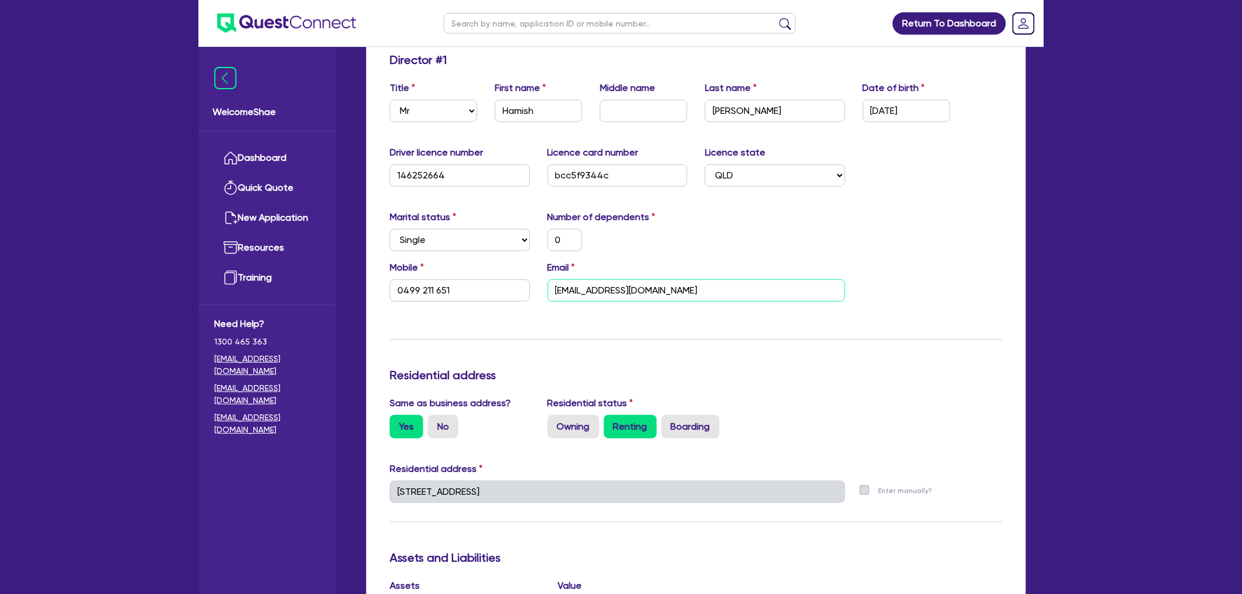
click at [620, 288] on input "kiwicarpenterhamish@gmail.com" at bounding box center [697, 290] width 298 height 22
click at [430, 292] on input "0499 211 651" at bounding box center [460, 290] width 140 height 22
click at [69, 507] on div "Return To Dashboard Edit Profile Logout Welcome Shae Dashboard Quick Quote New …" at bounding box center [621, 490] width 1242 height 1370
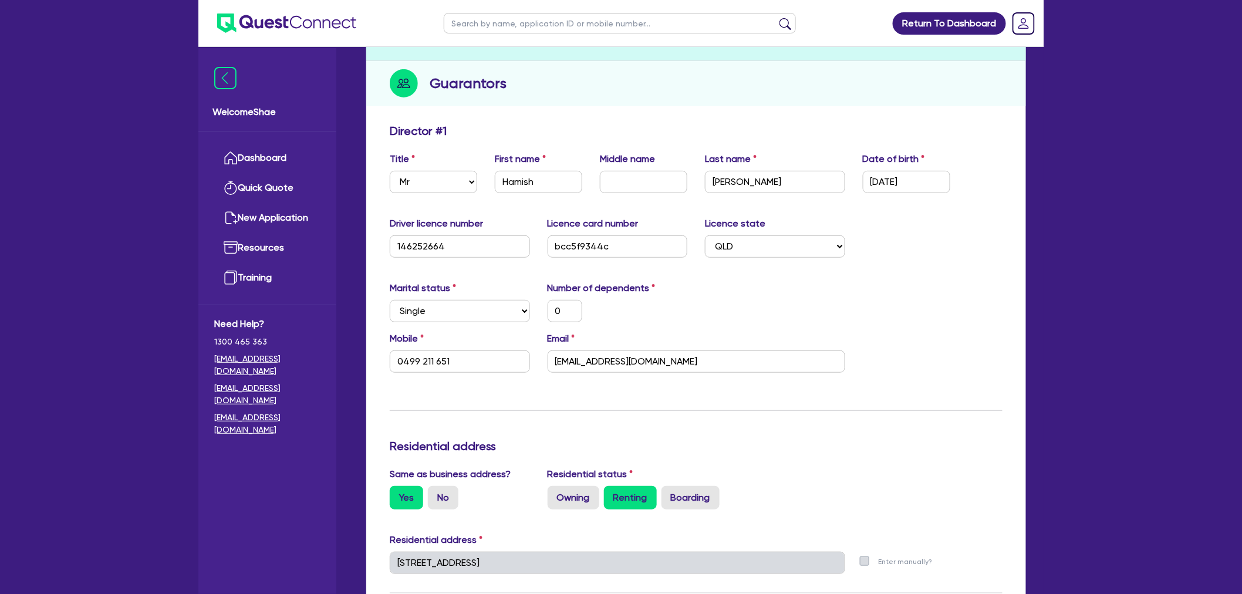
scroll to position [0, 0]
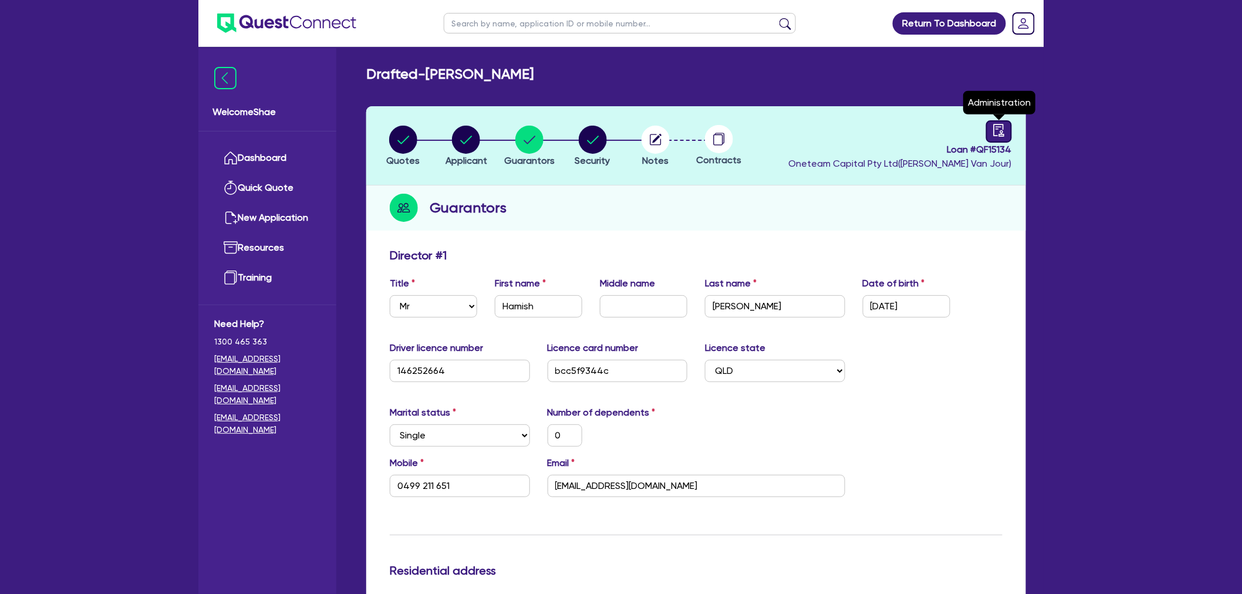
drag, startPoint x: 1003, startPoint y: 131, endPoint x: 994, endPoint y: 135, distance: 8.9
click at [1003, 131] on icon "audit" at bounding box center [999, 130] width 11 height 12
select select "DRAFTED_NEW"
select select "Other"
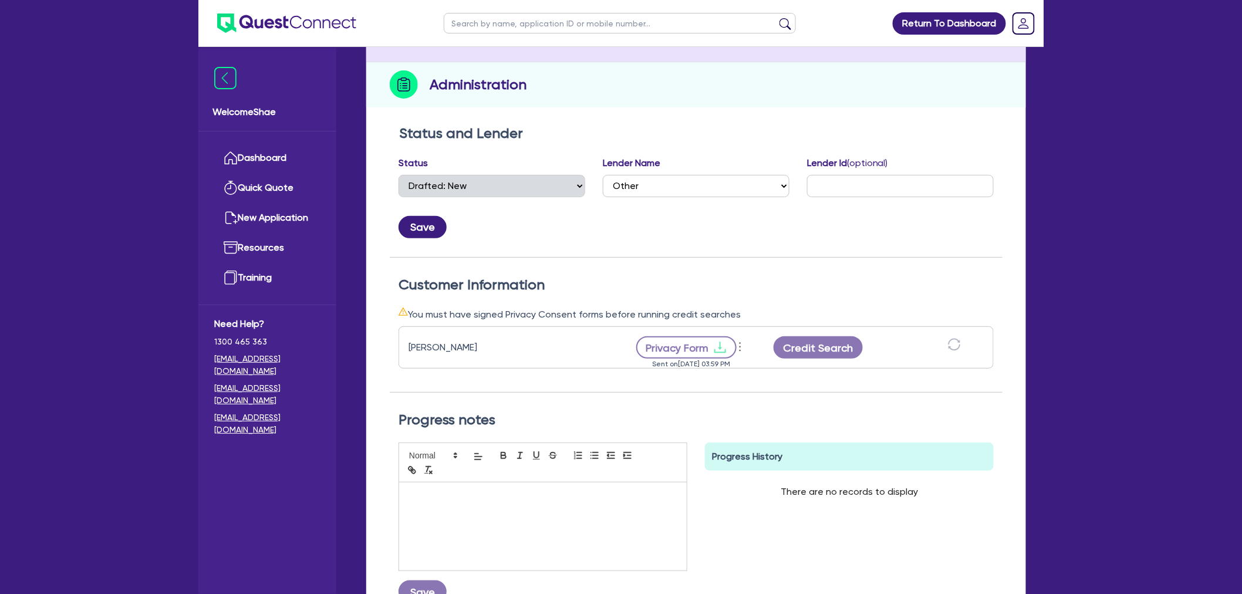
scroll to position [130, 0]
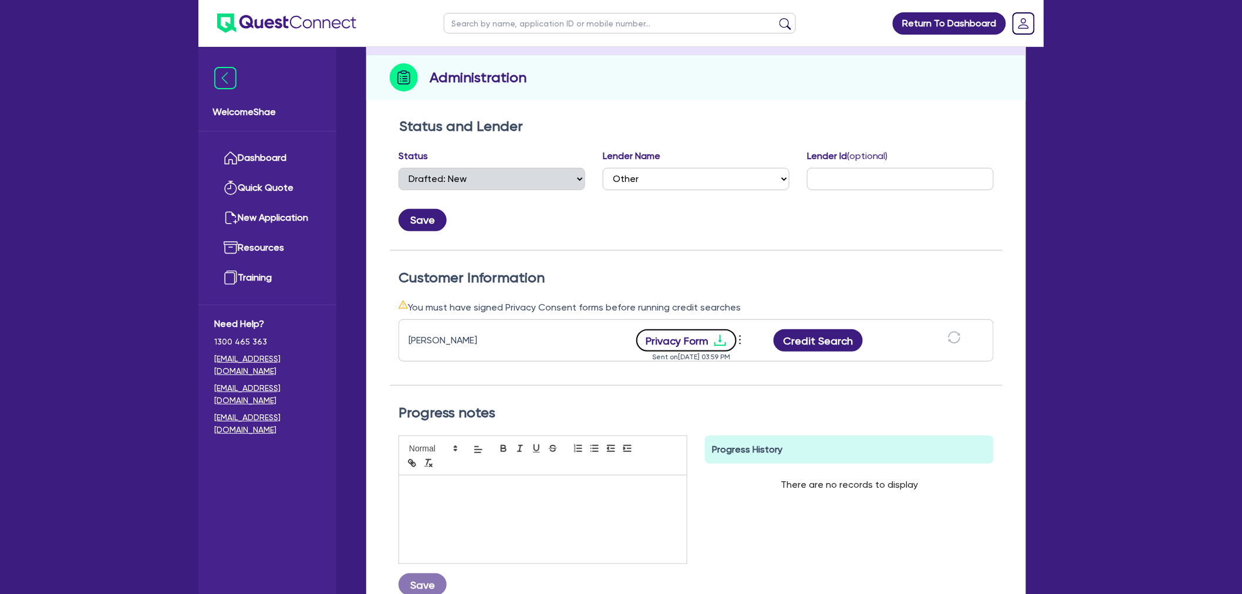
click at [680, 344] on button "Privacy Form" at bounding box center [686, 340] width 101 height 22
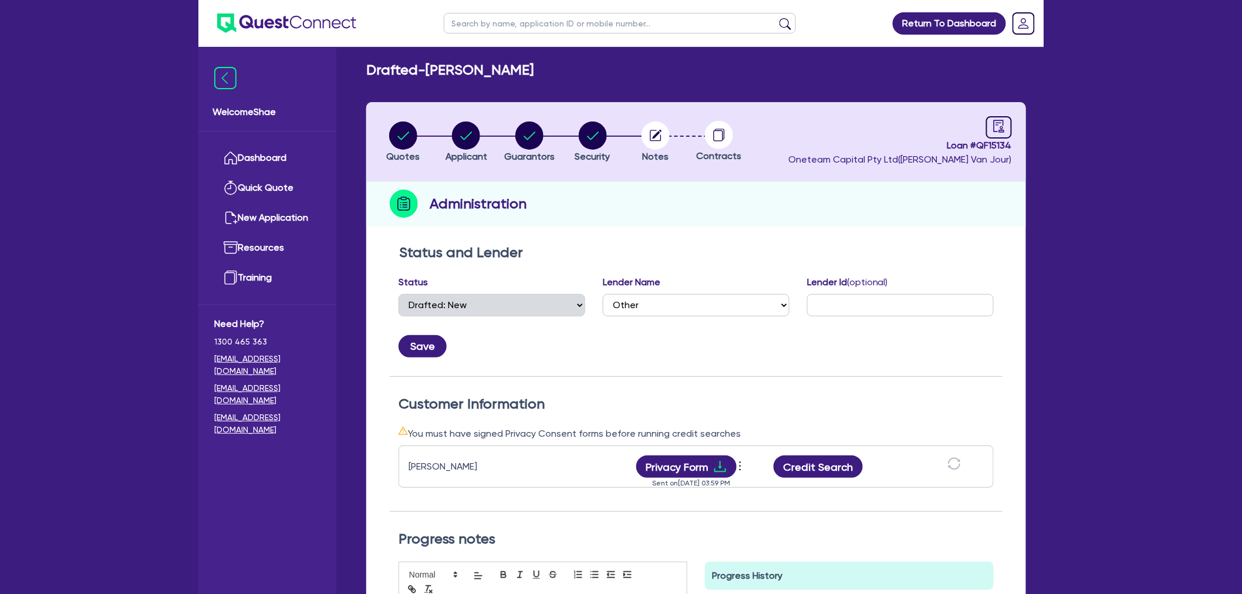
scroll to position [0, 0]
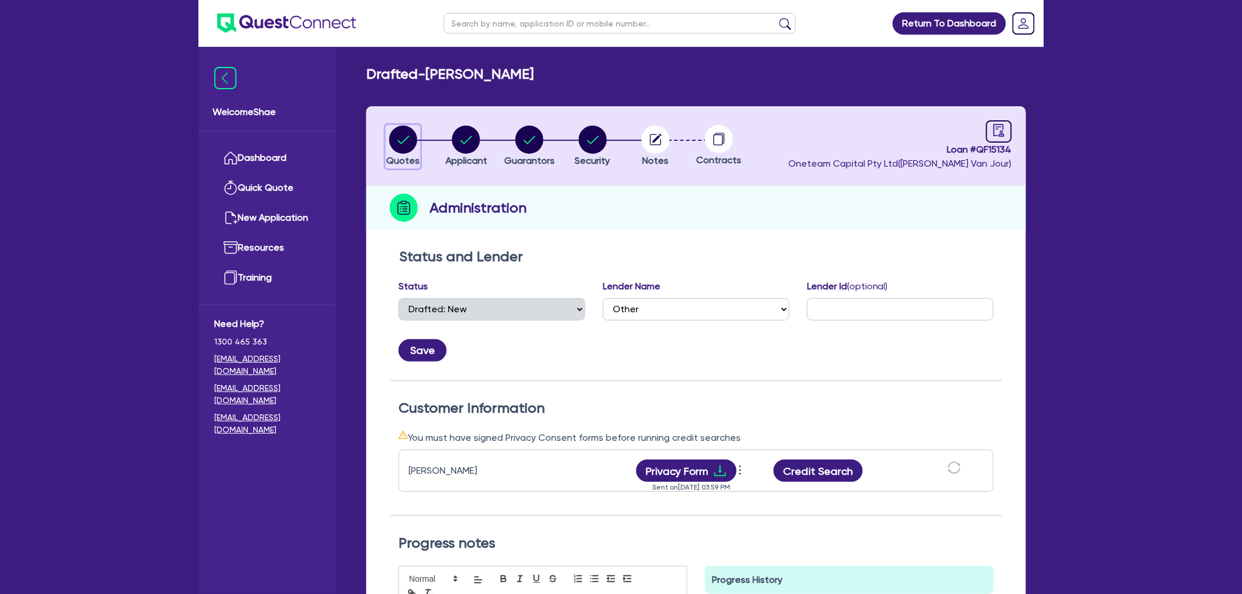
drag, startPoint x: 413, startPoint y: 137, endPoint x: 438, endPoint y: 156, distance: 31.0
click at [413, 137] on circle "button" at bounding box center [403, 140] width 28 height 28
select select "CARS_AND_LIGHT_TRUCKS"
select select "PASSENGER_VEHICLES"
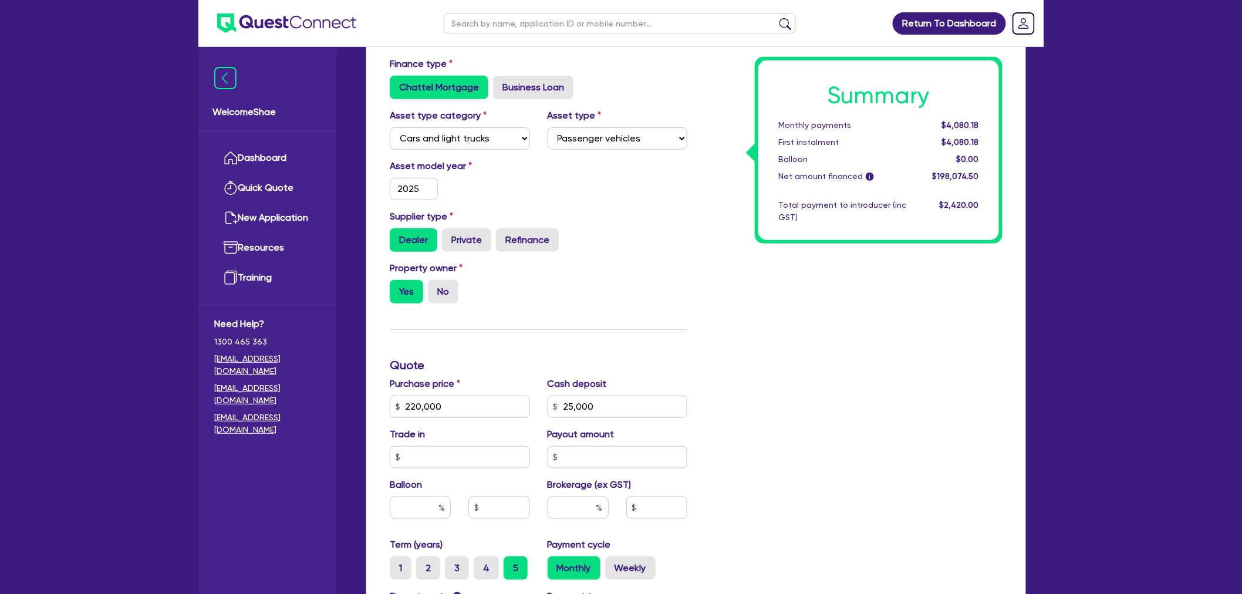
scroll to position [195, 0]
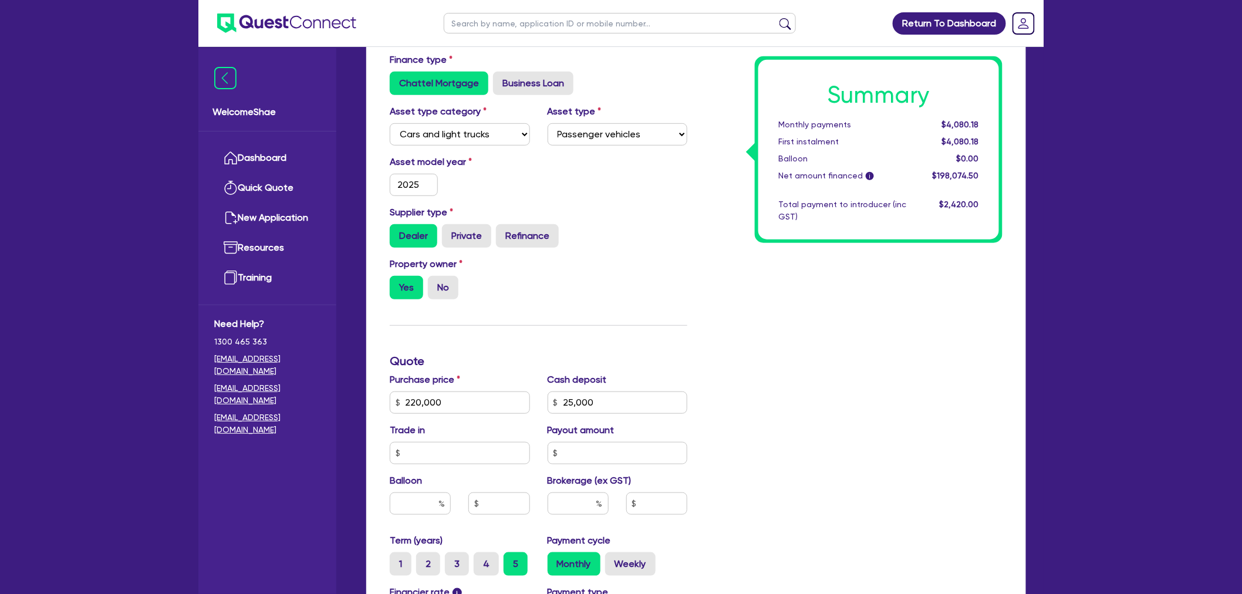
click at [998, 424] on div "Summary Monthly payments $4,080.18 First instalment $4,080.18 Balloon $0.00 Net…" at bounding box center [853, 396] width 315 height 686
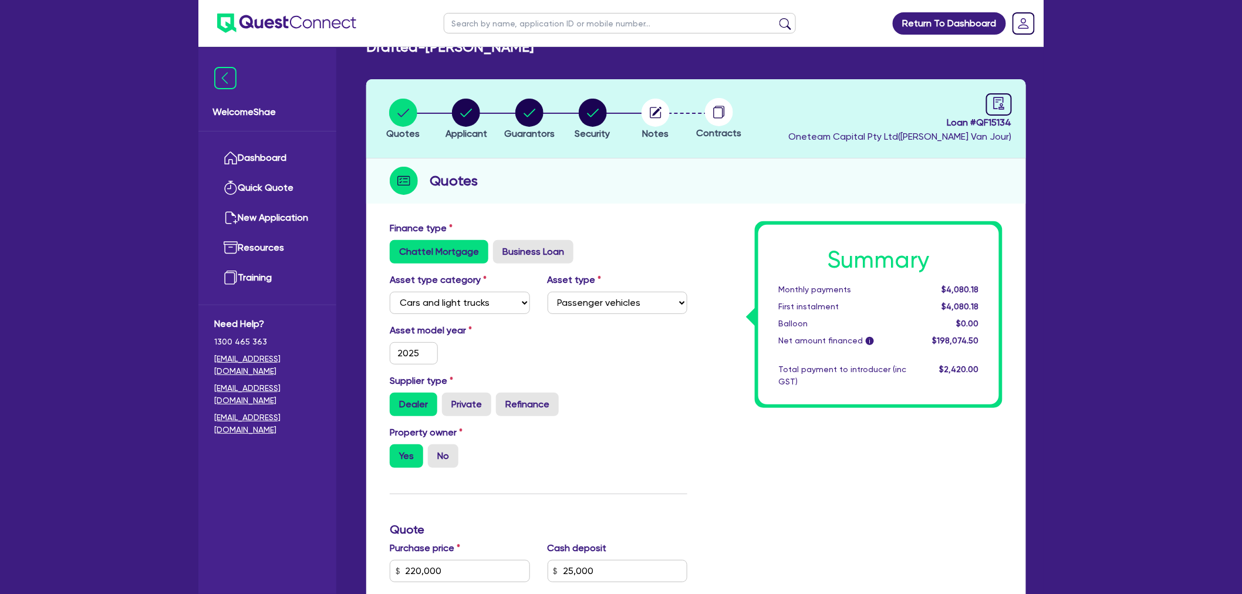
scroll to position [0, 0]
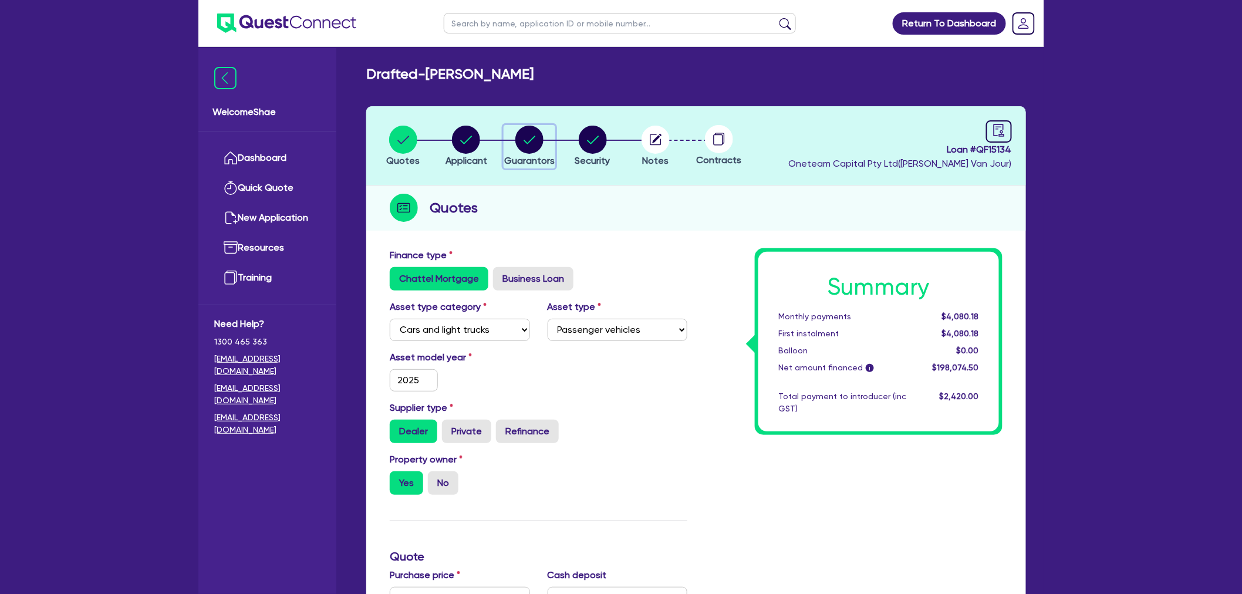
click at [524, 133] on circle "button" at bounding box center [529, 140] width 28 height 28
select select "MR"
select select "QLD"
select select "SINGLE"
select select "CASH"
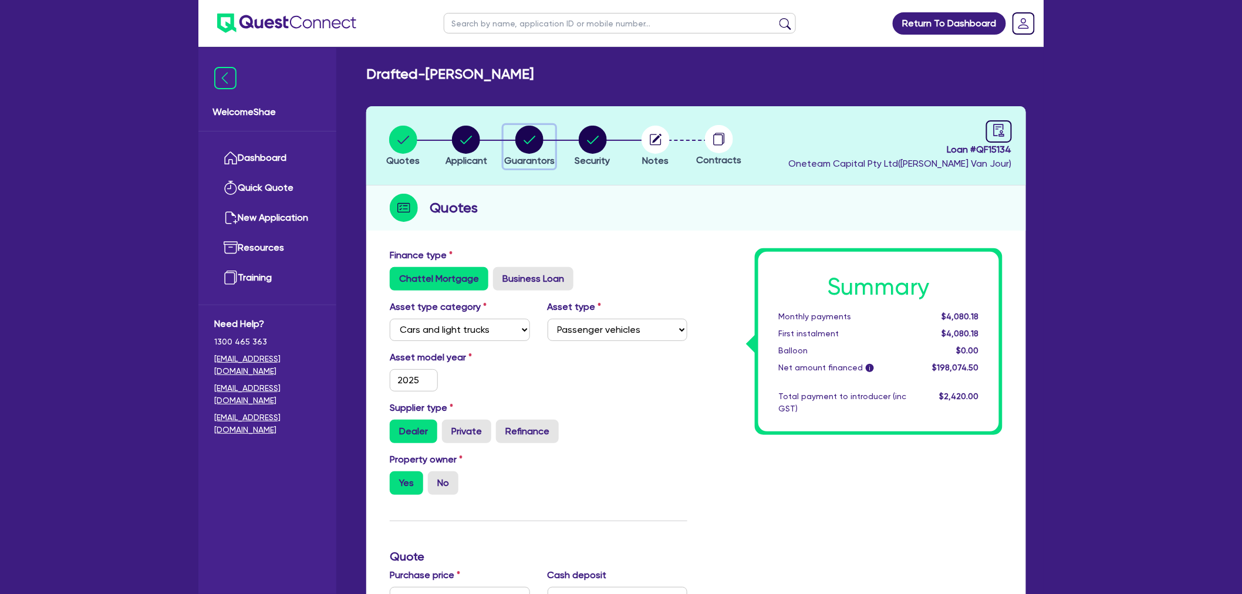
select select "VEHICLE_LOAN"
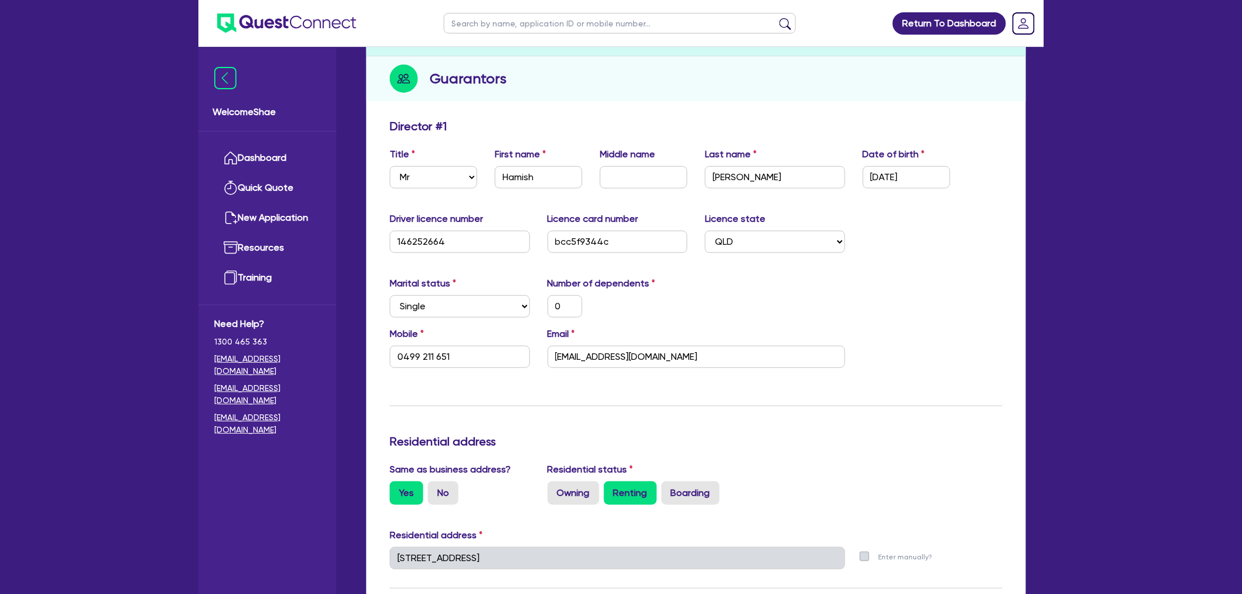
scroll to position [130, 0]
